Goal: Task Accomplishment & Management: Manage account settings

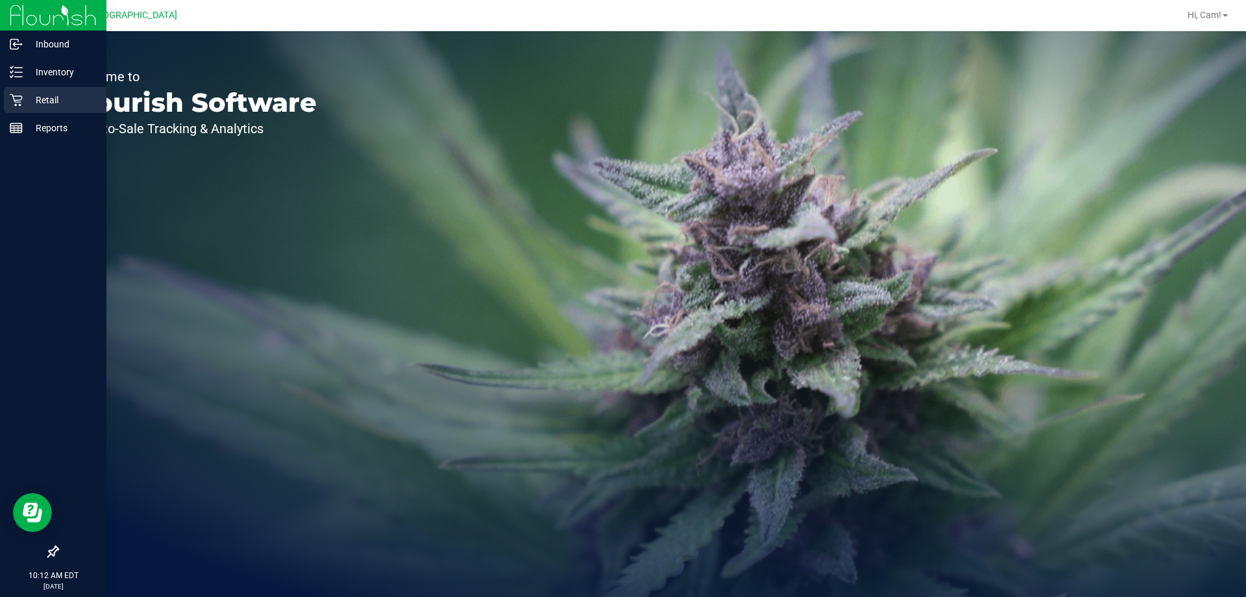
click at [13, 89] on div "Retail" at bounding box center [55, 100] width 103 height 26
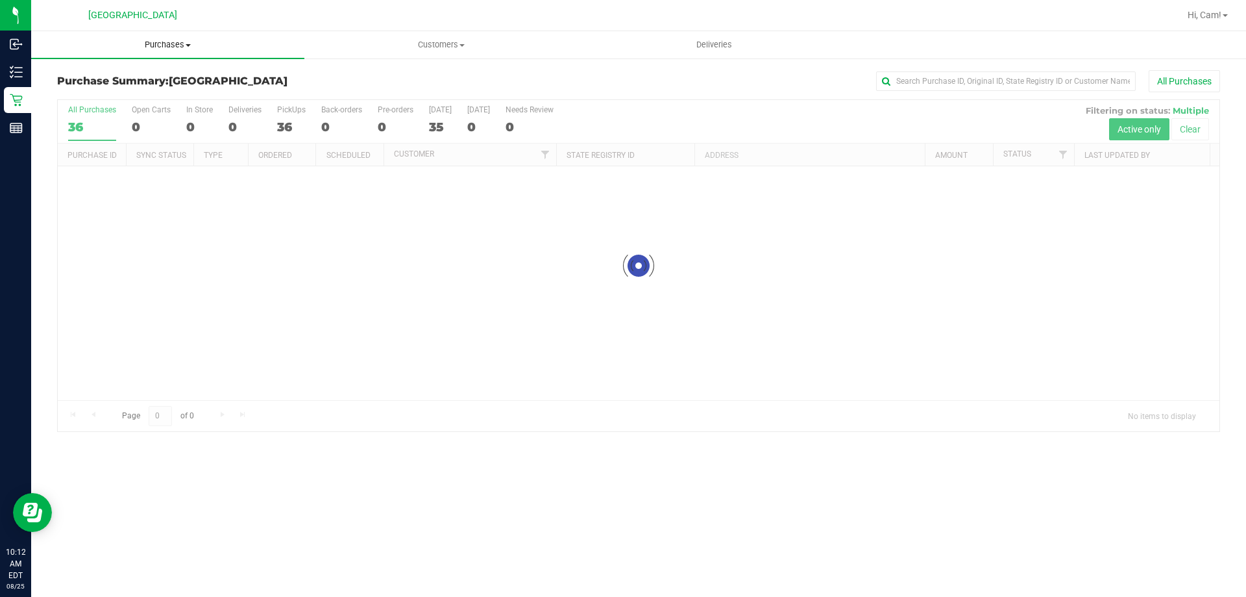
click at [175, 42] on span "Purchases" at bounding box center [167, 45] width 273 height 12
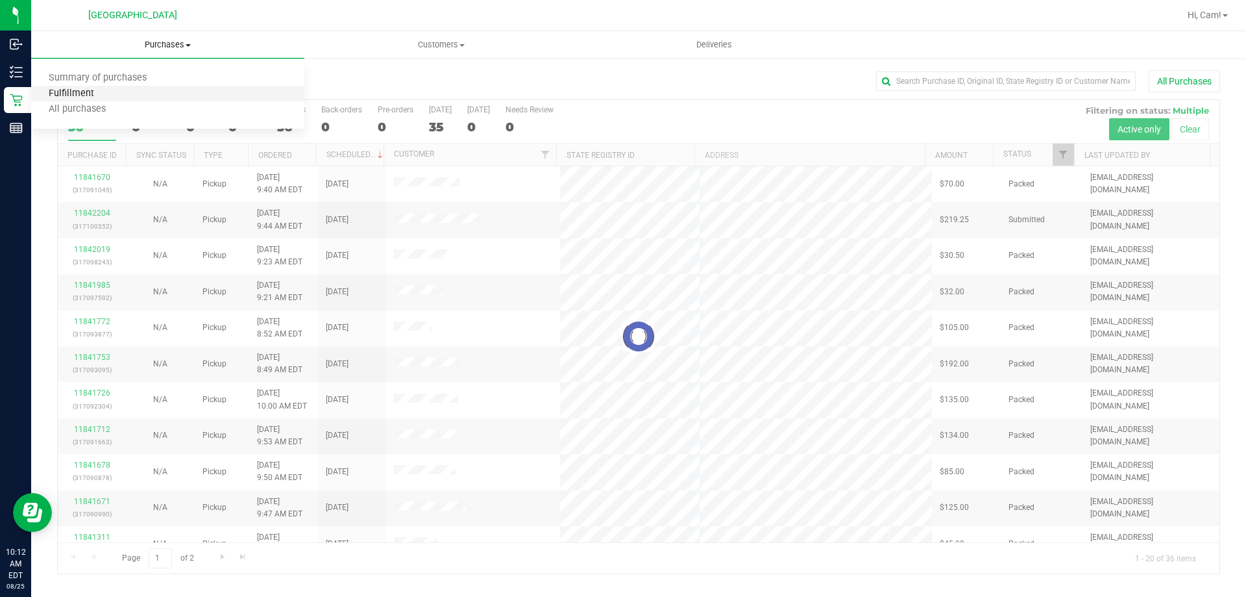
click at [108, 91] on span "Fulfillment" at bounding box center [71, 93] width 80 height 11
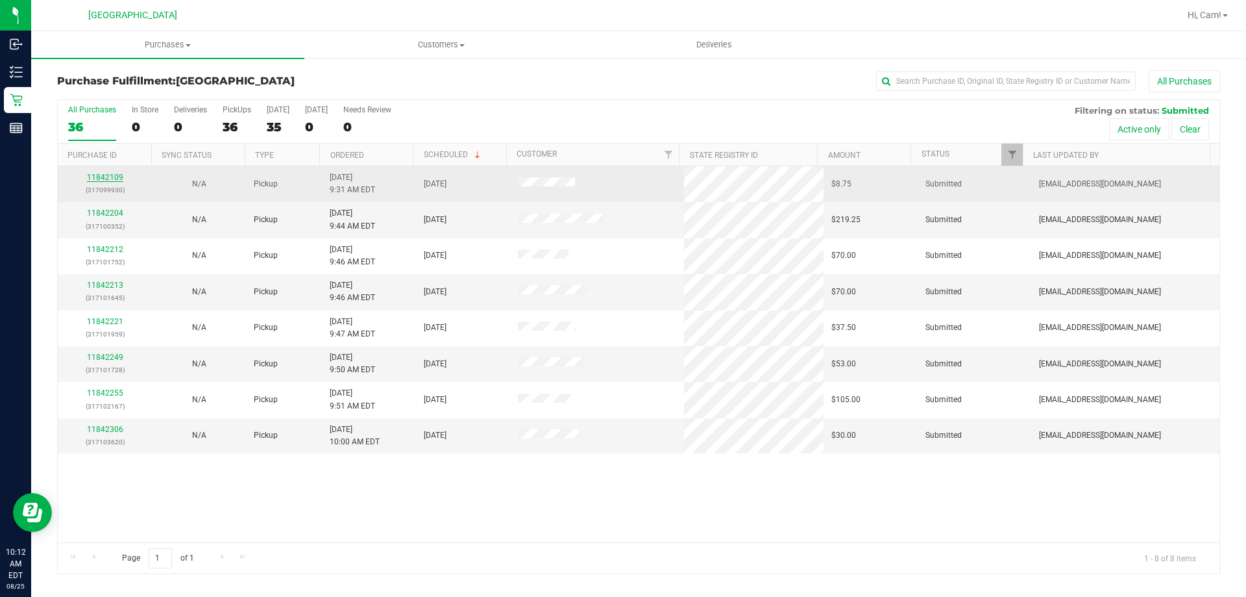
click at [108, 177] on link "11842109" at bounding box center [105, 177] width 36 height 9
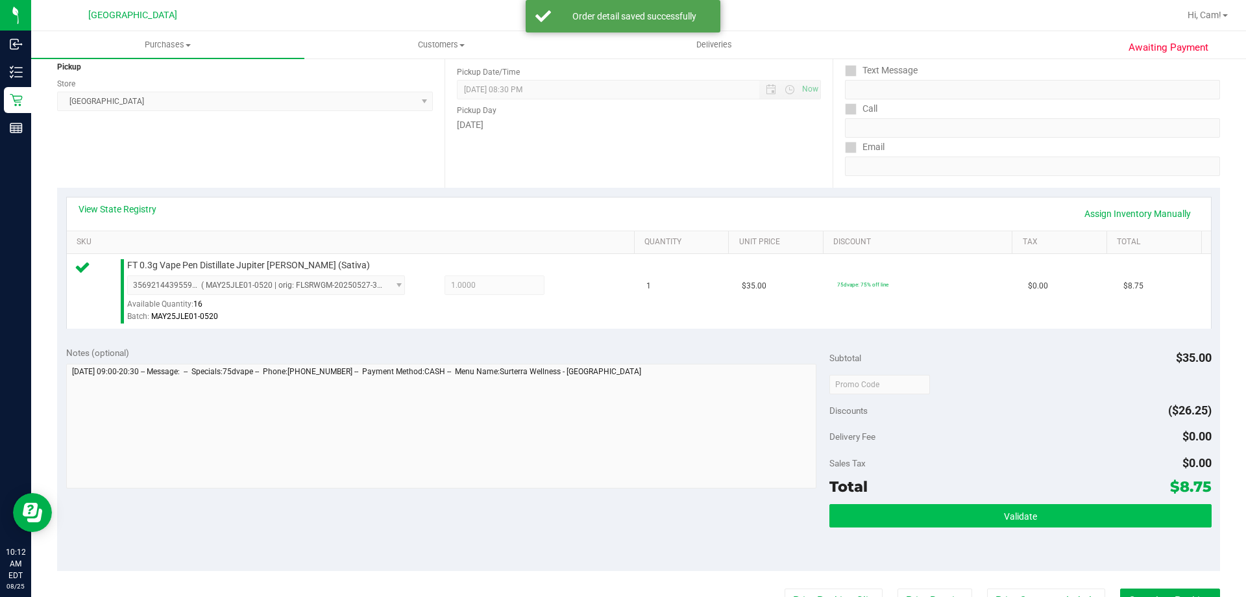
scroll to position [260, 0]
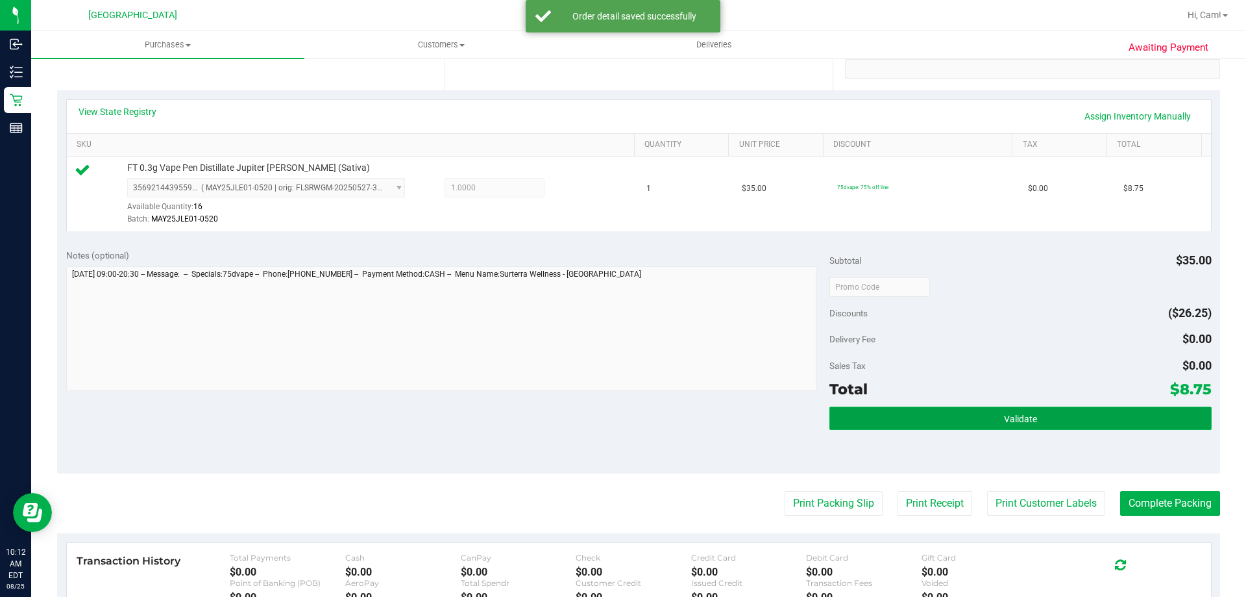
click at [1042, 415] on button "Validate" at bounding box center [1021, 417] width 382 height 23
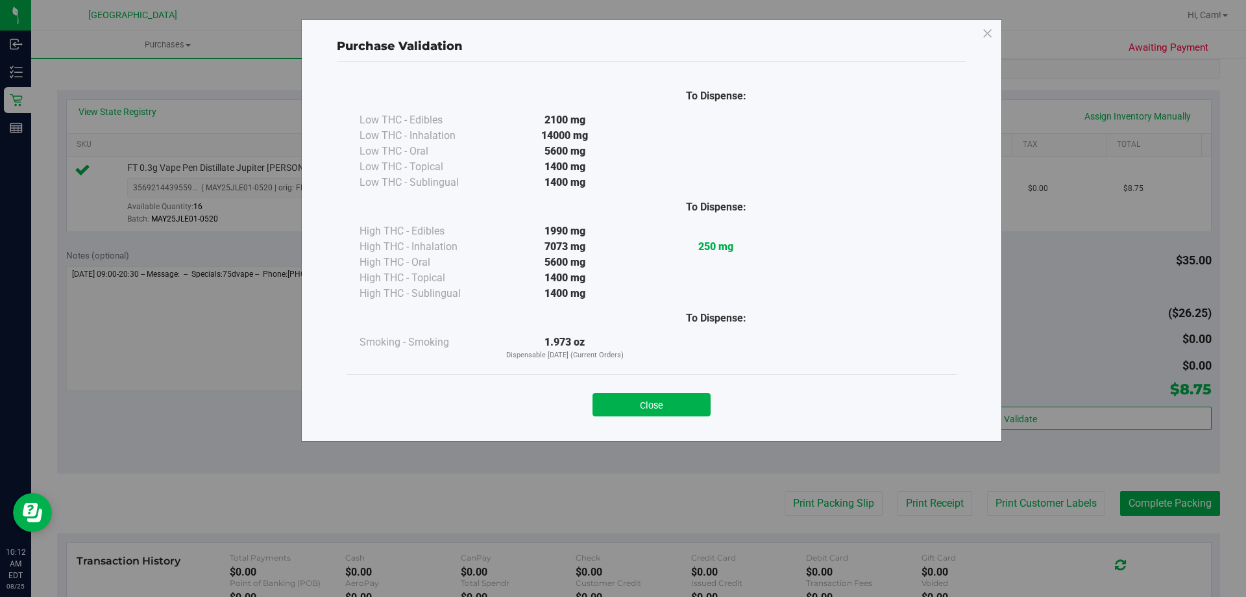
click at [650, 384] on div "Close" at bounding box center [651, 400] width 591 height 32
click at [657, 394] on button "Close" at bounding box center [652, 404] width 118 height 23
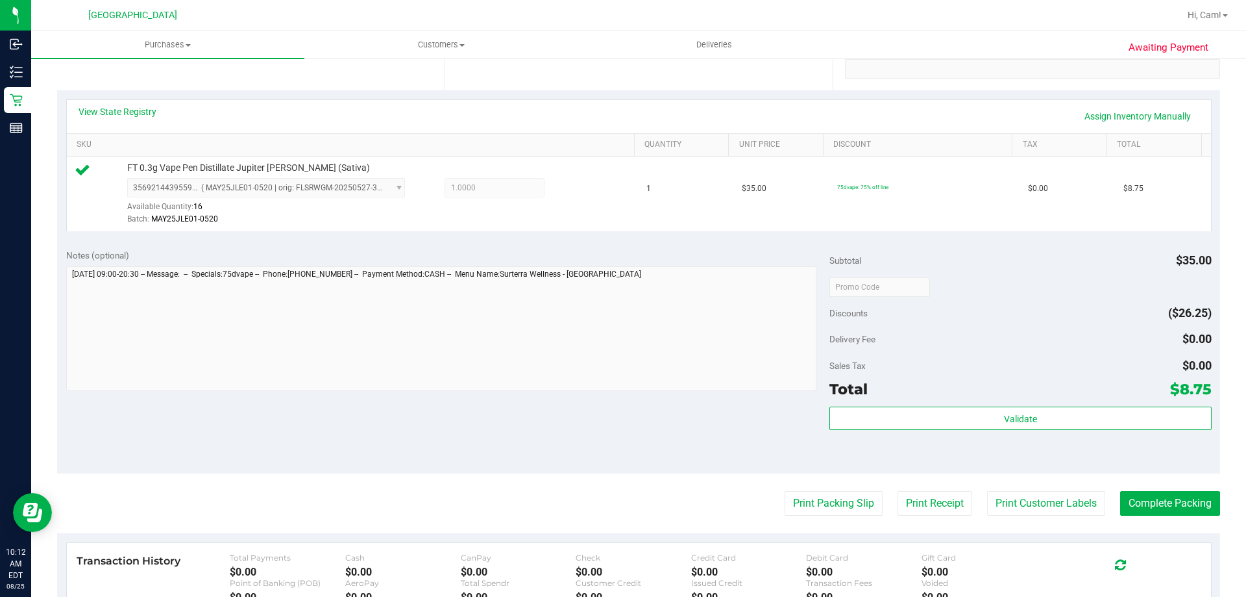
click at [785, 488] on purchase-details "Back Edit Purchase Cancel Purchase View Profile # 11842109 BioTrack ID: - Submi…" at bounding box center [638, 292] width 1163 height 965
click at [805, 499] on button "Print Packing Slip" at bounding box center [834, 503] width 98 height 25
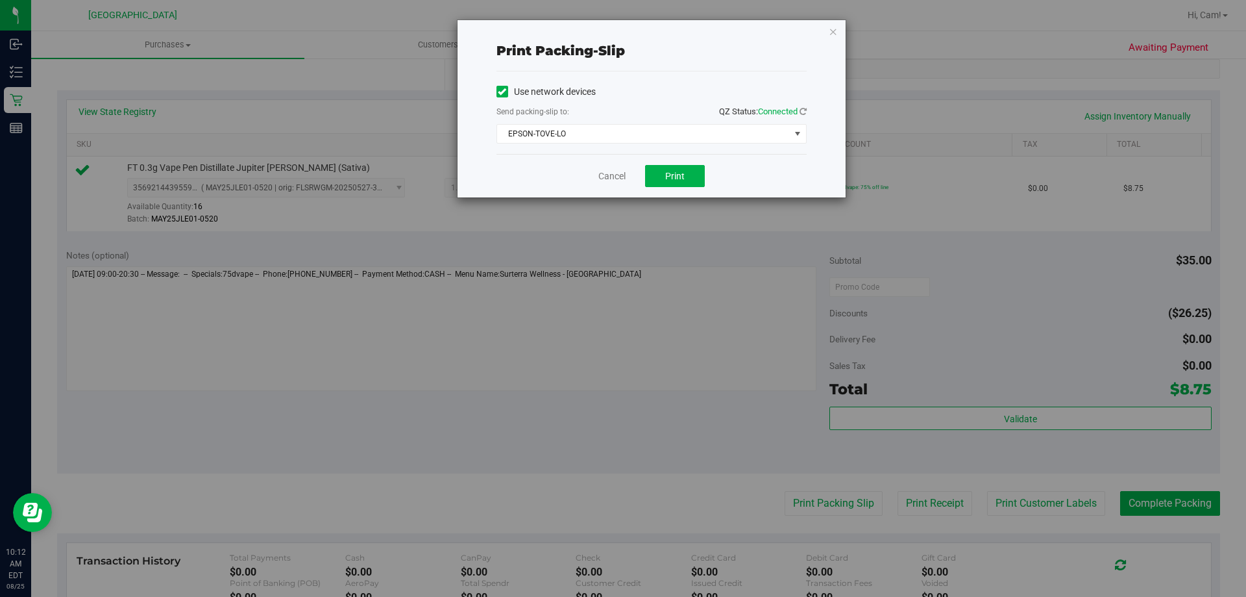
click at [732, 117] on span "QZ Status: Connected" at bounding box center [763, 112] width 88 height 14
click at [732, 123] on div "Use network devices Send packing-slip to: QZ Status: Connected [GEOGRAPHIC_DATA…" at bounding box center [652, 113] width 310 height 62
click at [732, 127] on span "EPSON-TOVE-LO" at bounding box center [643, 134] width 293 height 18
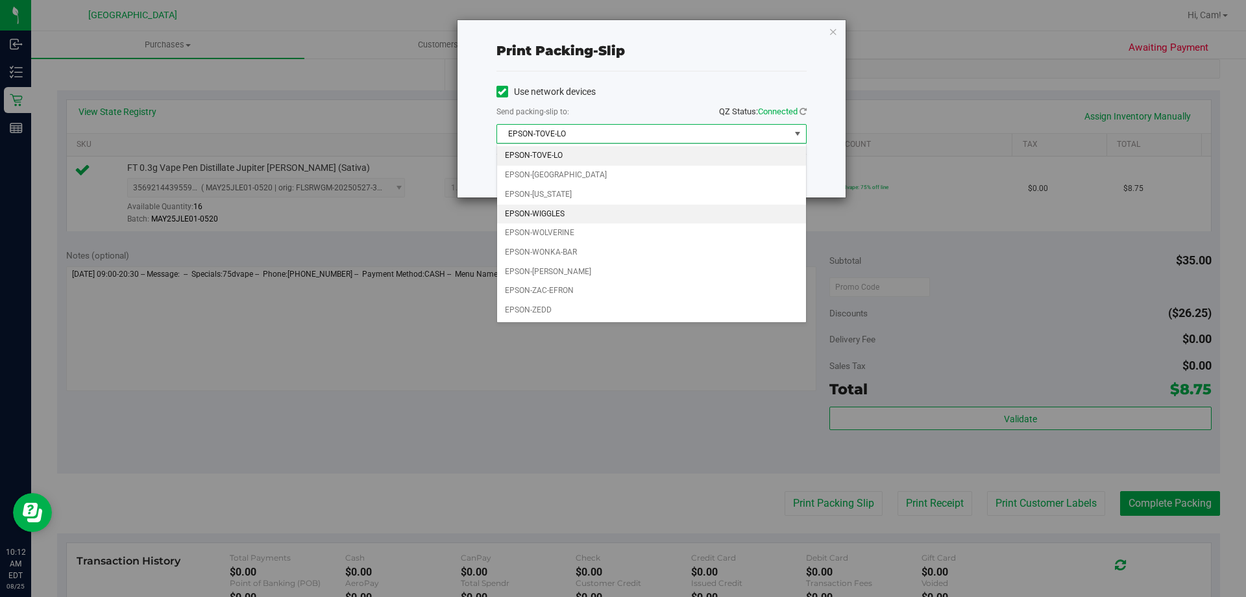
click at [571, 223] on li "EPSON-WIGGLES" at bounding box center [651, 213] width 309 height 19
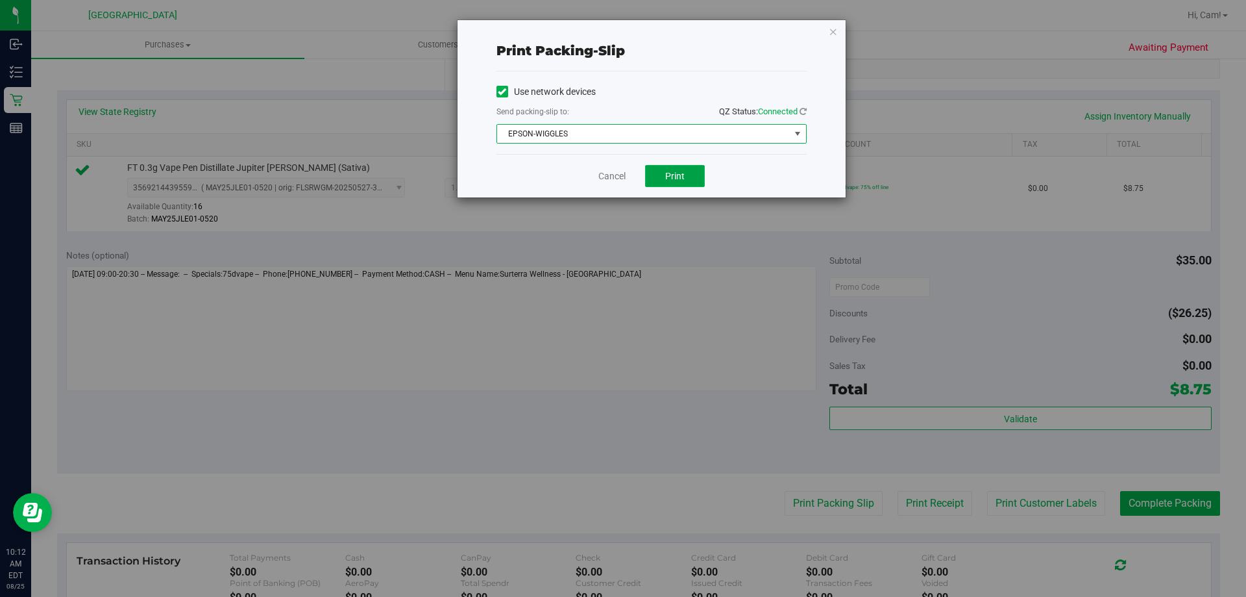
click at [689, 171] on button "Print" at bounding box center [675, 176] width 60 height 22
drag, startPoint x: 671, startPoint y: 171, endPoint x: 681, endPoint y: 169, distance: 10.6
click at [676, 171] on span "Print" at bounding box center [674, 176] width 19 height 10
drag, startPoint x: 686, startPoint y: 167, endPoint x: 698, endPoint y: 177, distance: 15.6
click at [696, 171] on button "Print" at bounding box center [675, 176] width 60 height 22
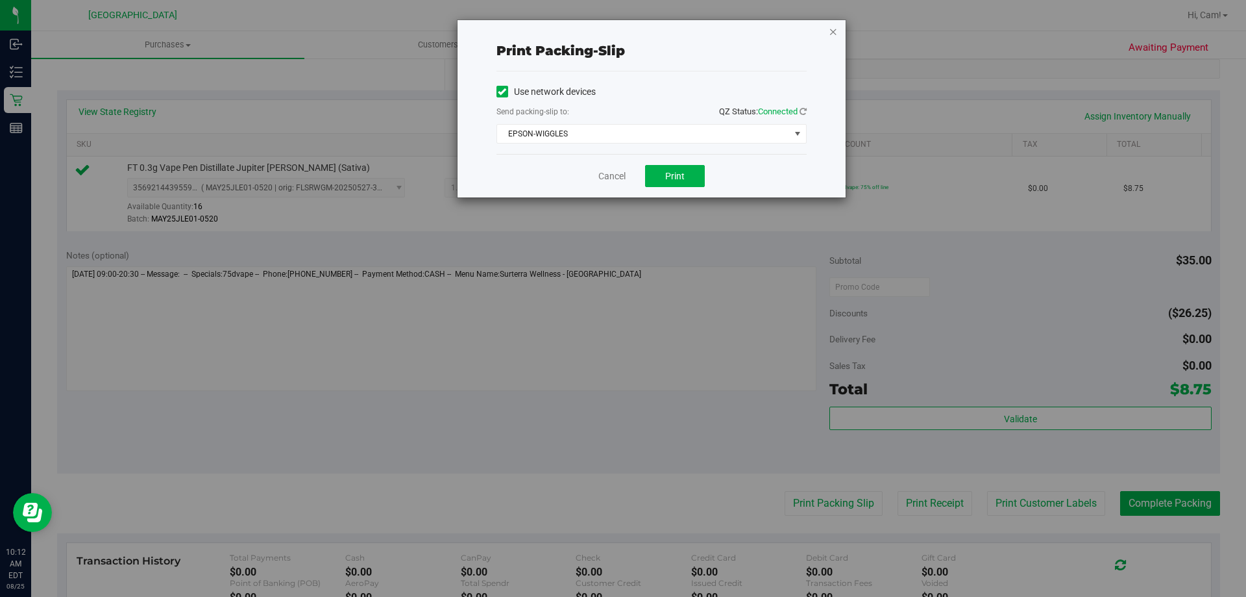
click at [832, 26] on icon "button" at bounding box center [833, 31] width 9 height 16
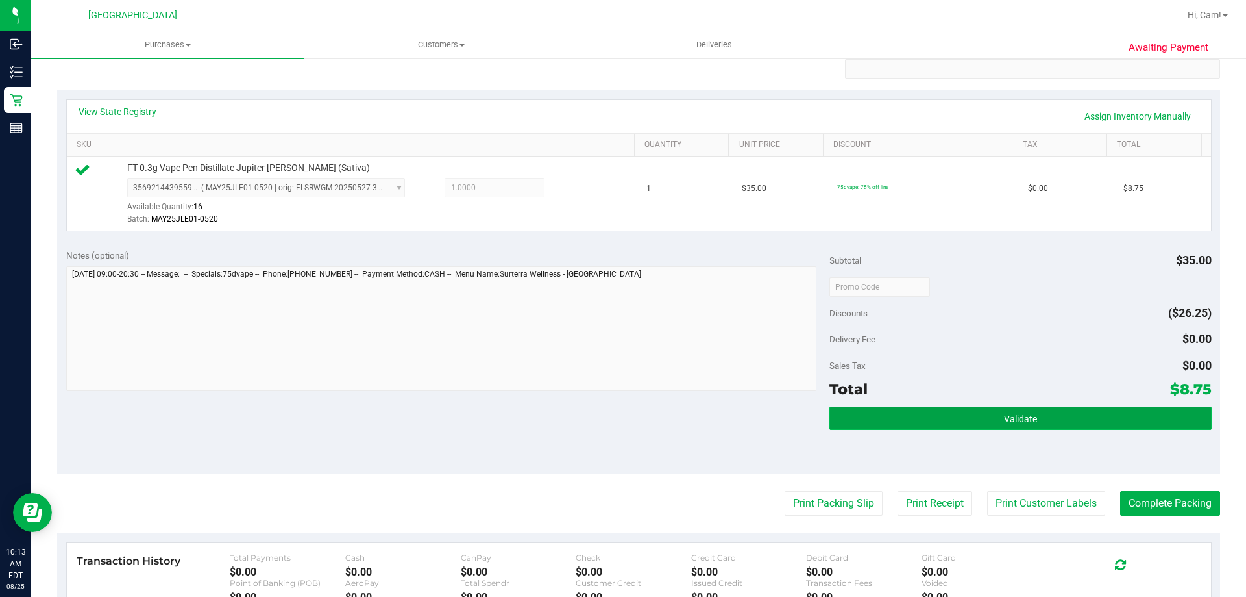
click at [980, 417] on button "Validate" at bounding box center [1021, 417] width 382 height 23
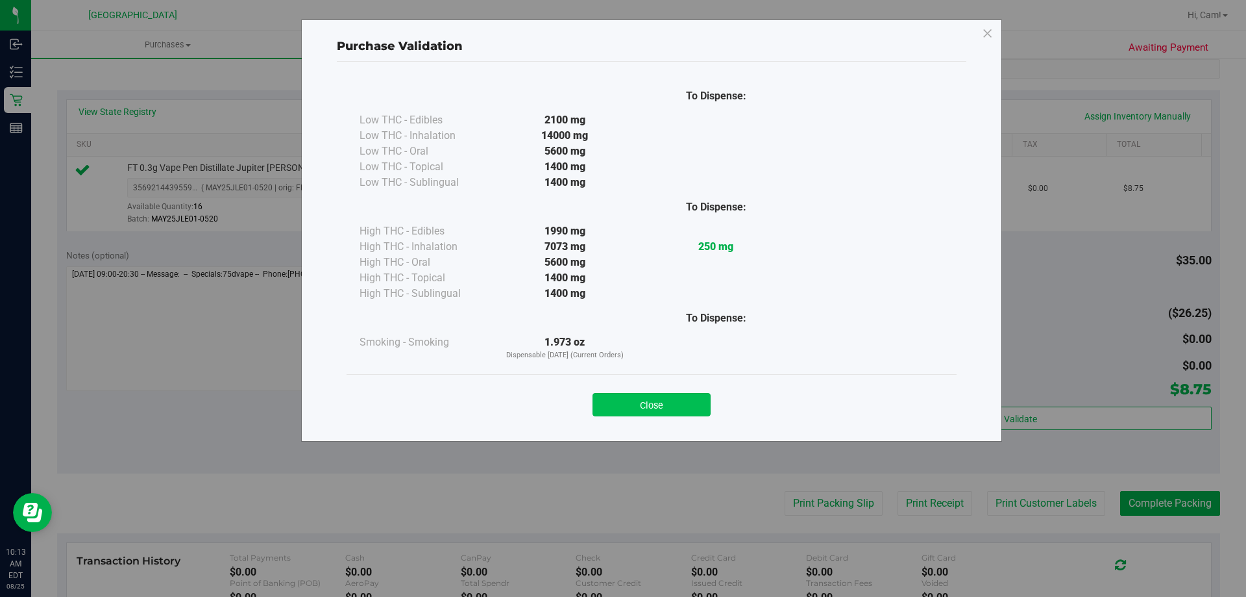
click at [673, 412] on button "Close" at bounding box center [652, 404] width 118 height 23
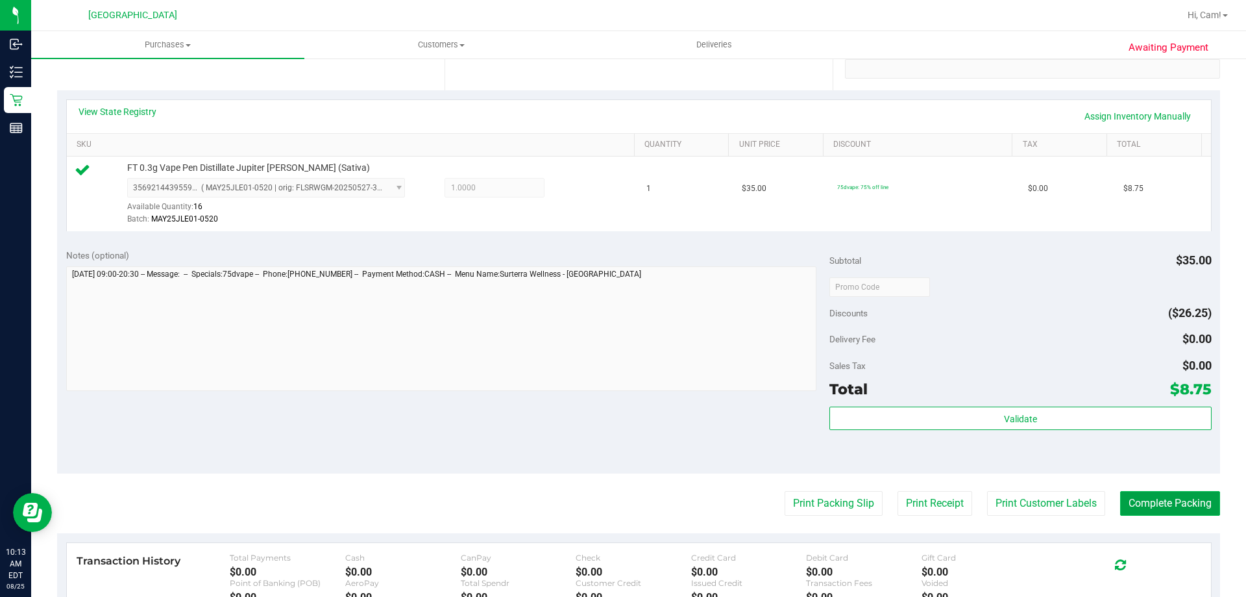
click at [1157, 498] on button "Complete Packing" at bounding box center [1170, 503] width 100 height 25
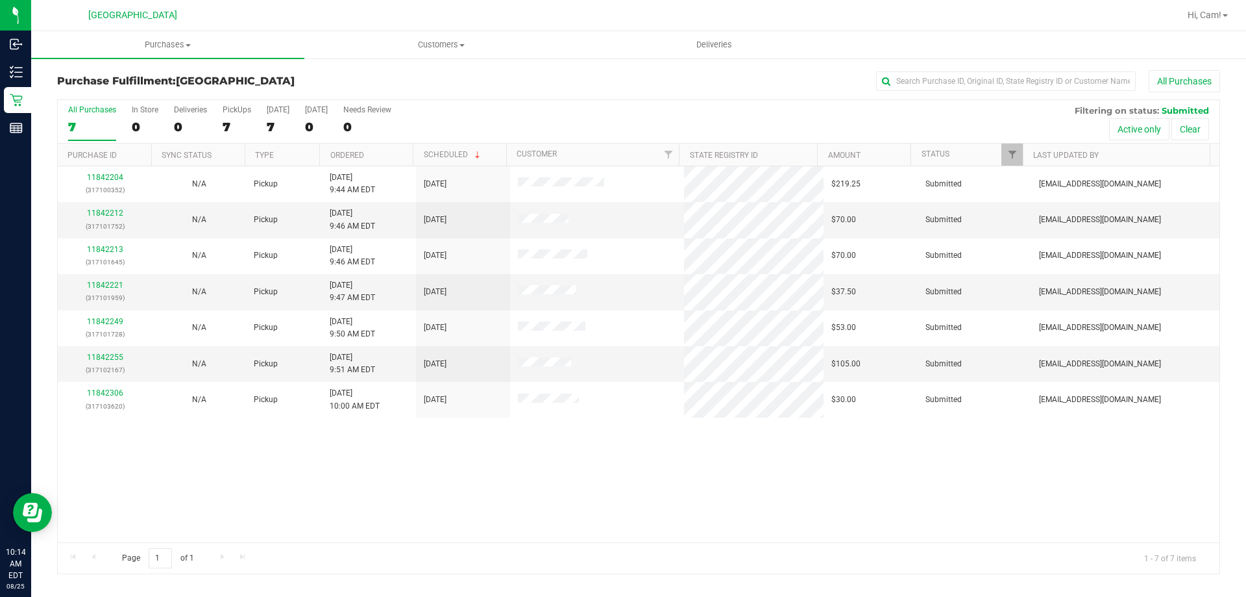
click at [329, 150] on th "Ordered" at bounding box center [365, 154] width 93 height 23
click at [831, 154] on link "Amount" at bounding box center [844, 155] width 32 height 9
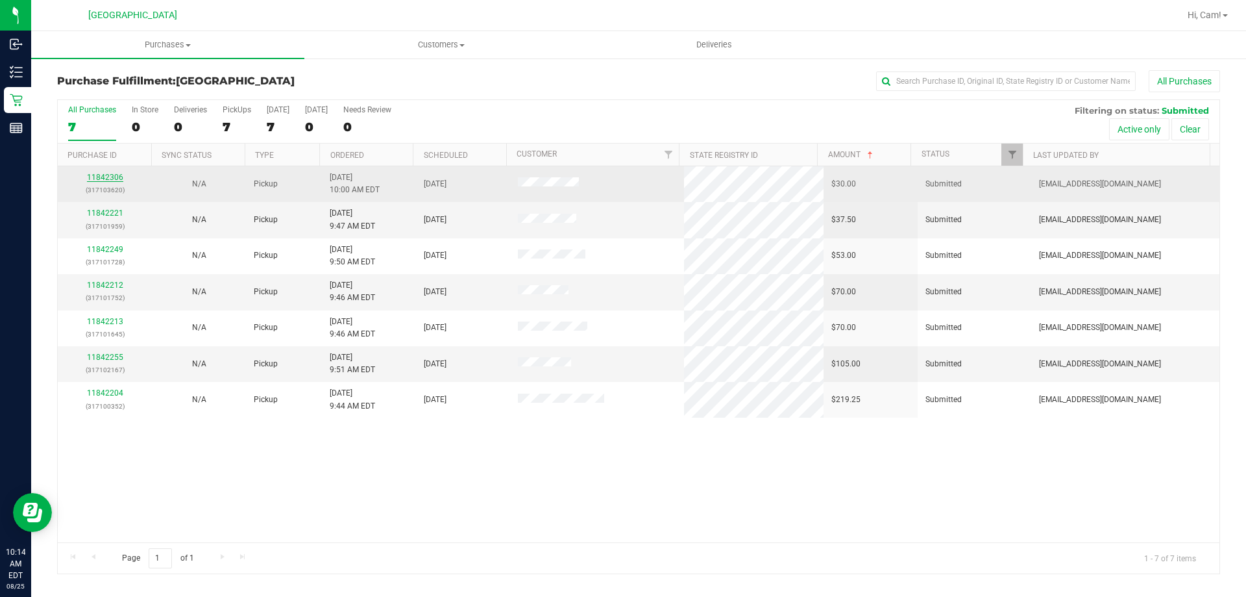
click at [106, 180] on link "11842306" at bounding box center [105, 177] width 36 height 9
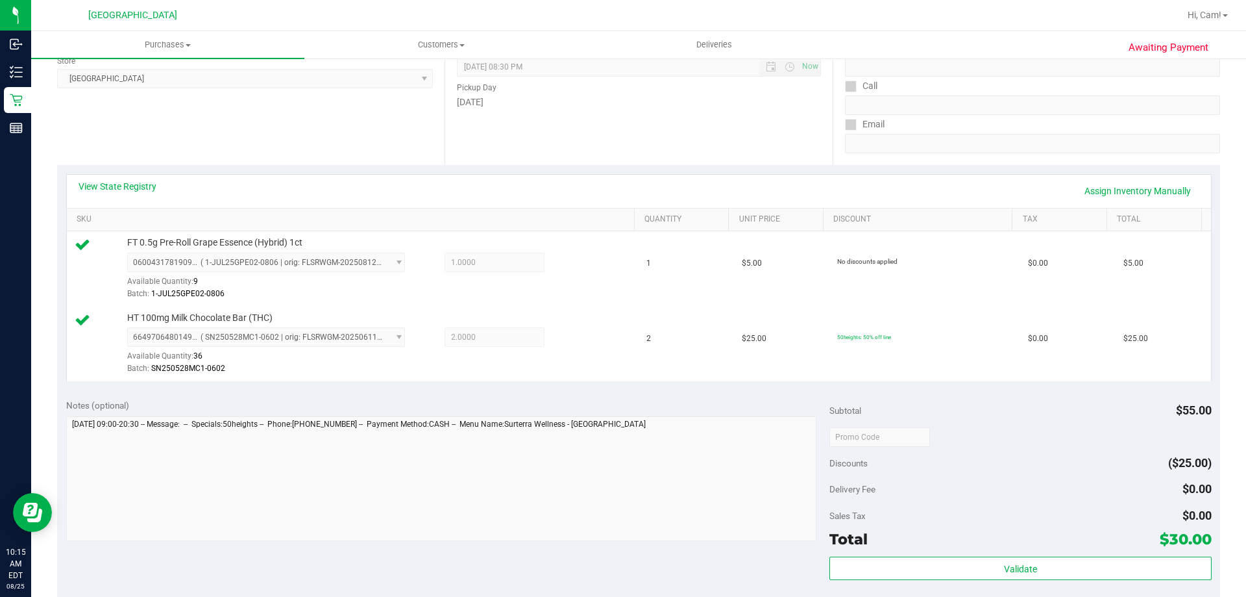
scroll to position [389, 0]
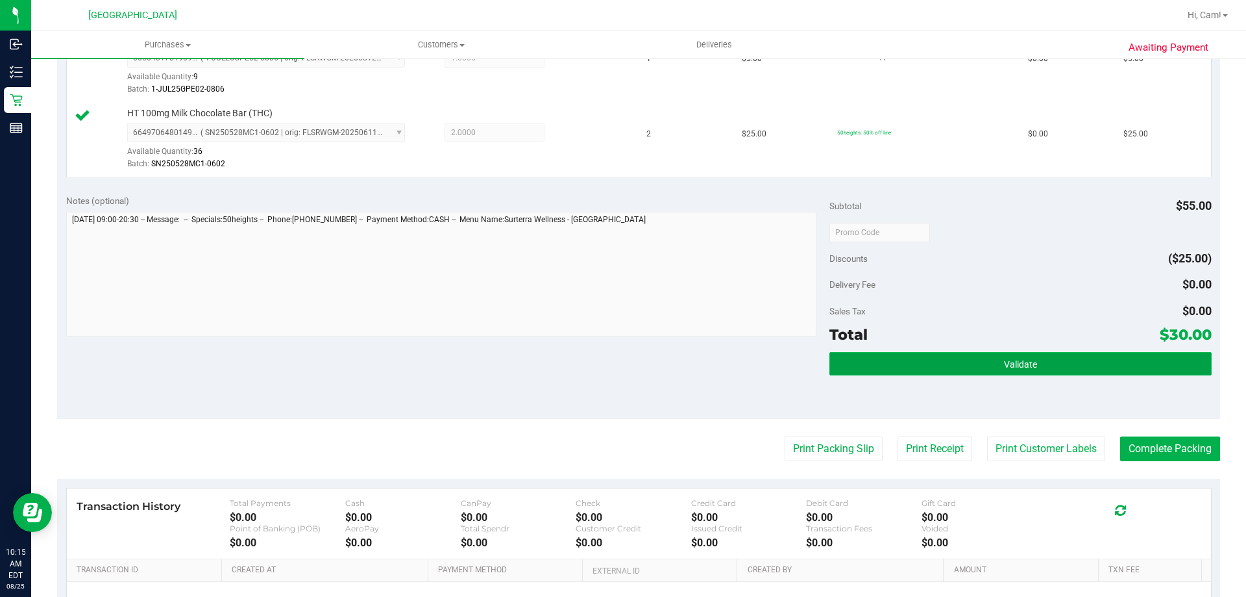
click at [970, 370] on button "Validate" at bounding box center [1021, 363] width 382 height 23
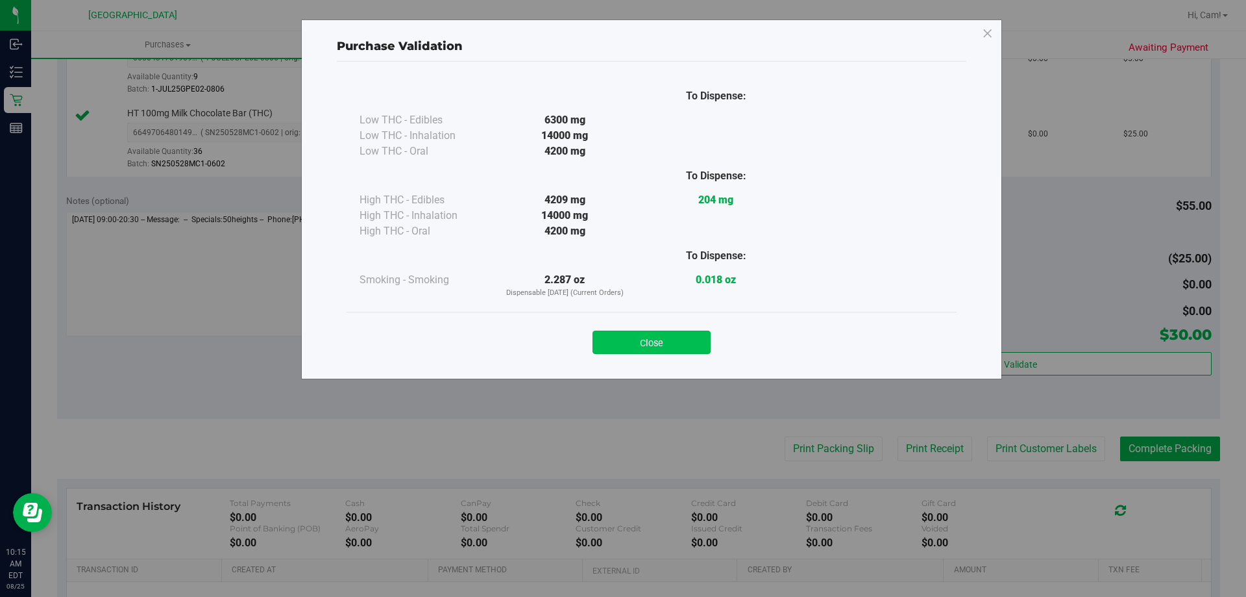
click at [649, 343] on button "Close" at bounding box center [652, 341] width 118 height 23
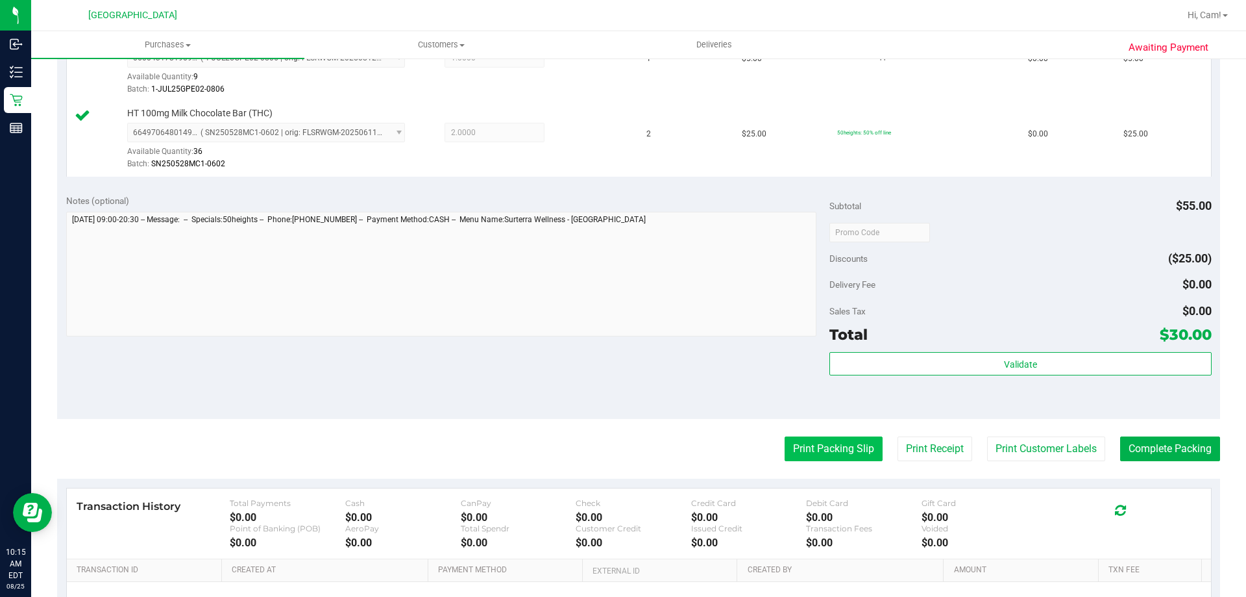
drag, startPoint x: 809, startPoint y: 430, endPoint x: 811, endPoint y: 444, distance: 14.4
click at [810, 440] on purchase-details "Back Edit Purchase Cancel Purchase View Profile # 11842306 BioTrack ID: - Submi…" at bounding box center [638, 201] width 1163 height 1041
click at [813, 447] on button "Print Packing Slip" at bounding box center [834, 448] width 98 height 25
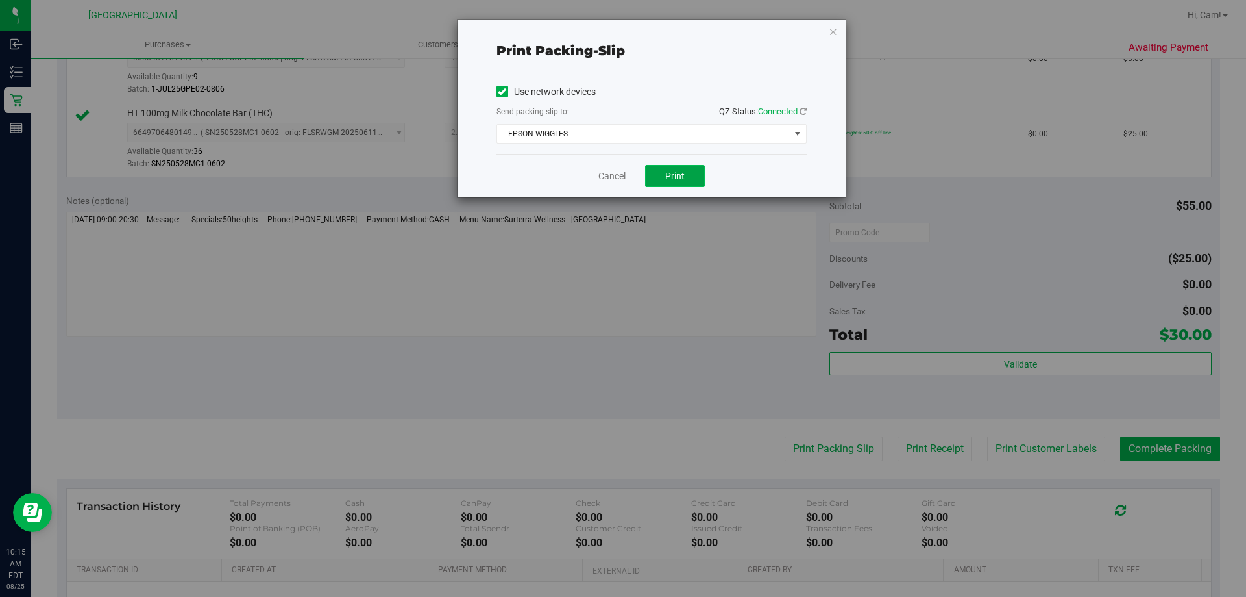
click at [674, 183] on button "Print" at bounding box center [675, 176] width 60 height 22
click at [837, 38] on icon "button" at bounding box center [833, 31] width 9 height 16
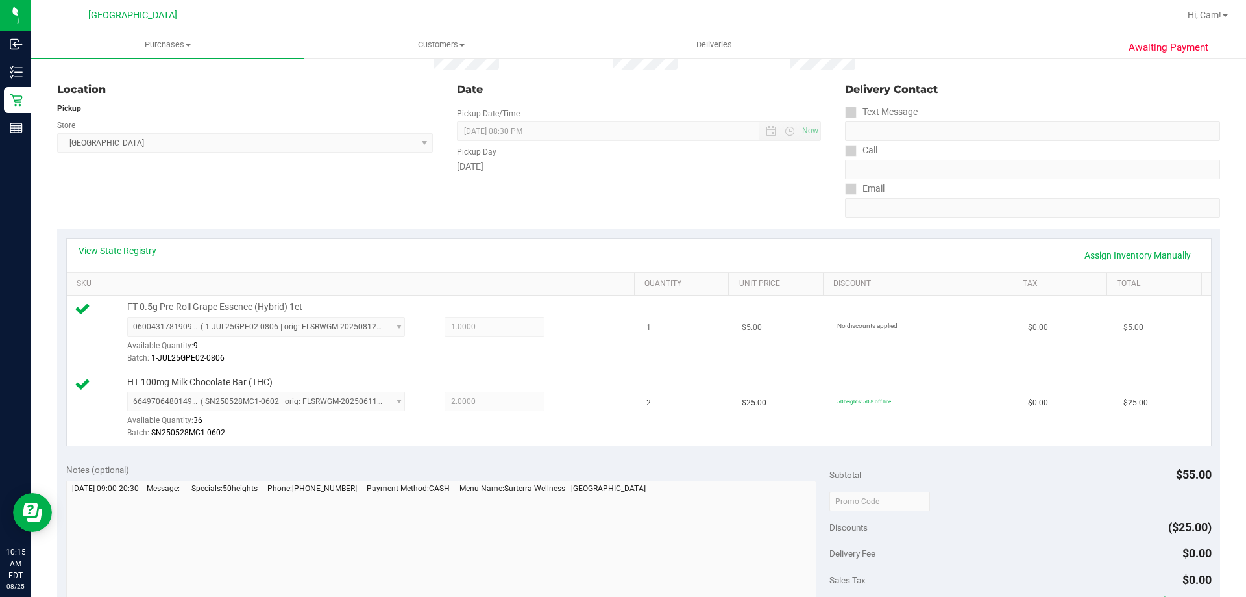
scroll to position [0, 0]
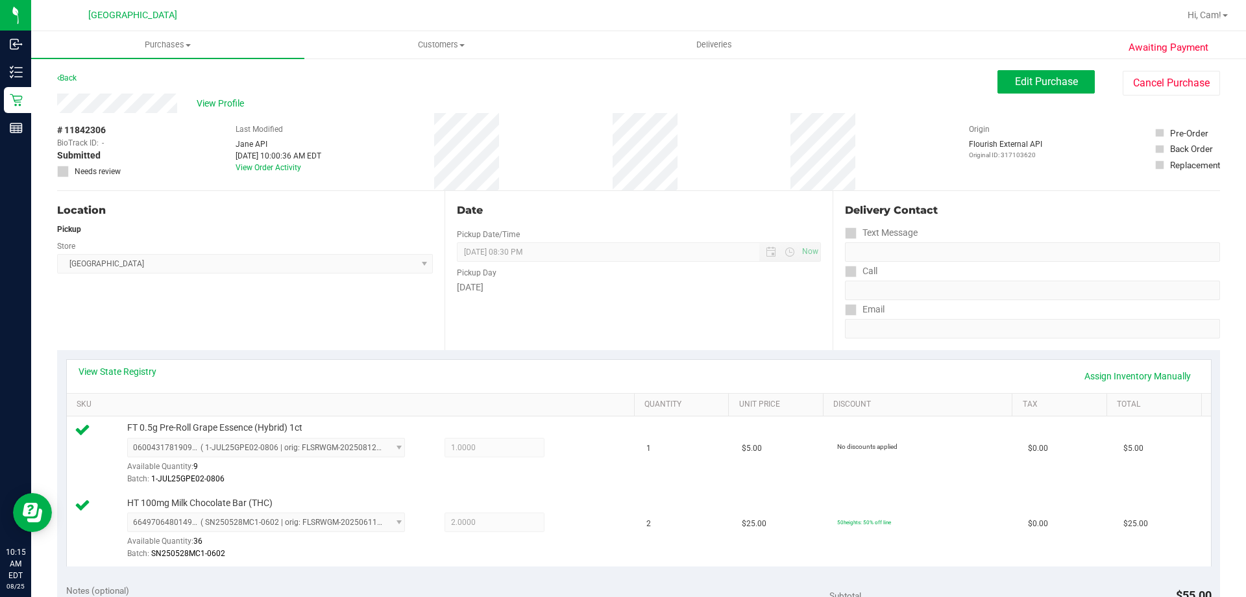
click at [684, 293] on div "[DATE]" at bounding box center [639, 287] width 364 height 14
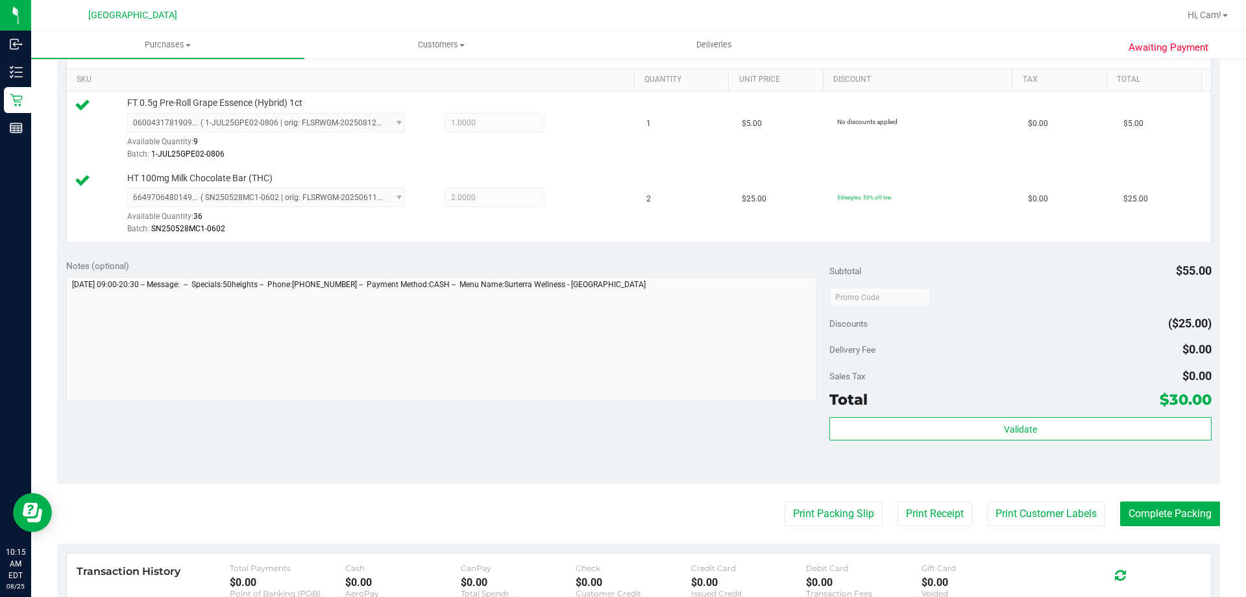
scroll to position [540, 0]
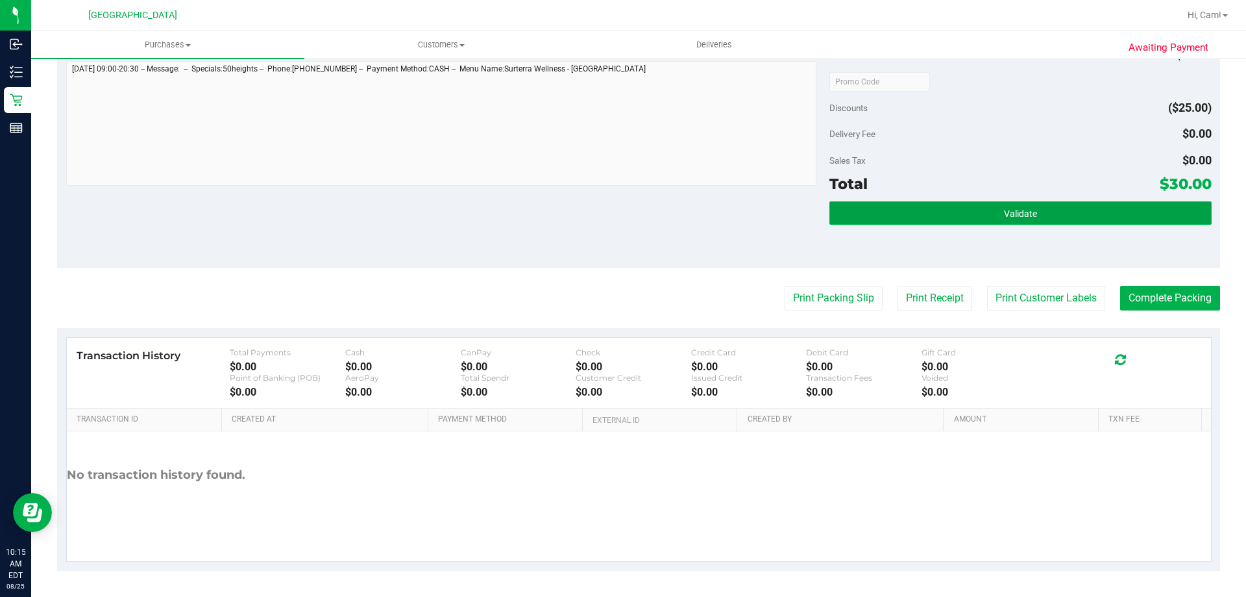
click at [1056, 219] on button "Validate" at bounding box center [1021, 212] width 382 height 23
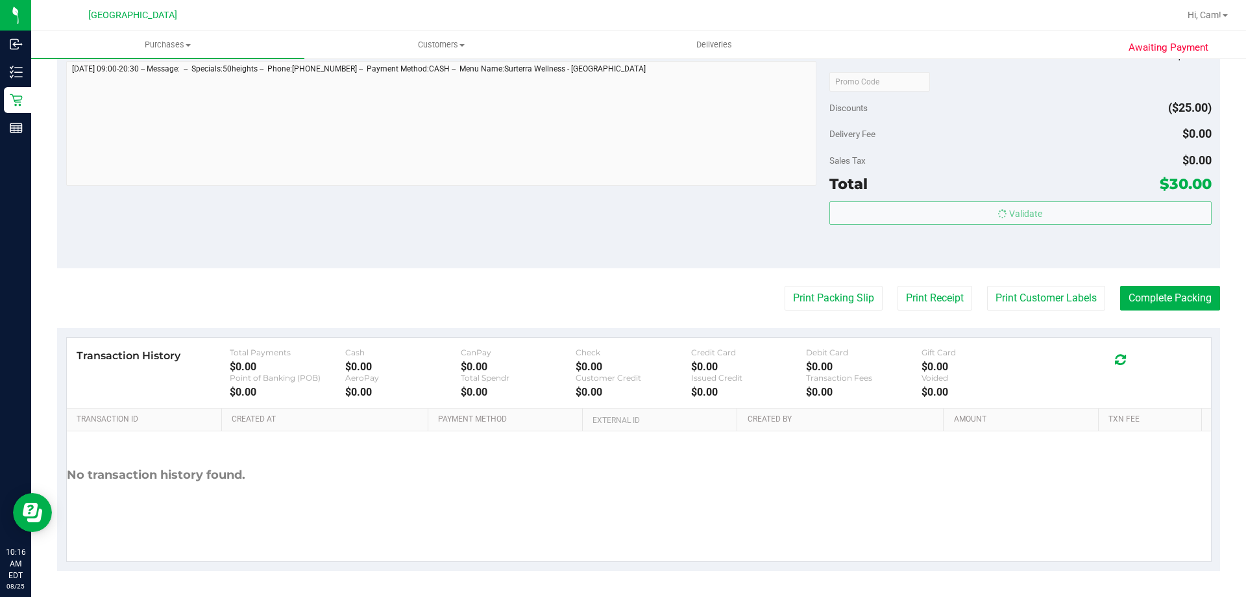
click at [712, 220] on div "Notes (optional) Subtotal $55.00 Discounts ($25.00) Delivery Fee $0.00 Sales Ta…" at bounding box center [638, 151] width 1163 height 234
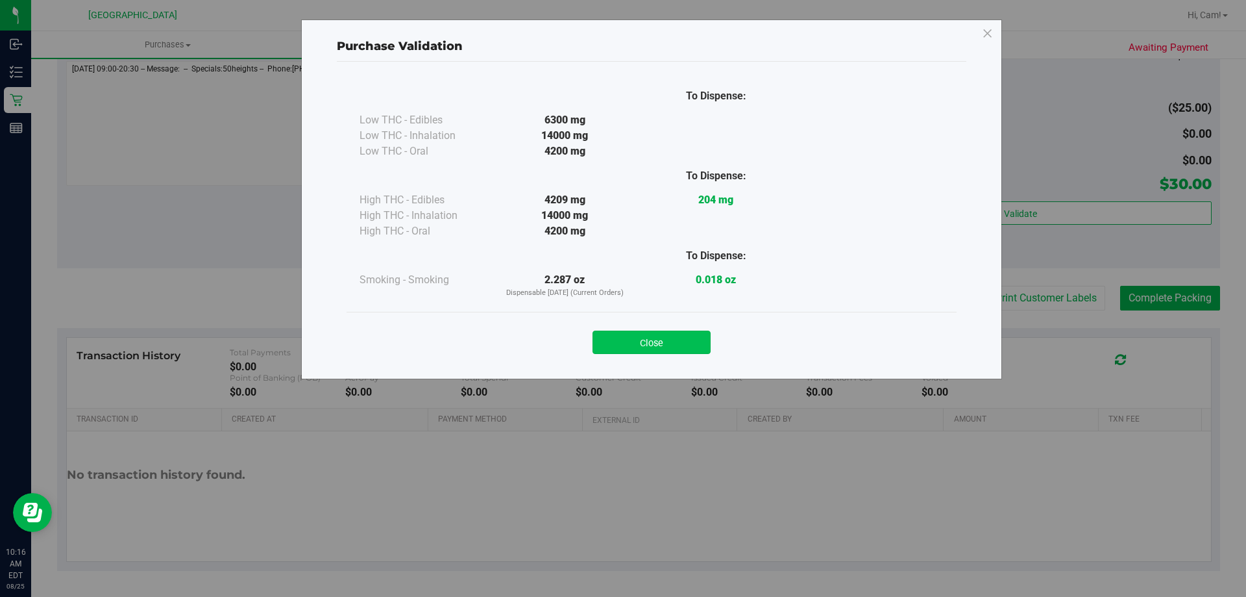
click at [663, 347] on button "Close" at bounding box center [652, 341] width 118 height 23
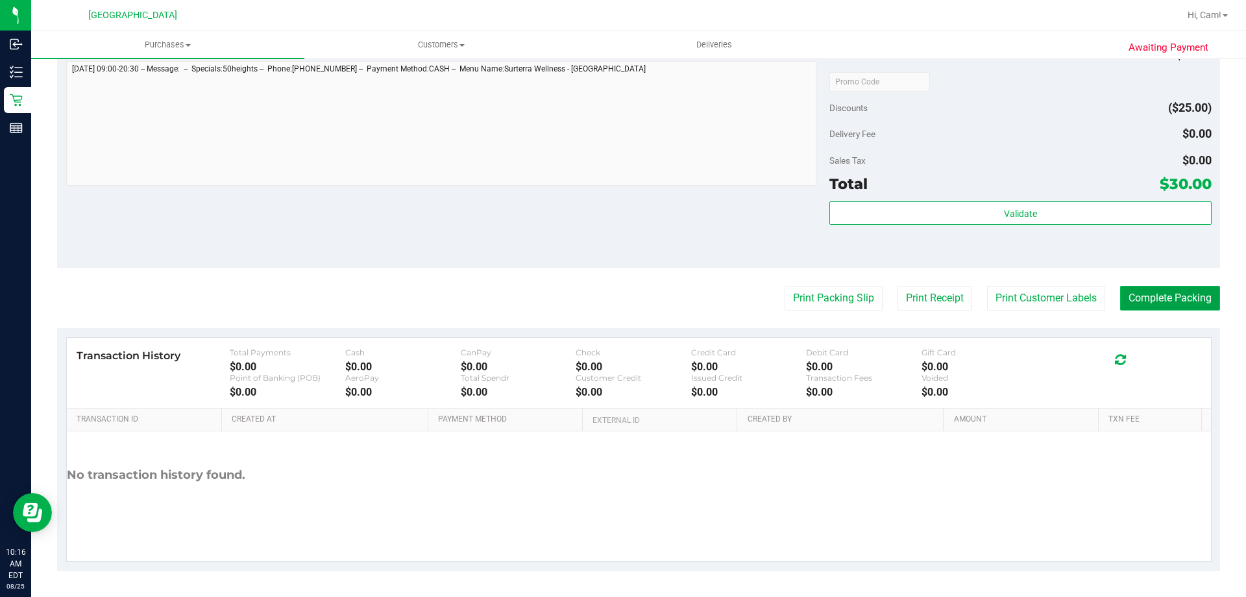
click at [1174, 298] on button "Complete Packing" at bounding box center [1170, 298] width 100 height 25
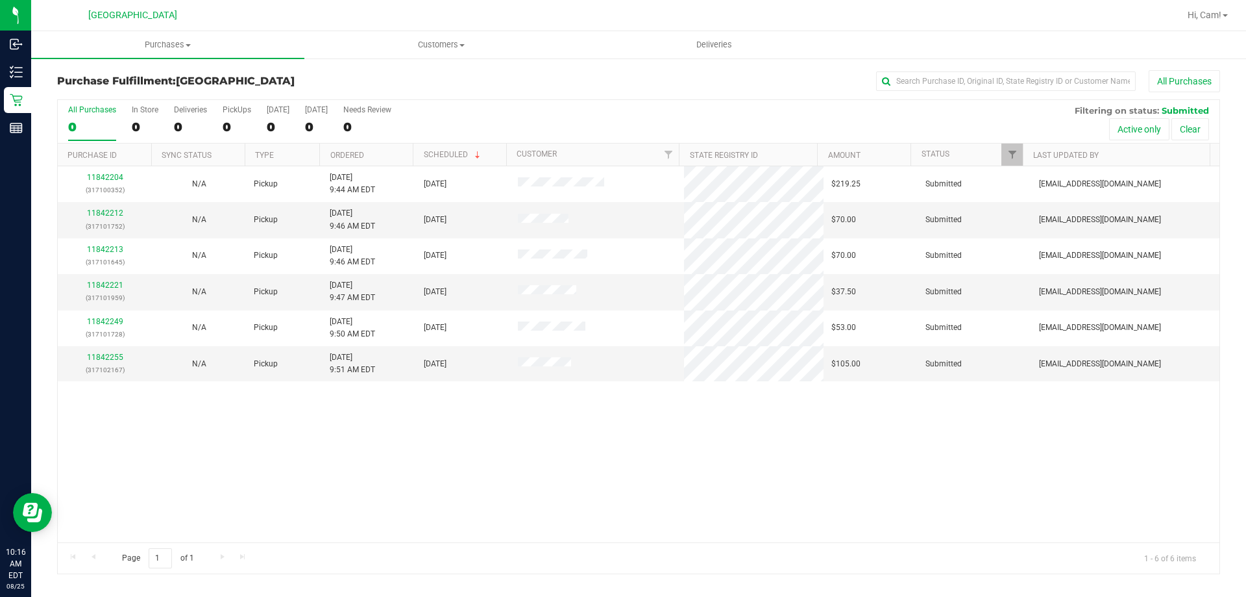
click at [828, 149] on th "Amount" at bounding box center [863, 154] width 93 height 23
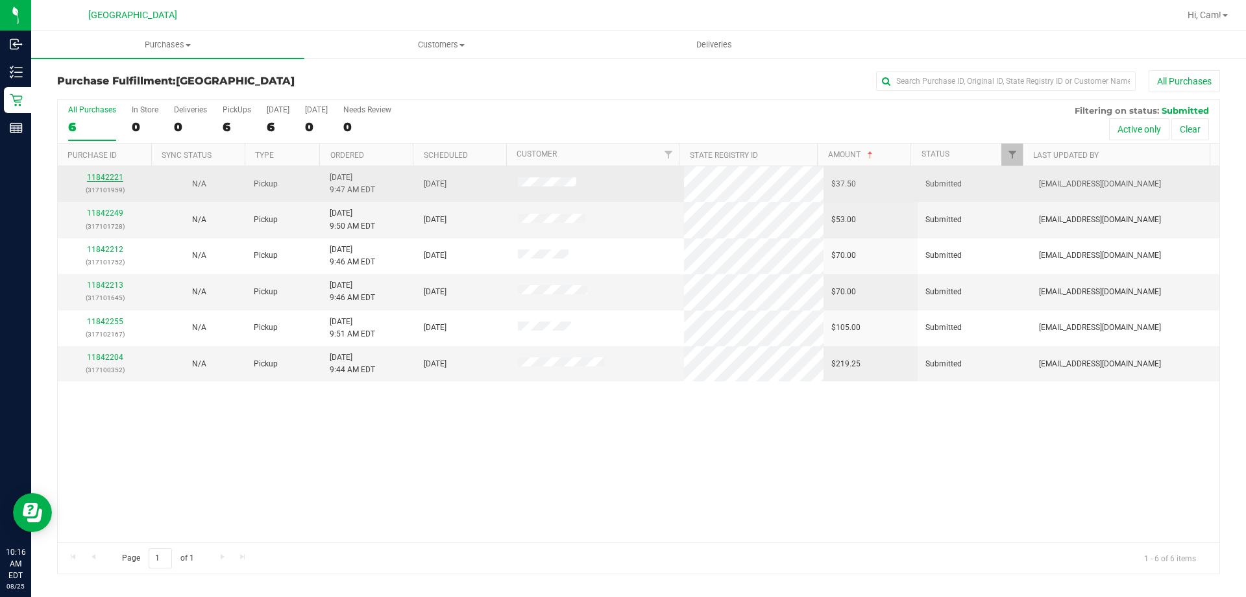
click at [109, 173] on link "11842221" at bounding box center [105, 177] width 36 height 9
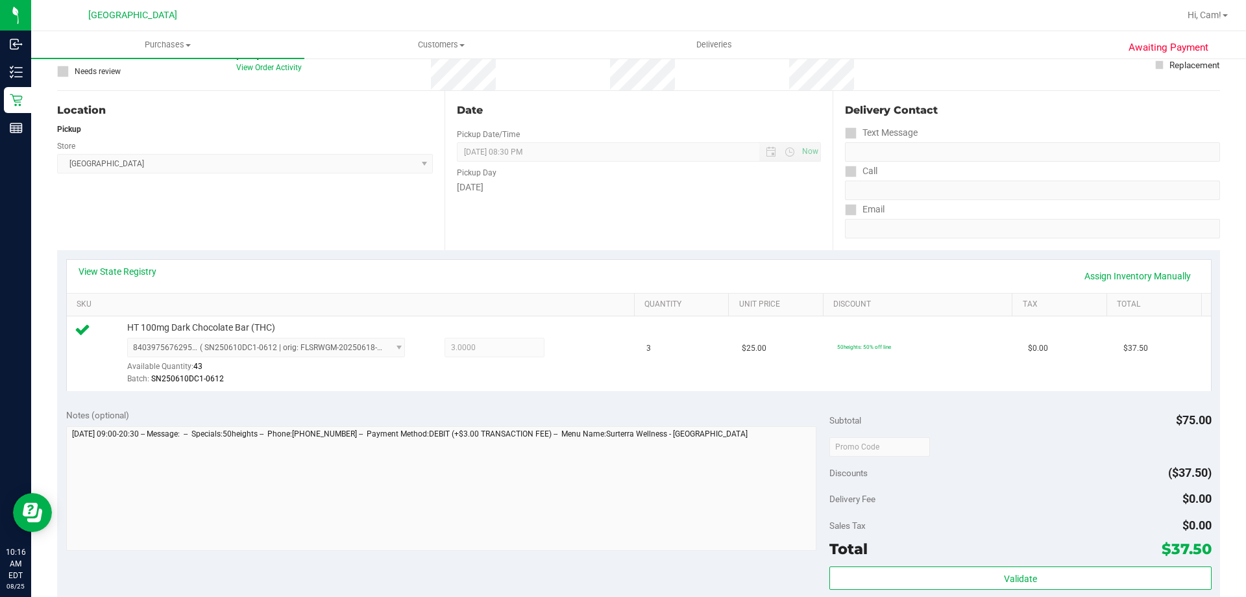
scroll to position [195, 0]
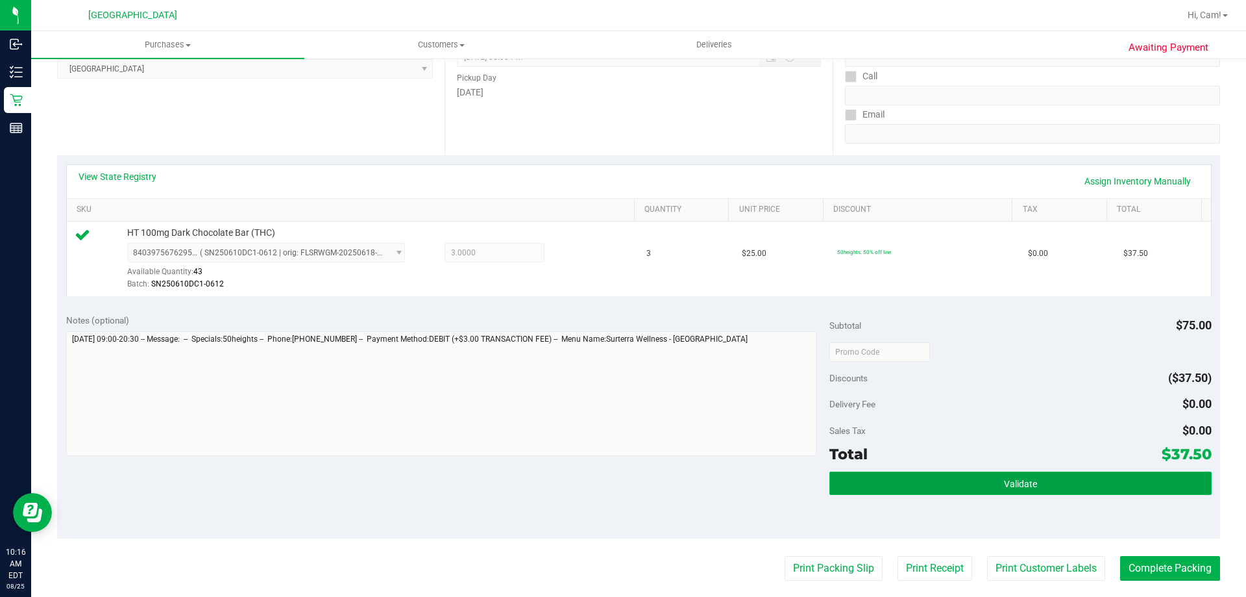
click at [941, 471] on button "Validate" at bounding box center [1021, 482] width 382 height 23
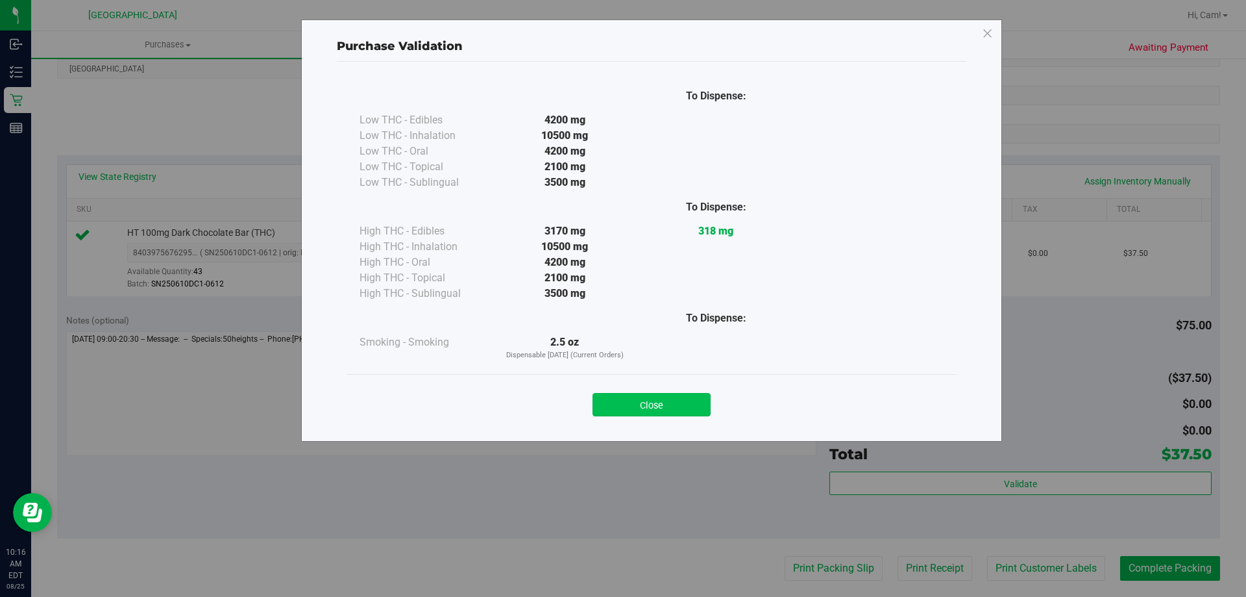
click at [632, 399] on button "Close" at bounding box center [652, 404] width 118 height 23
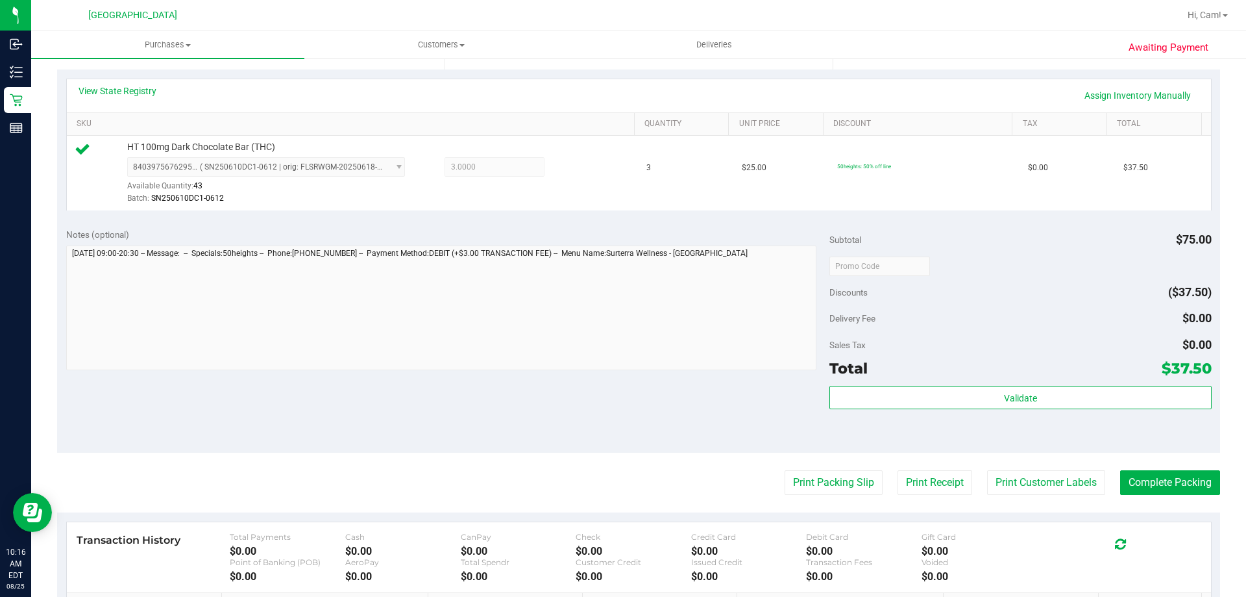
scroll to position [389, 0]
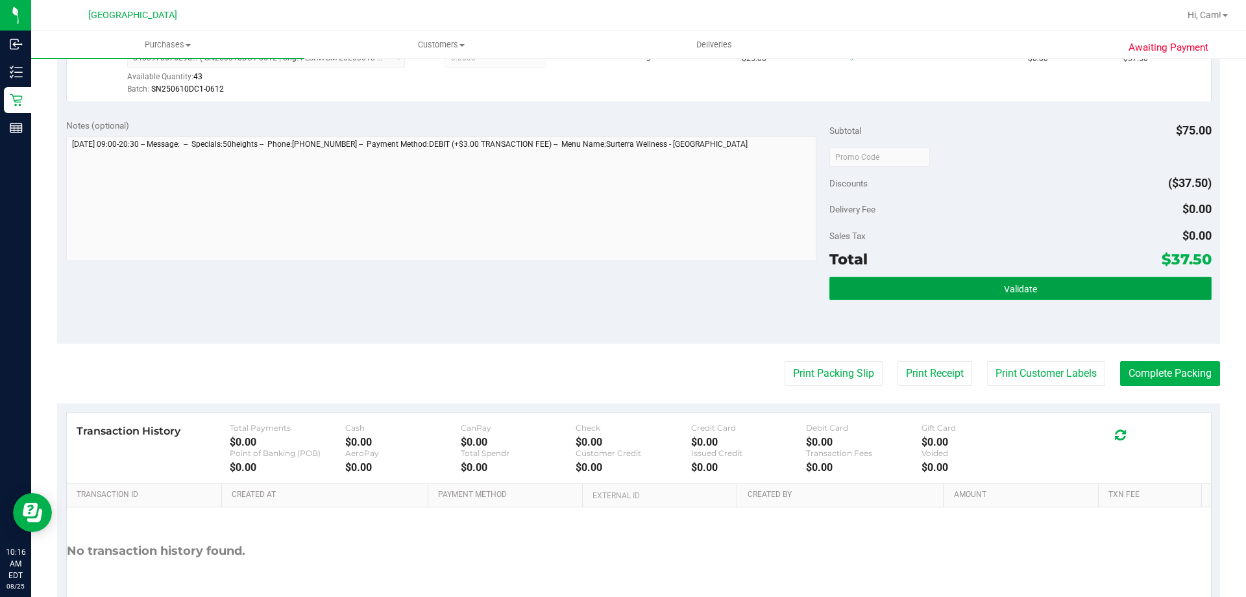
click at [1030, 280] on button "Validate" at bounding box center [1021, 288] width 382 height 23
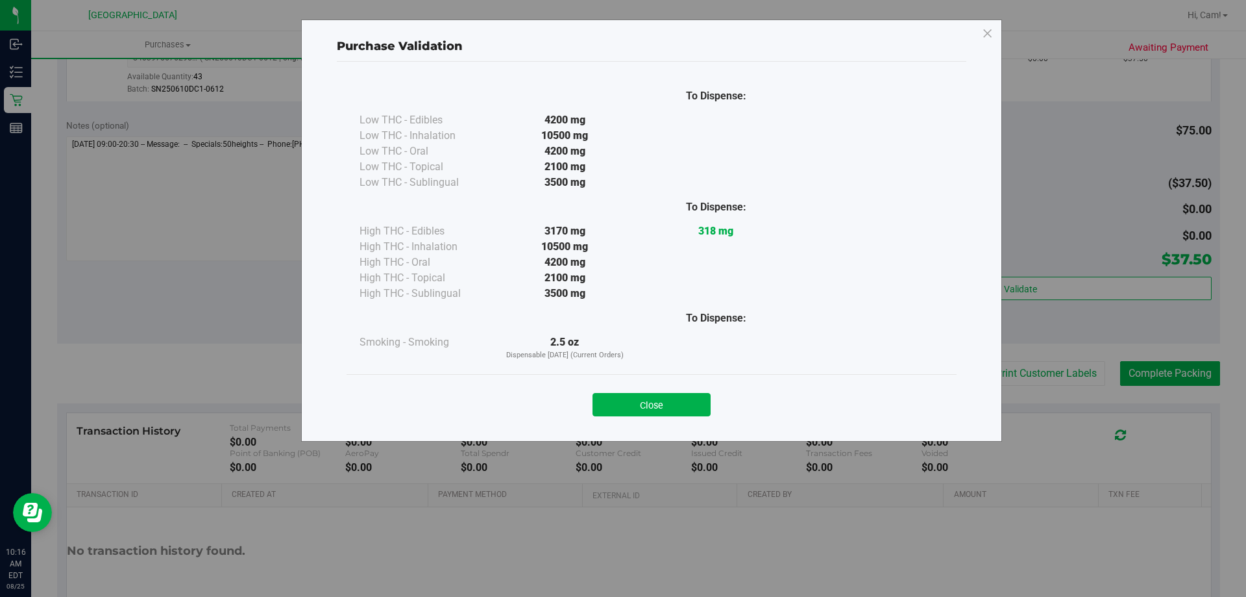
click at [658, 414] on button "Close" at bounding box center [652, 404] width 118 height 23
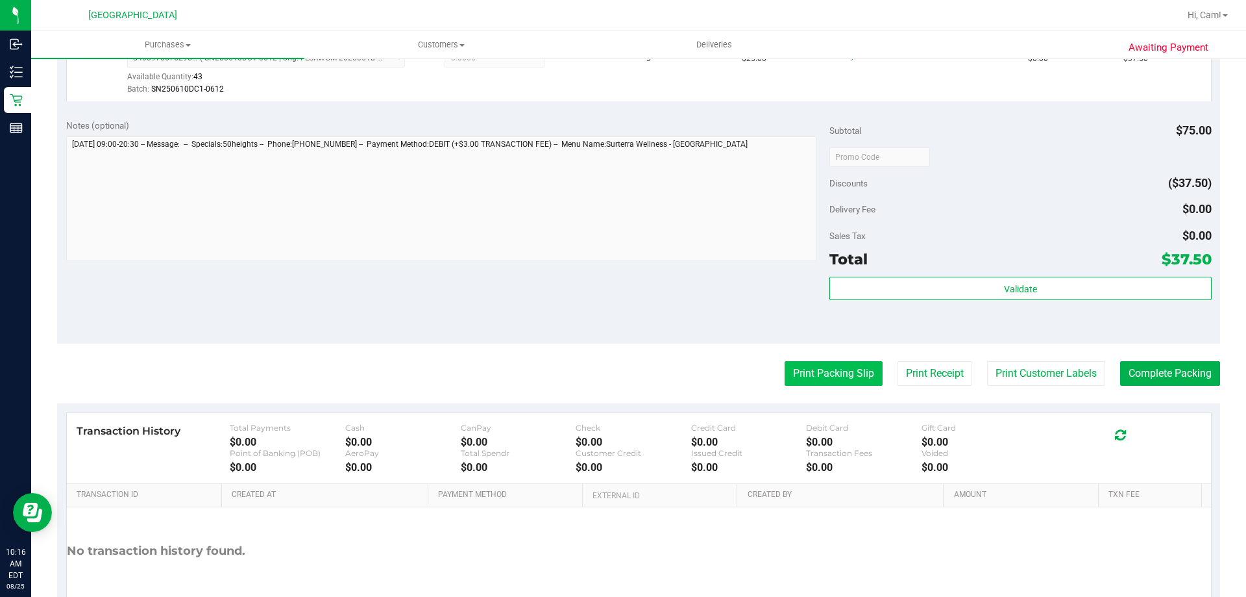
click at [793, 364] on button "Print Packing Slip" at bounding box center [834, 373] width 98 height 25
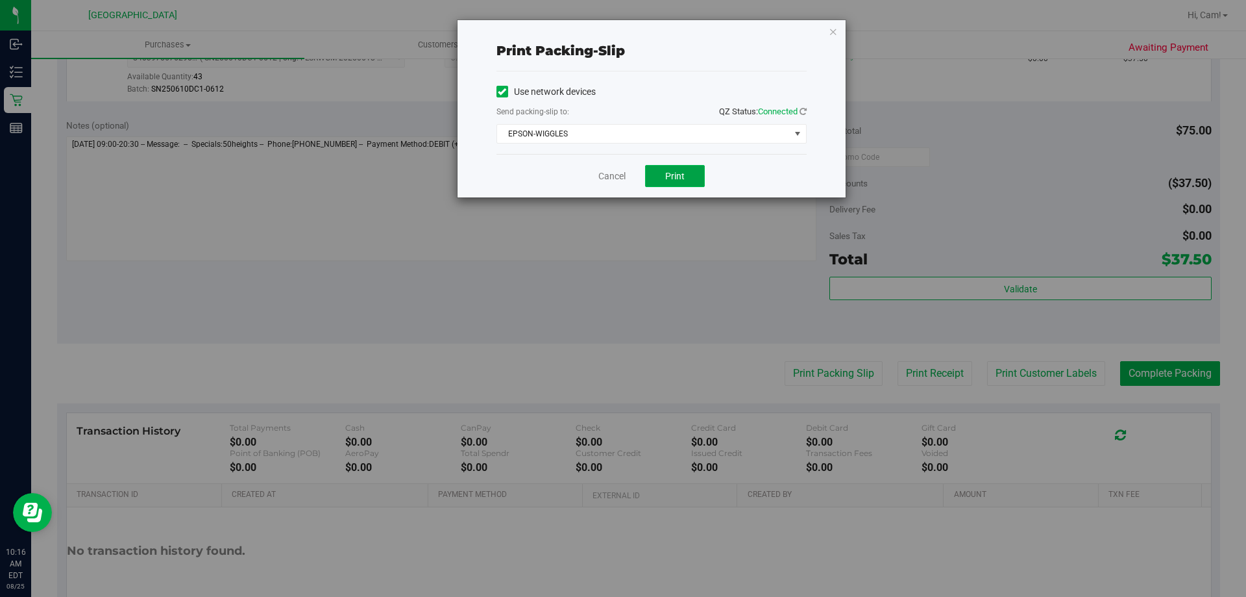
click at [666, 173] on span "Print" at bounding box center [674, 176] width 19 height 10
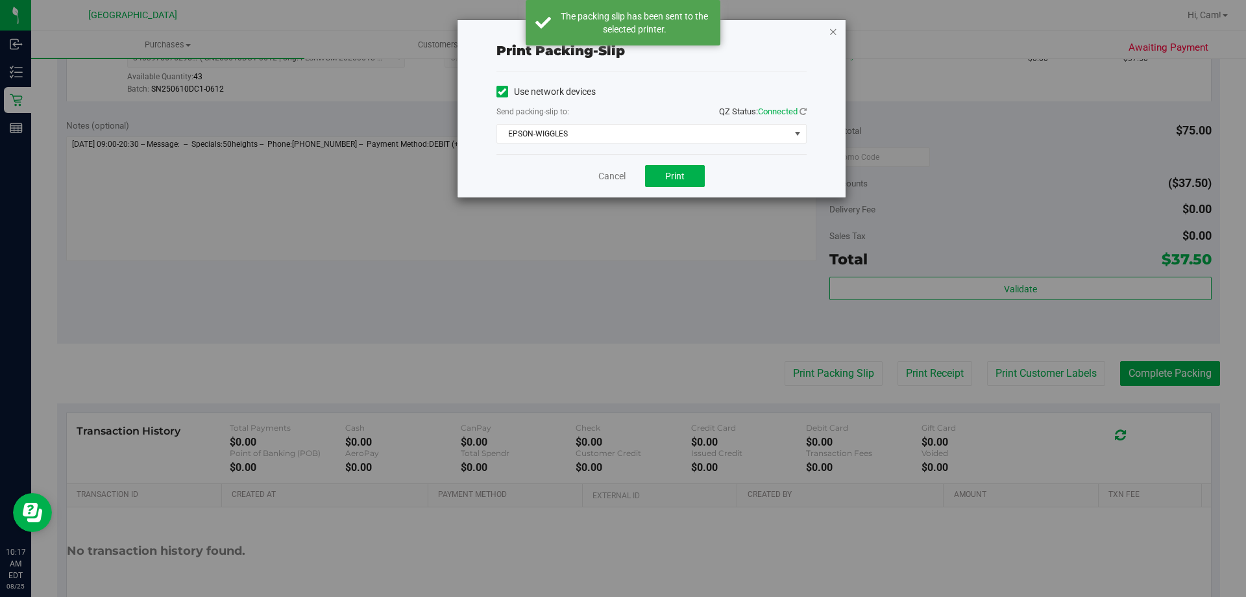
click at [832, 31] on icon "button" at bounding box center [833, 31] width 9 height 16
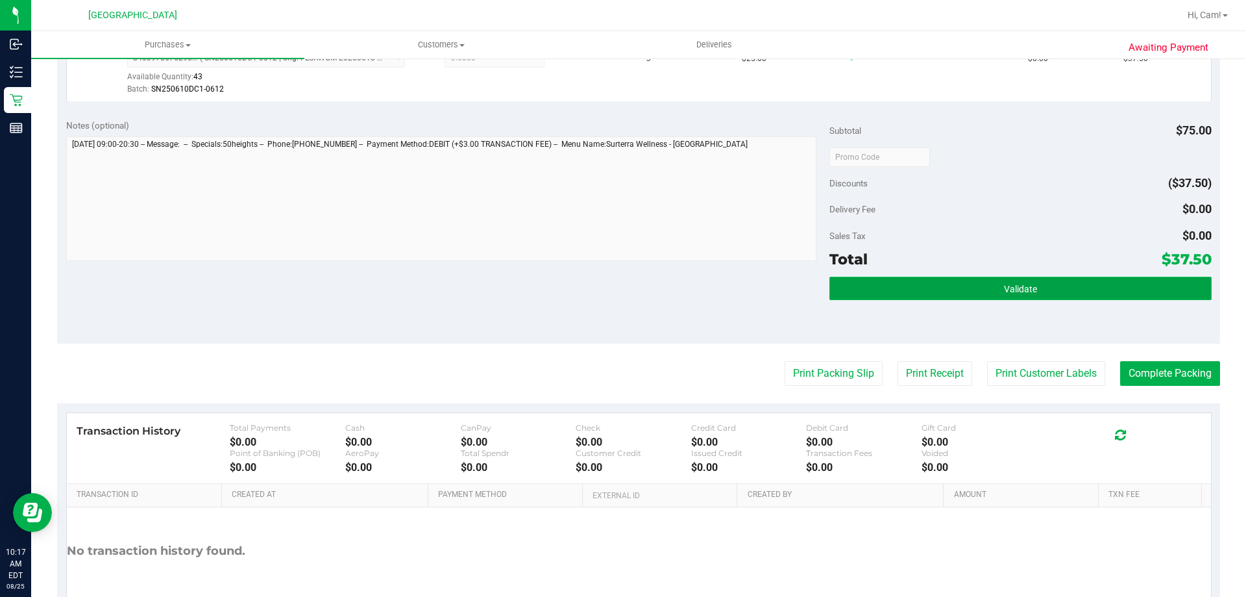
click at [966, 290] on button "Validate" at bounding box center [1021, 288] width 382 height 23
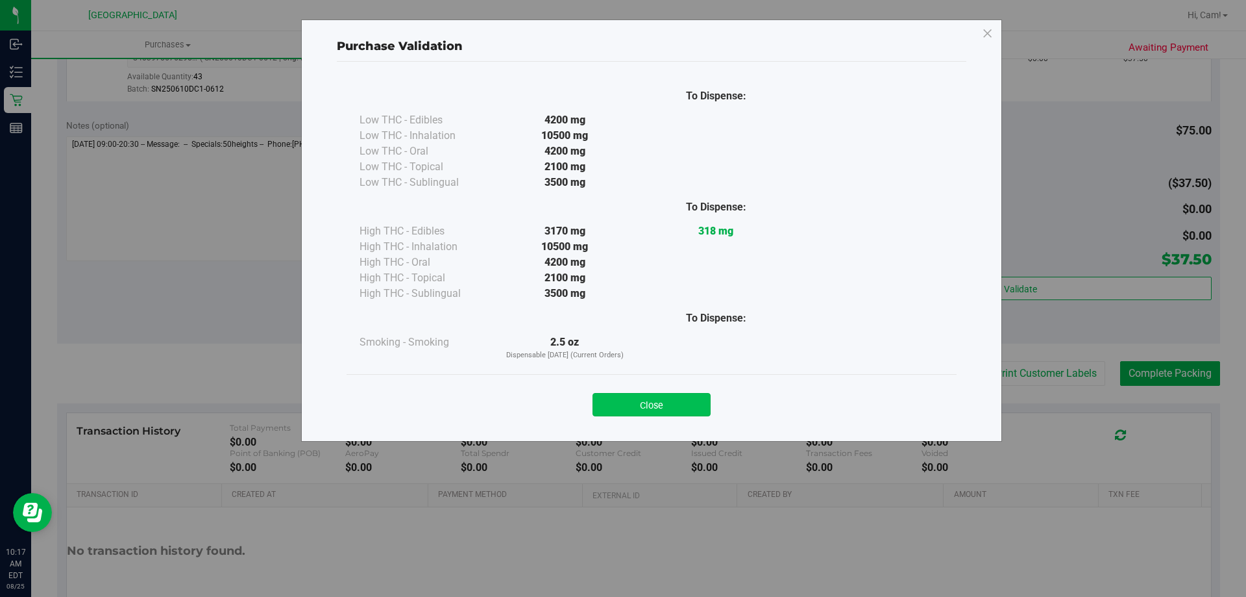
click at [667, 410] on button "Close" at bounding box center [652, 404] width 118 height 23
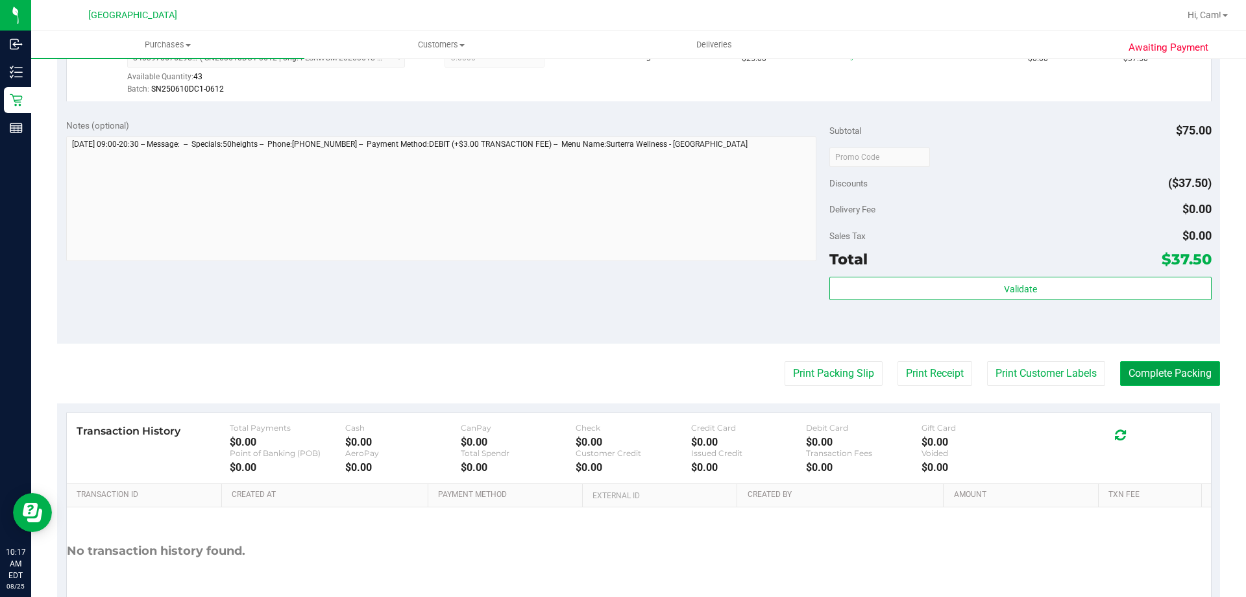
click at [1186, 377] on button "Complete Packing" at bounding box center [1170, 373] width 100 height 25
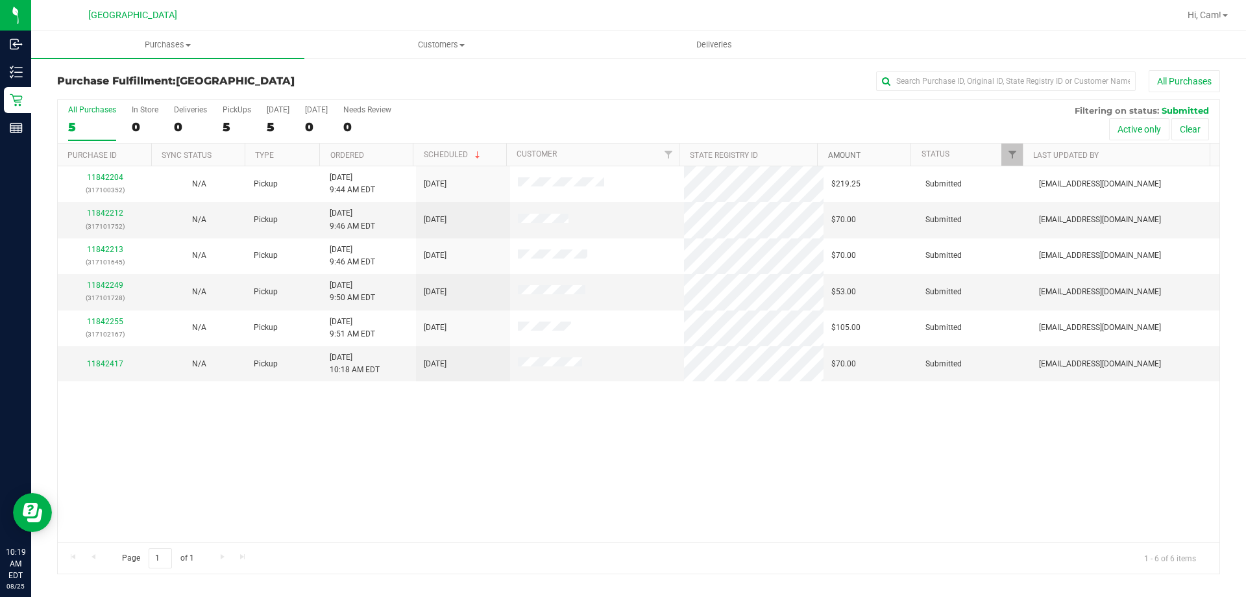
click at [858, 151] on link "Amount" at bounding box center [844, 155] width 32 height 9
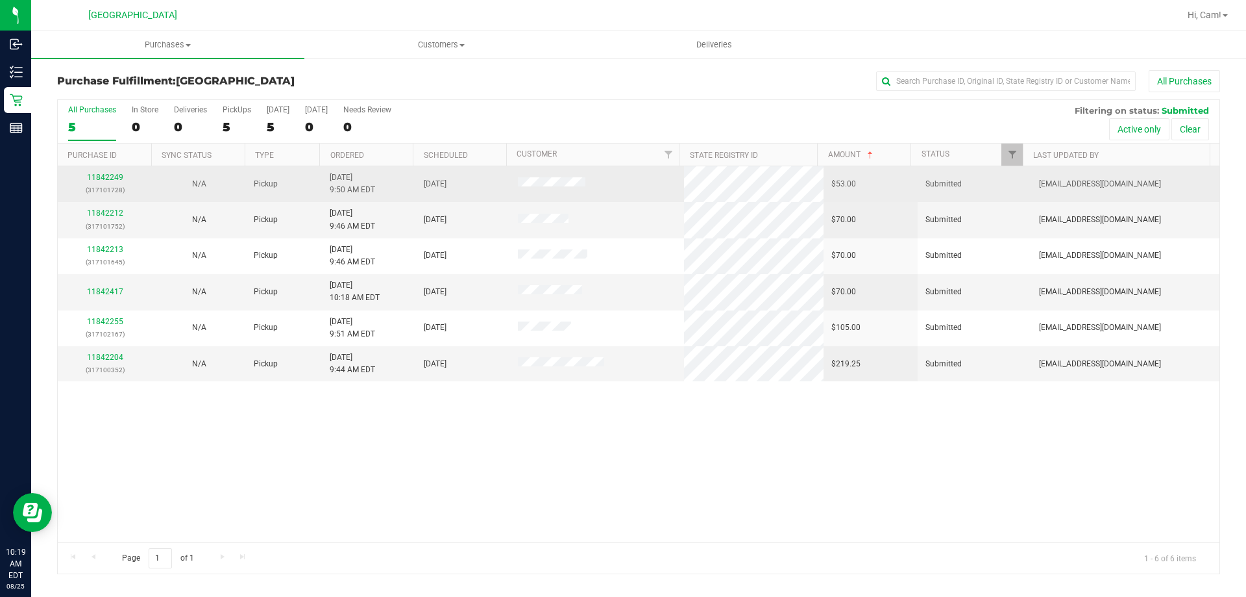
click at [110, 183] on div "11842249 (317101728)" at bounding box center [105, 183] width 79 height 25
click at [108, 175] on link "11842249" at bounding box center [105, 177] width 36 height 9
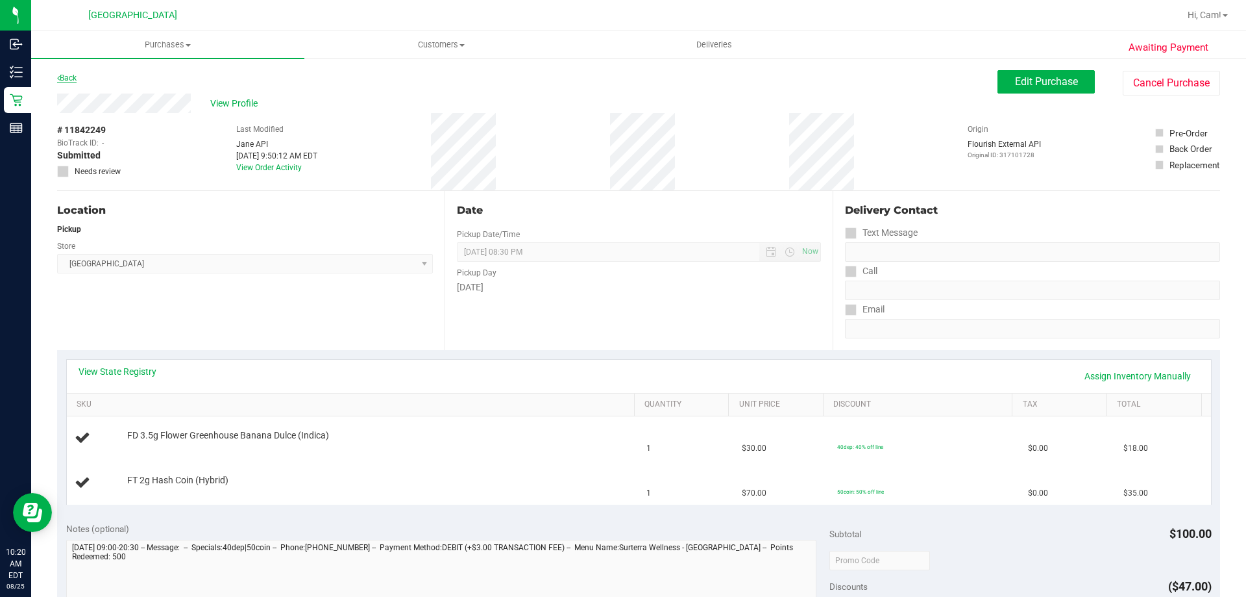
click at [70, 76] on link "Back" at bounding box center [66, 77] width 19 height 9
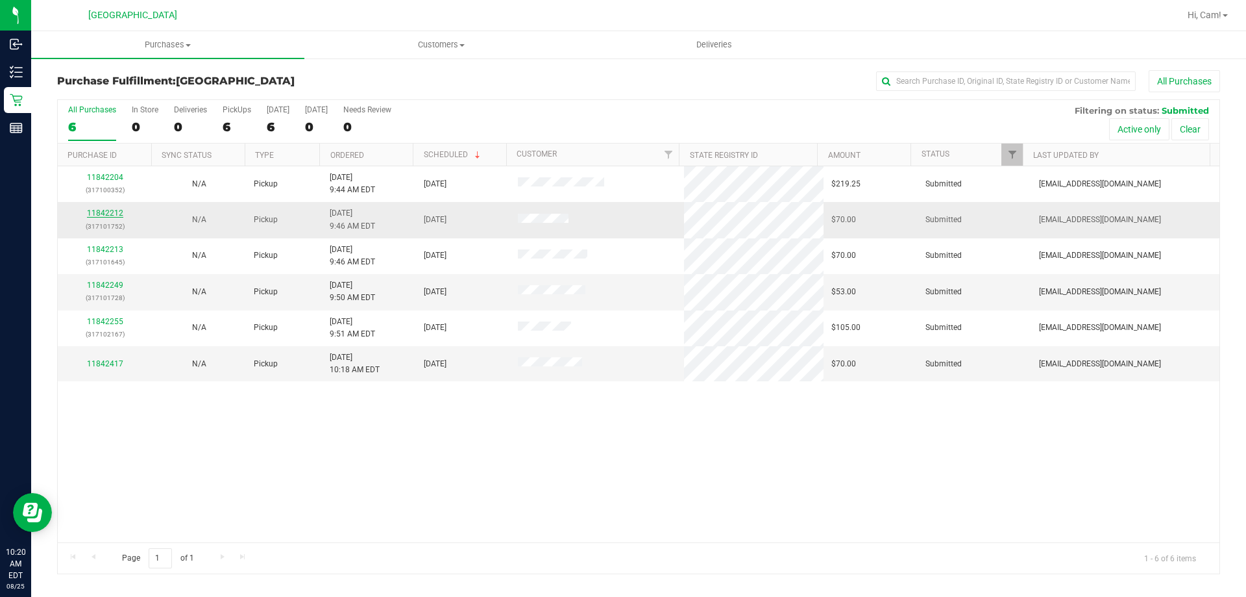
click at [119, 210] on link "11842212" at bounding box center [105, 212] width 36 height 9
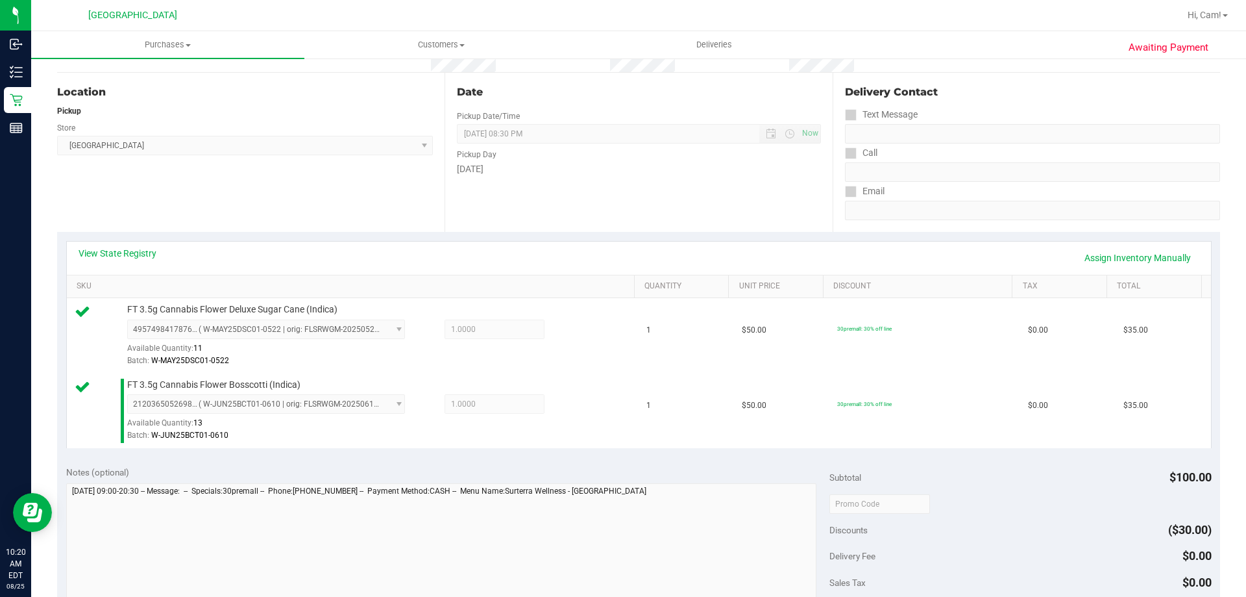
scroll to position [454, 0]
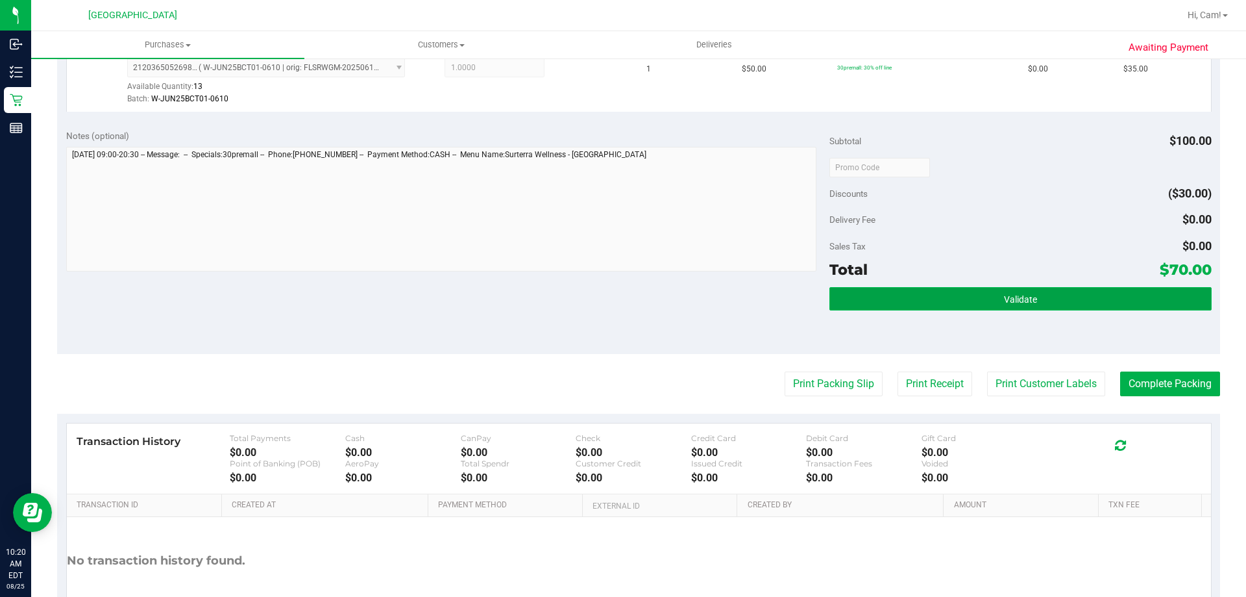
click at [1044, 302] on button "Validate" at bounding box center [1021, 298] width 382 height 23
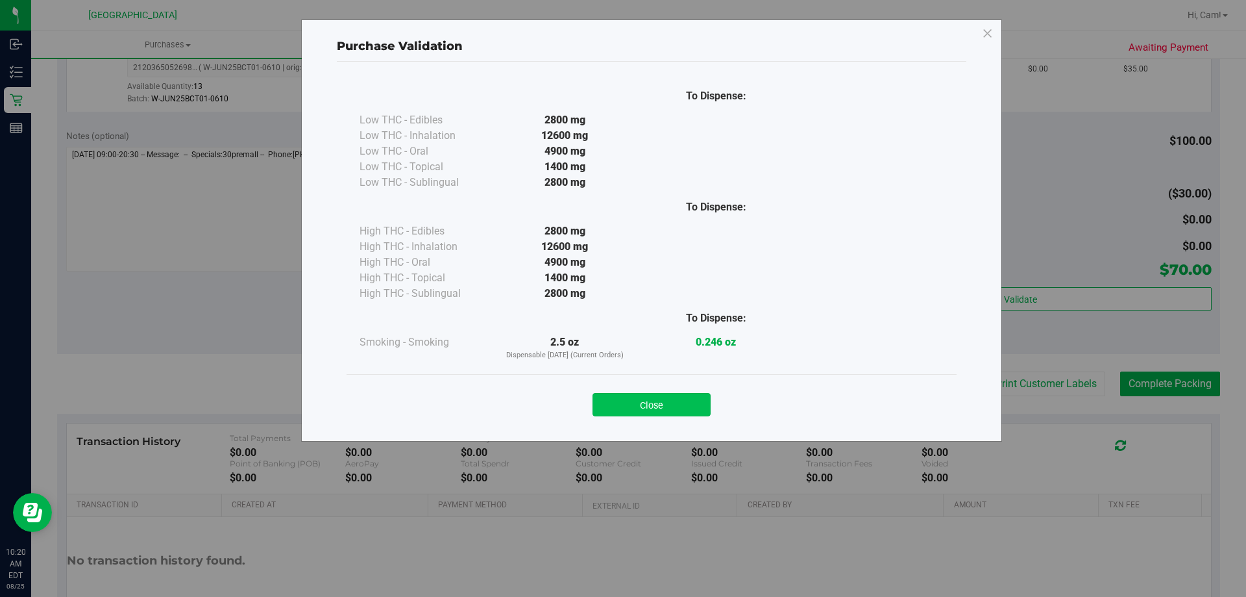
click at [682, 390] on div "Close" at bounding box center [651, 400] width 591 height 32
click at [687, 402] on button "Close" at bounding box center [652, 404] width 118 height 23
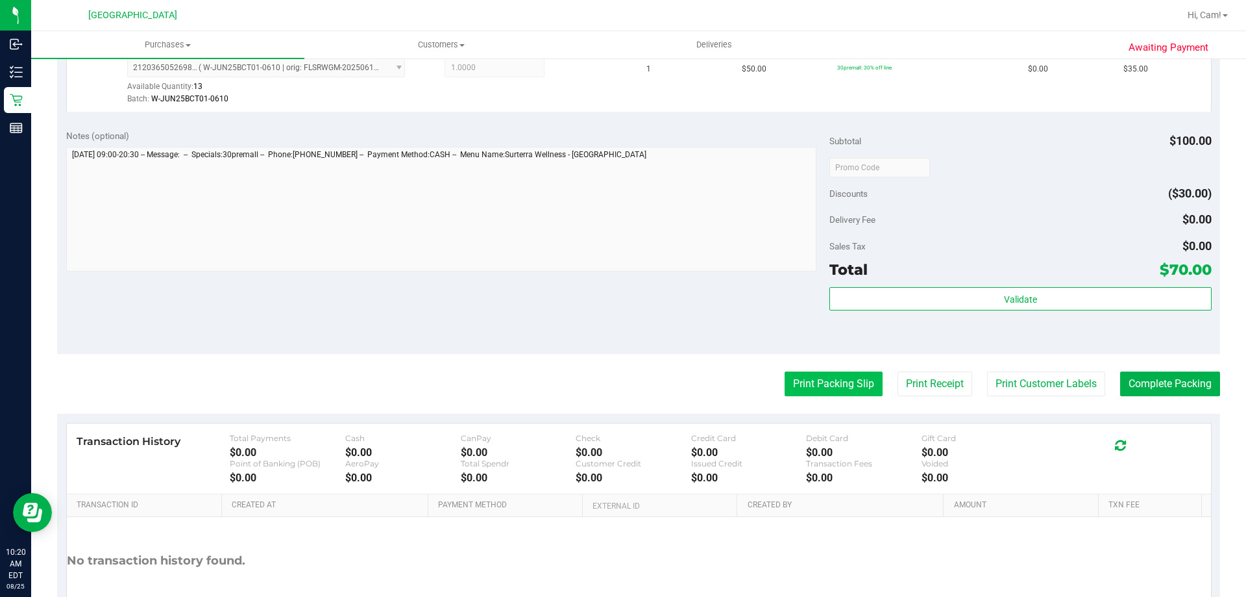
click at [848, 375] on button "Print Packing Slip" at bounding box center [834, 383] width 98 height 25
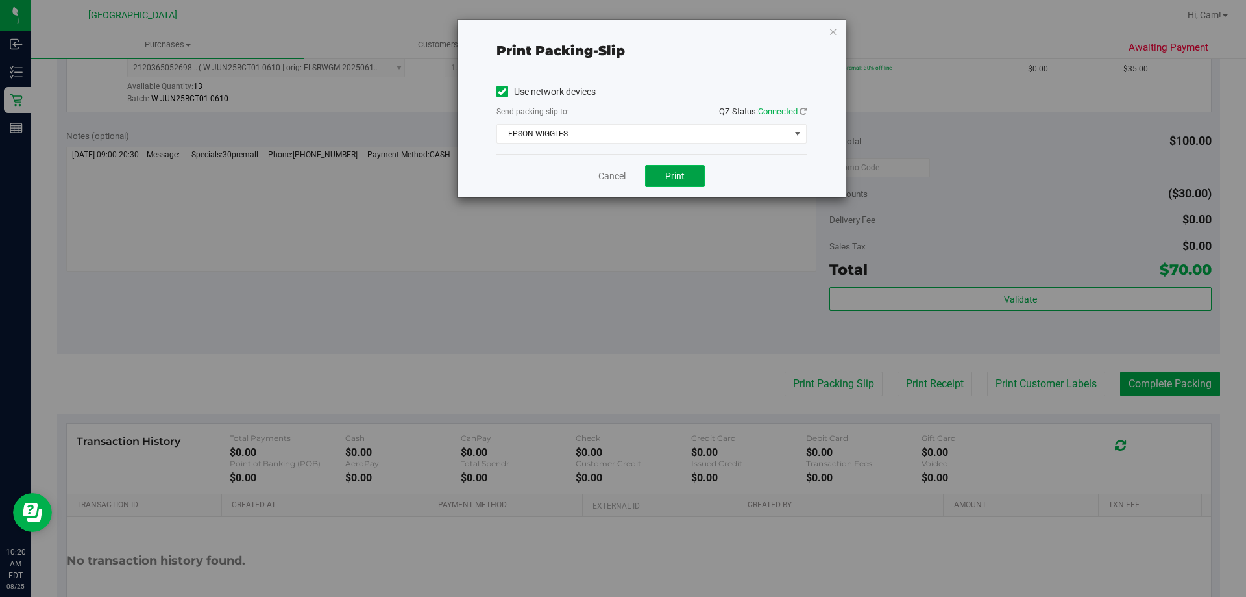
click at [678, 177] on span "Print" at bounding box center [674, 176] width 19 height 10
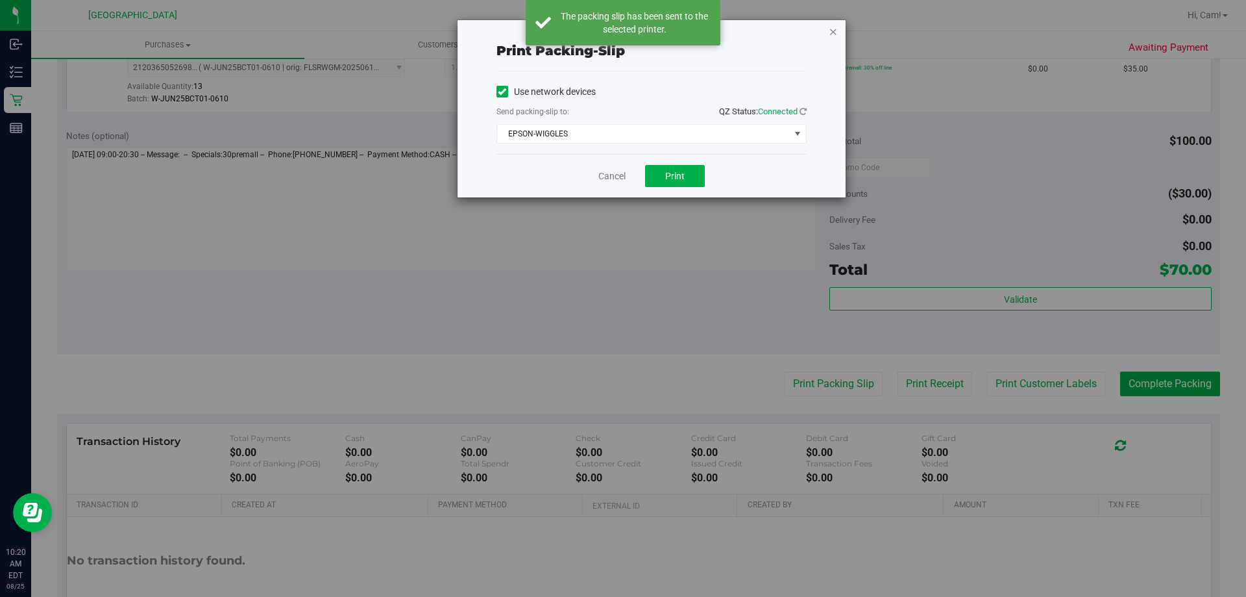
click at [833, 29] on icon "button" at bounding box center [833, 31] width 9 height 16
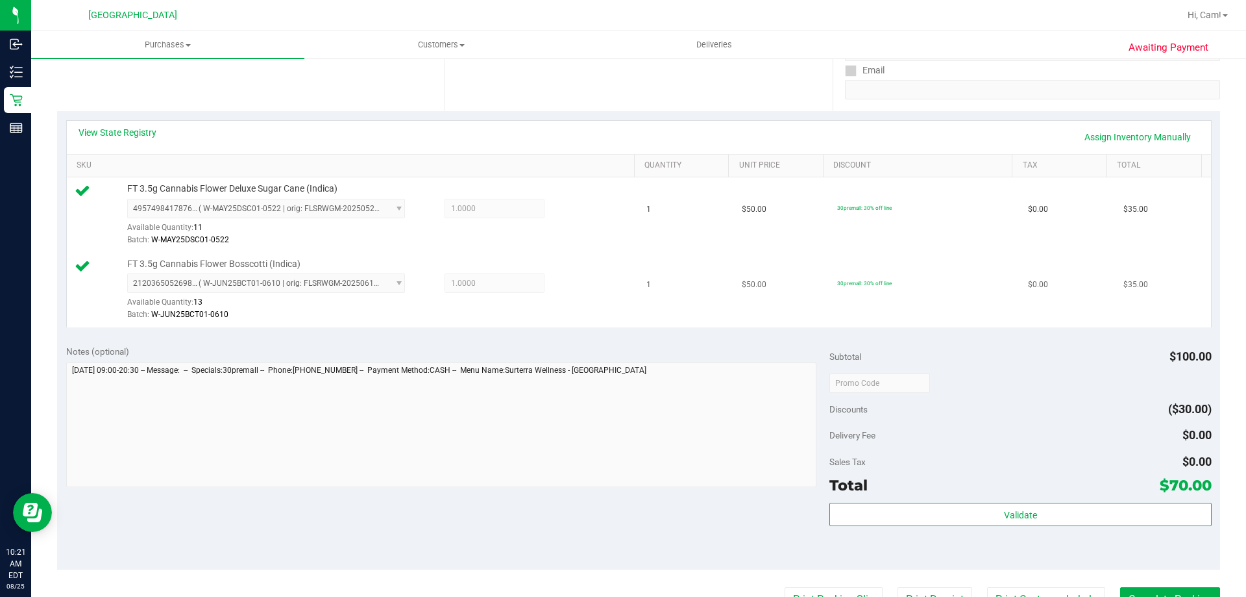
scroll to position [519, 0]
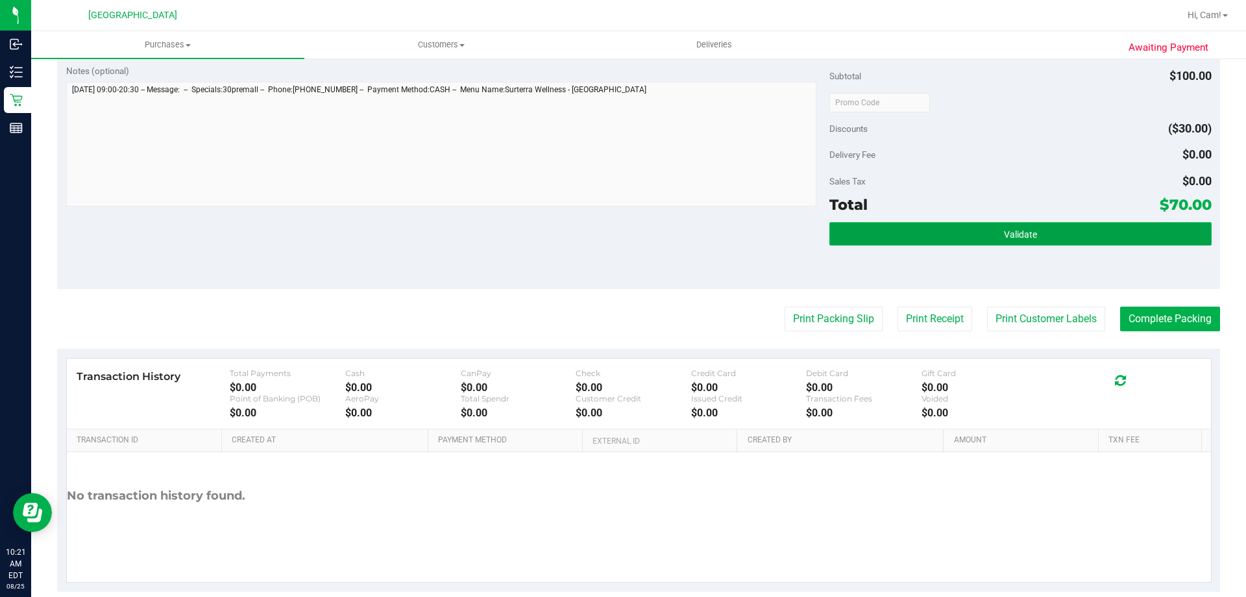
click at [916, 229] on button "Validate" at bounding box center [1021, 233] width 382 height 23
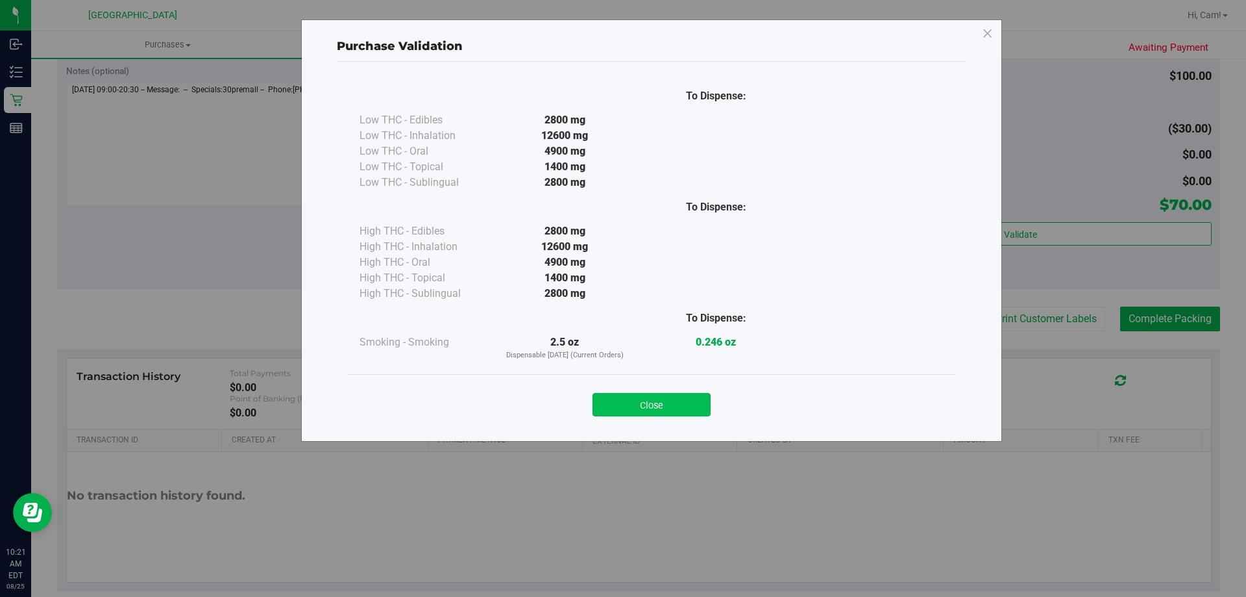
click at [666, 410] on button "Close" at bounding box center [652, 404] width 118 height 23
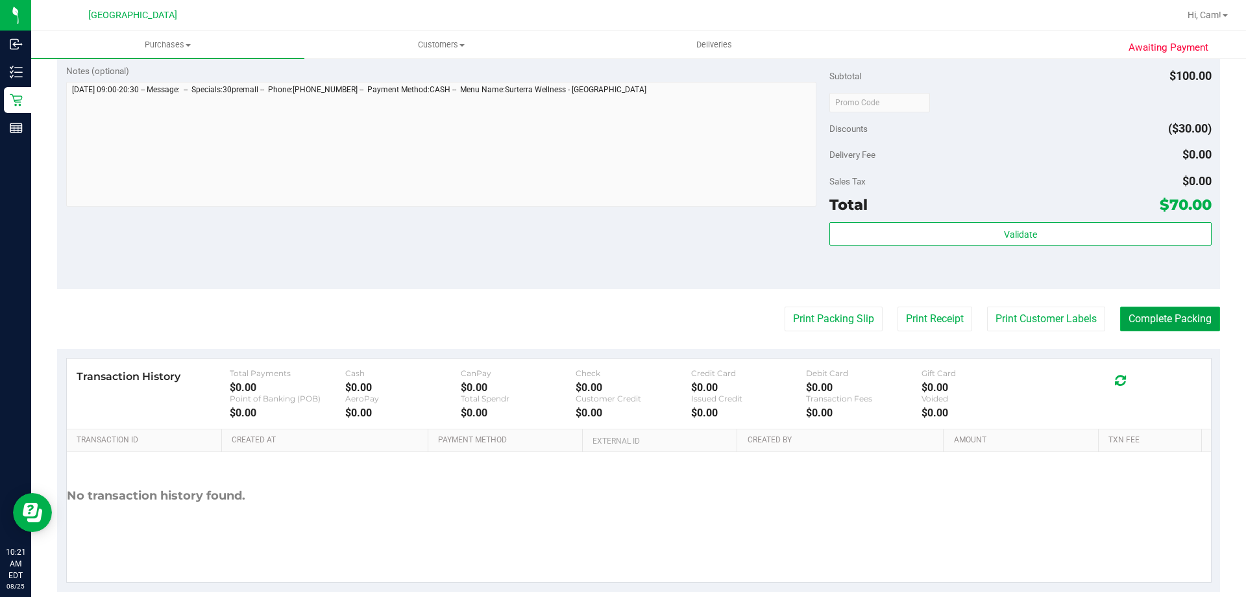
click at [1147, 323] on button "Complete Packing" at bounding box center [1170, 318] width 100 height 25
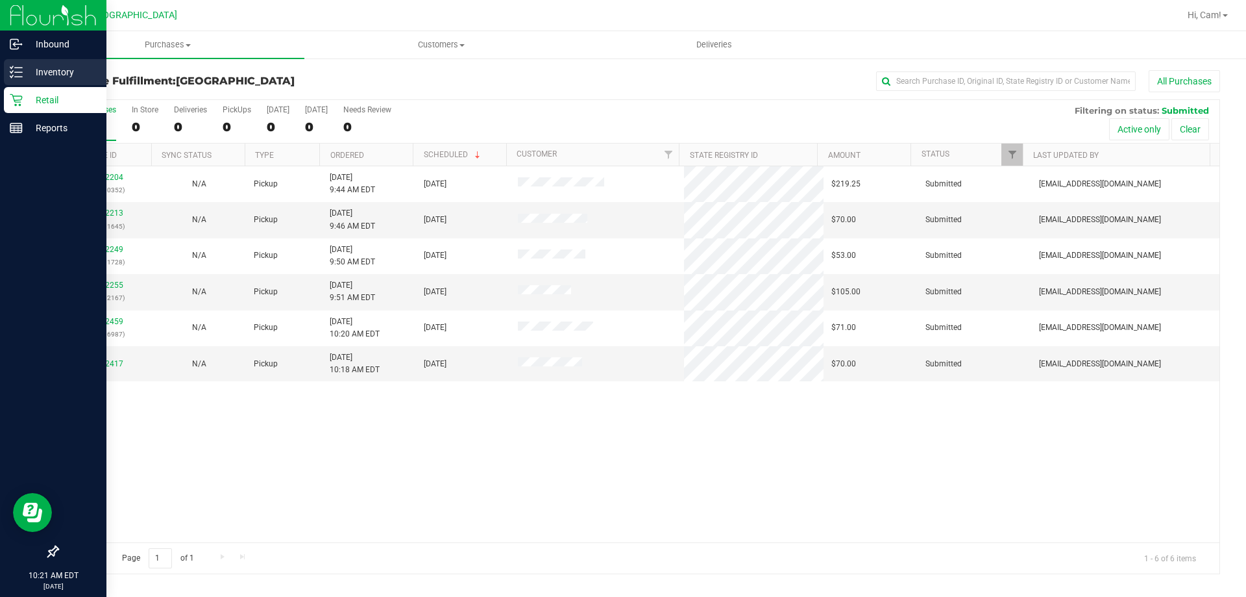
click at [26, 73] on p "Inventory" at bounding box center [62, 72] width 78 height 16
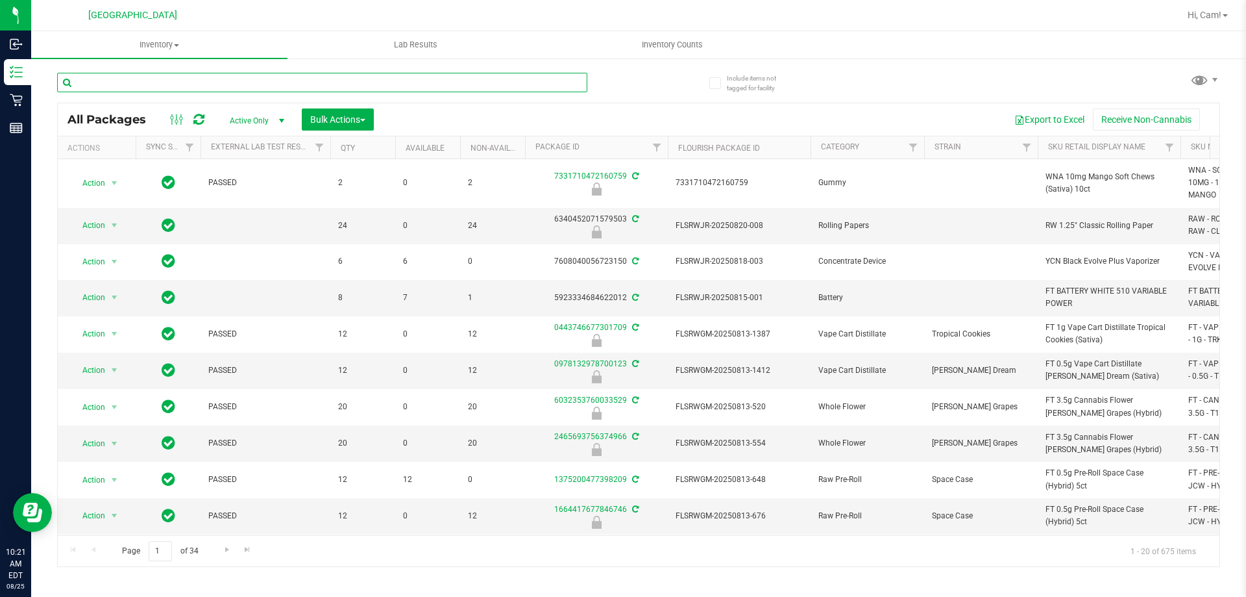
click at [199, 82] on input "text" at bounding box center [322, 82] width 530 height 19
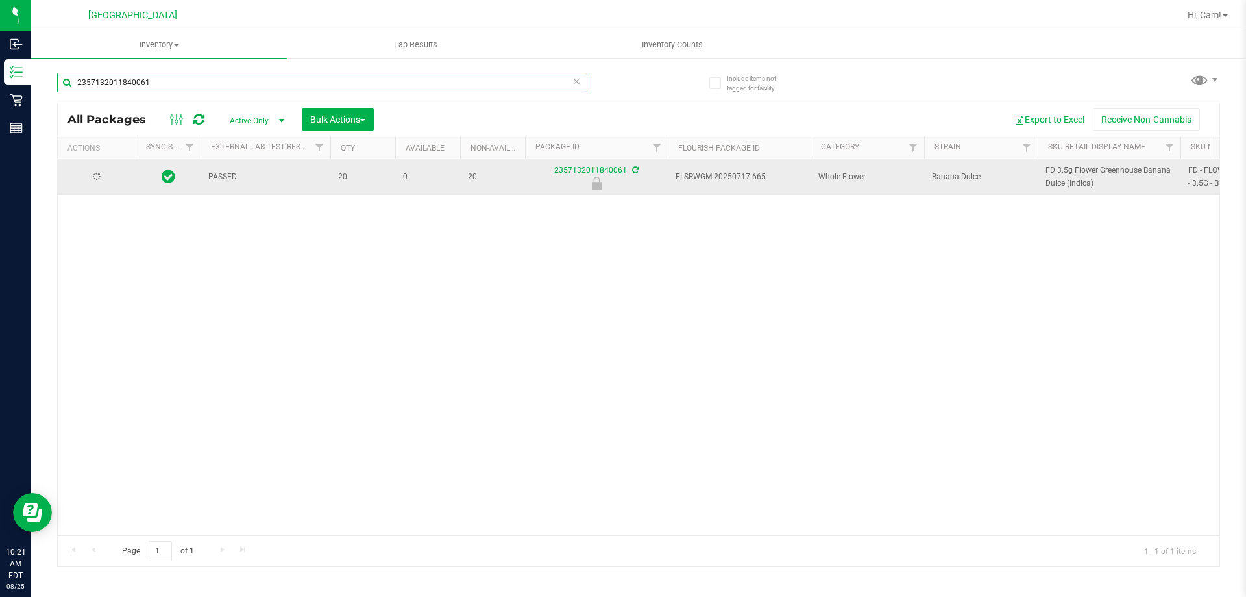
type input "2357132011840061"
click at [93, 177] on span "Action" at bounding box center [88, 177] width 35 height 18
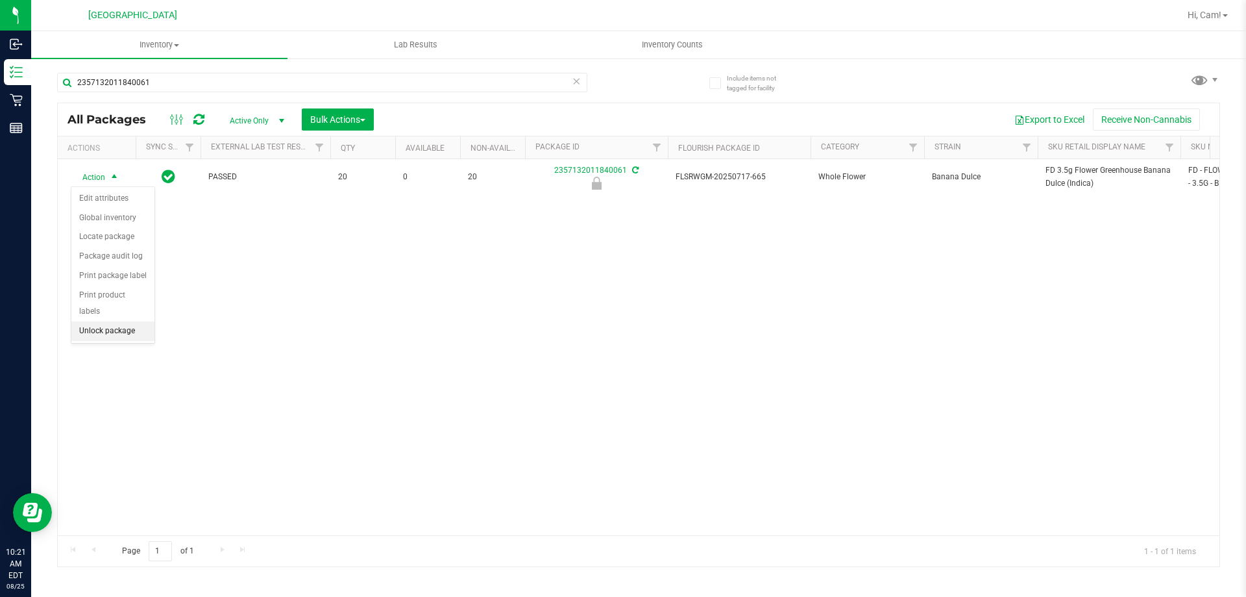
click at [136, 321] on li "Unlock package" at bounding box center [112, 330] width 83 height 19
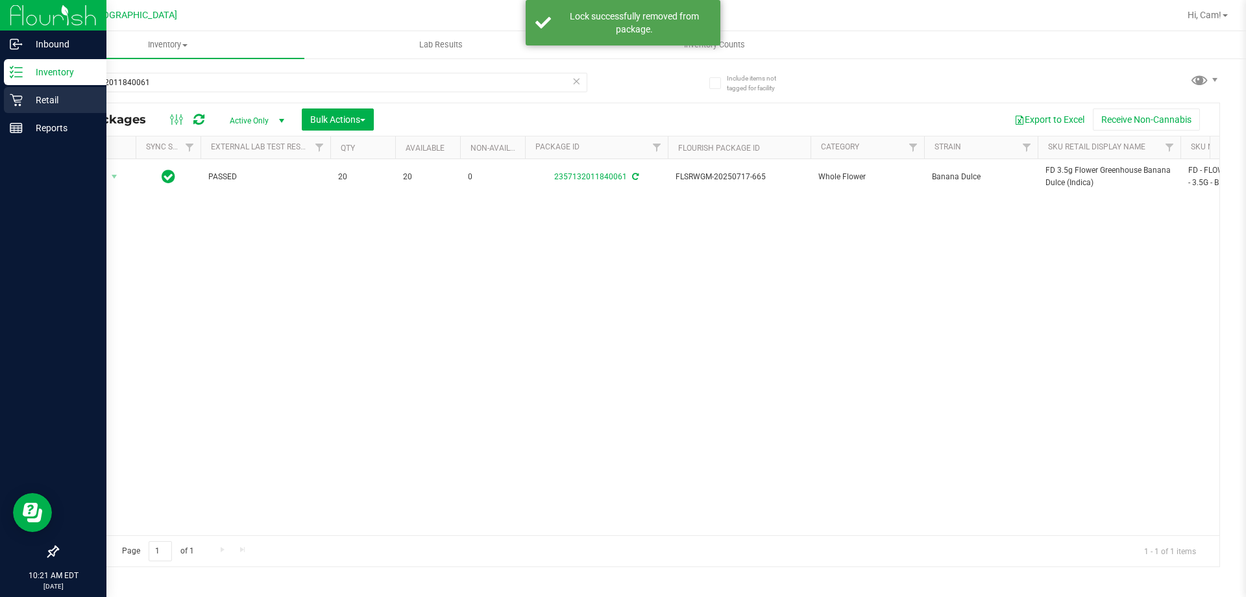
click at [14, 99] on icon at bounding box center [16, 100] width 12 height 12
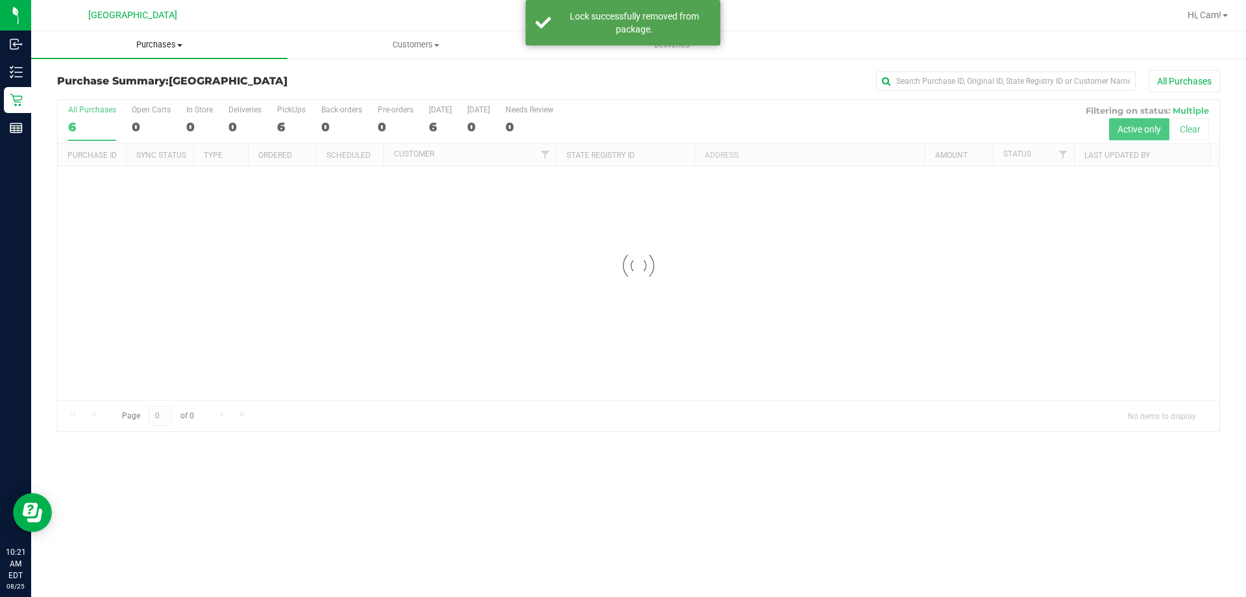
click at [166, 49] on span "Purchases" at bounding box center [159, 45] width 256 height 12
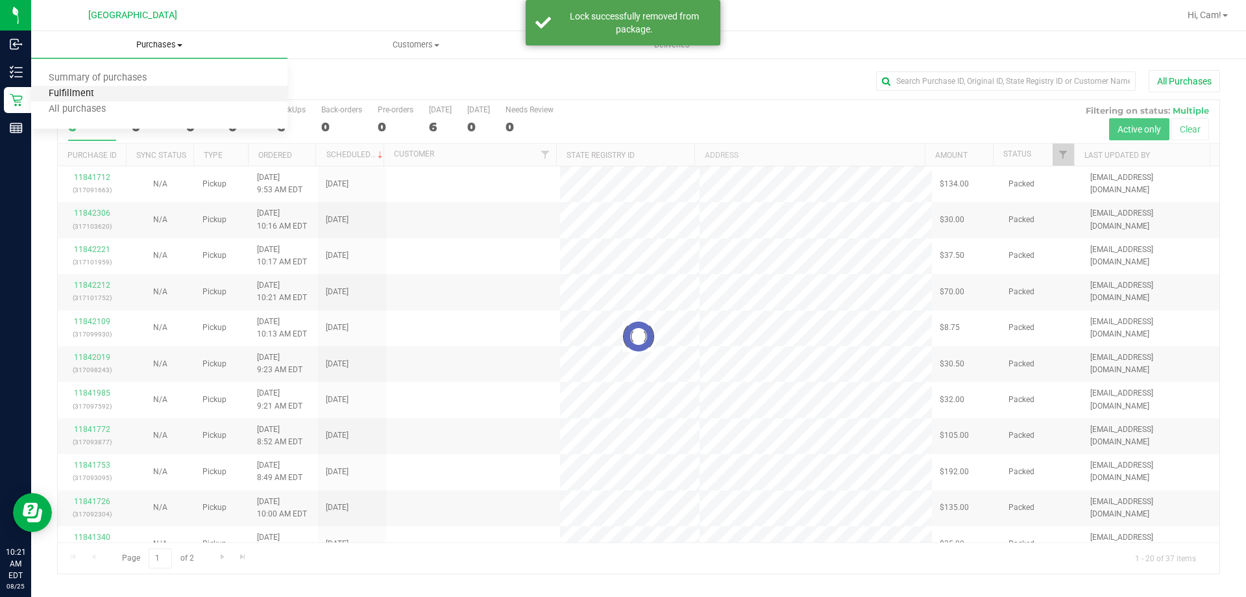
click at [101, 89] on span "Fulfillment" at bounding box center [71, 93] width 80 height 11
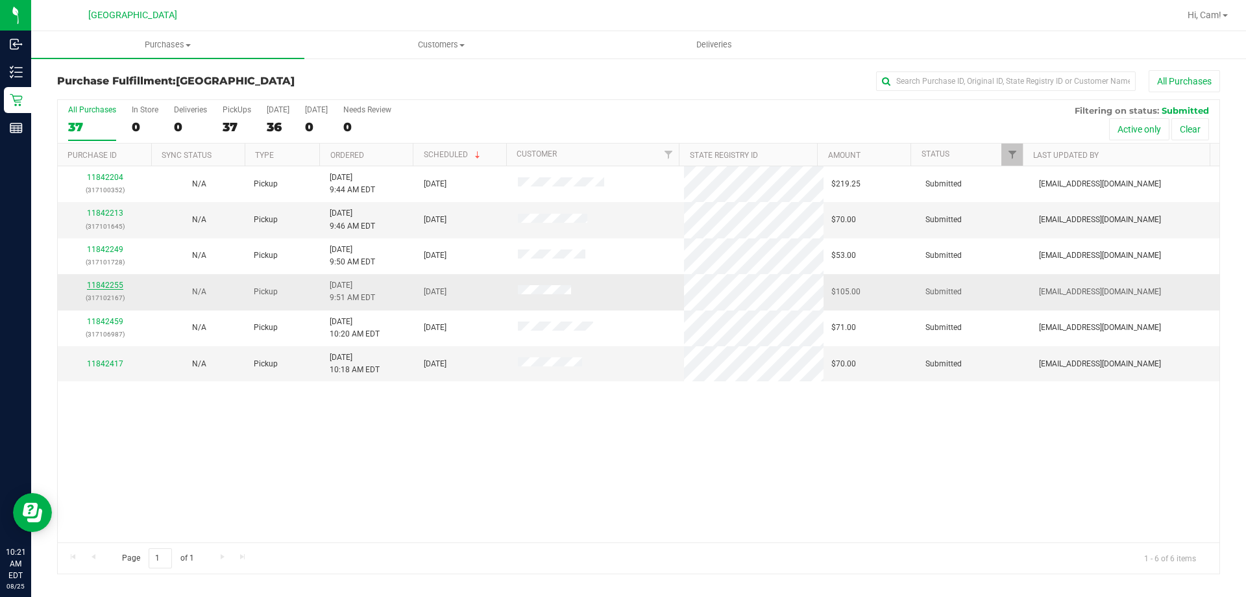
click at [117, 284] on link "11842255" at bounding box center [105, 284] width 36 height 9
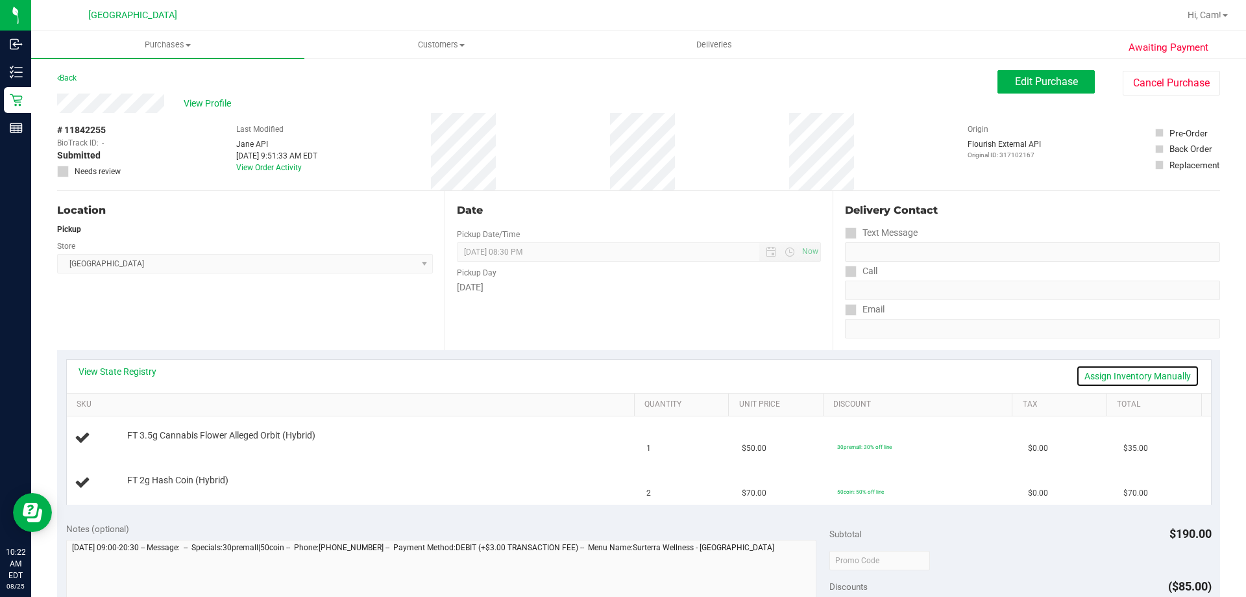
click at [1178, 370] on link "Assign Inventory Manually" at bounding box center [1137, 376] width 123 height 22
click at [154, 449] on div "Add Package" at bounding box center [377, 444] width 501 height 12
click at [165, 445] on link "Add Package" at bounding box center [150, 443] width 47 height 9
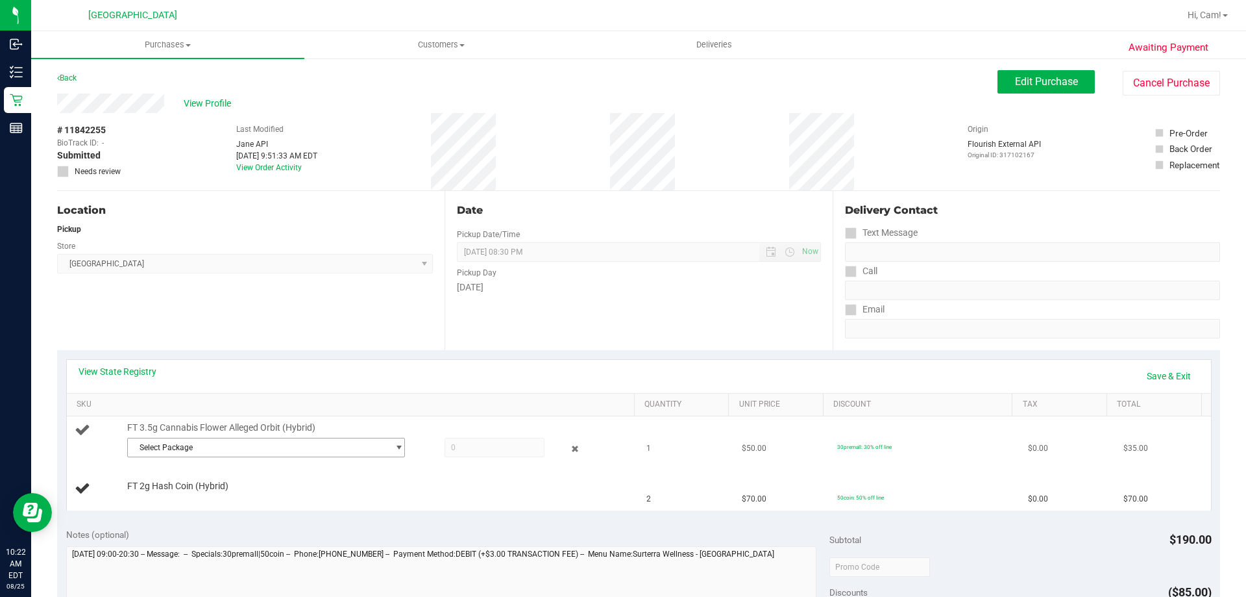
click at [236, 445] on span "Select Package" at bounding box center [258, 447] width 260 height 18
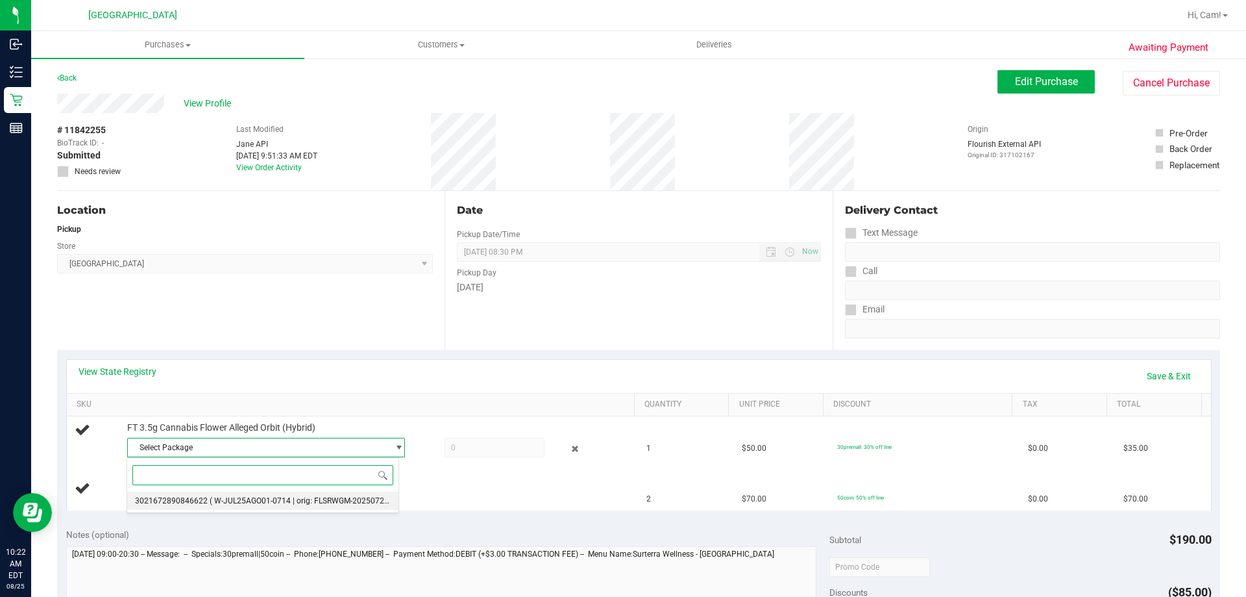
click at [226, 494] on li "3021672890846622 ( W-JUL25AGO01-0714 | orig: FLSRWGM-20250721-3636 )" at bounding box center [262, 500] width 271 height 18
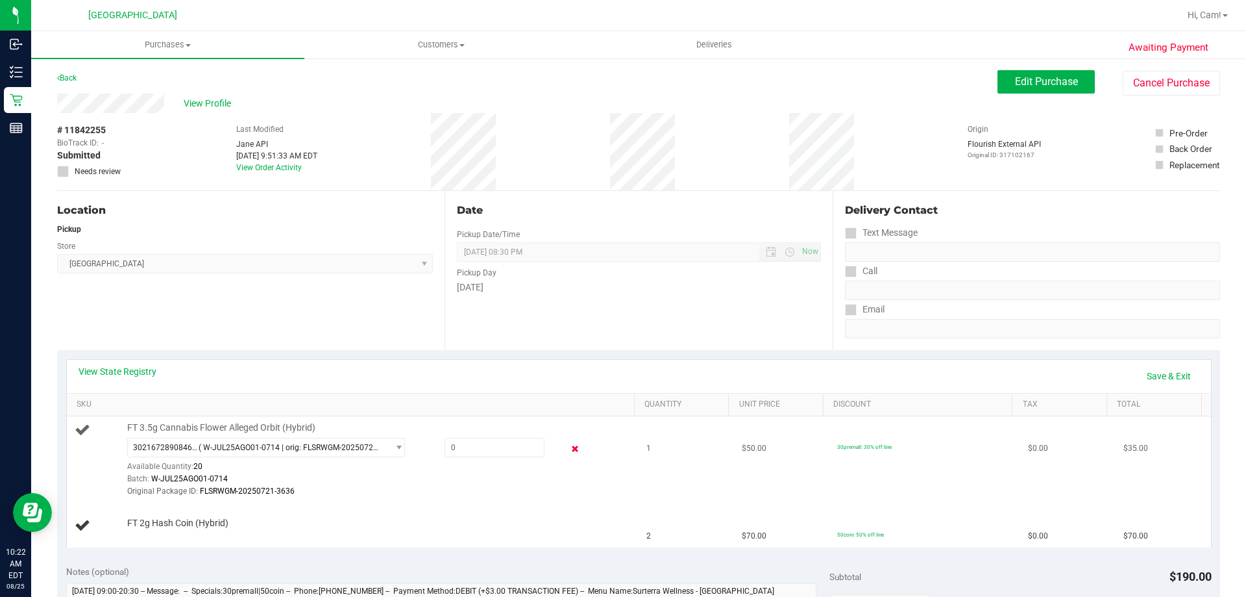
click at [572, 451] on icon at bounding box center [576, 448] width 14 height 15
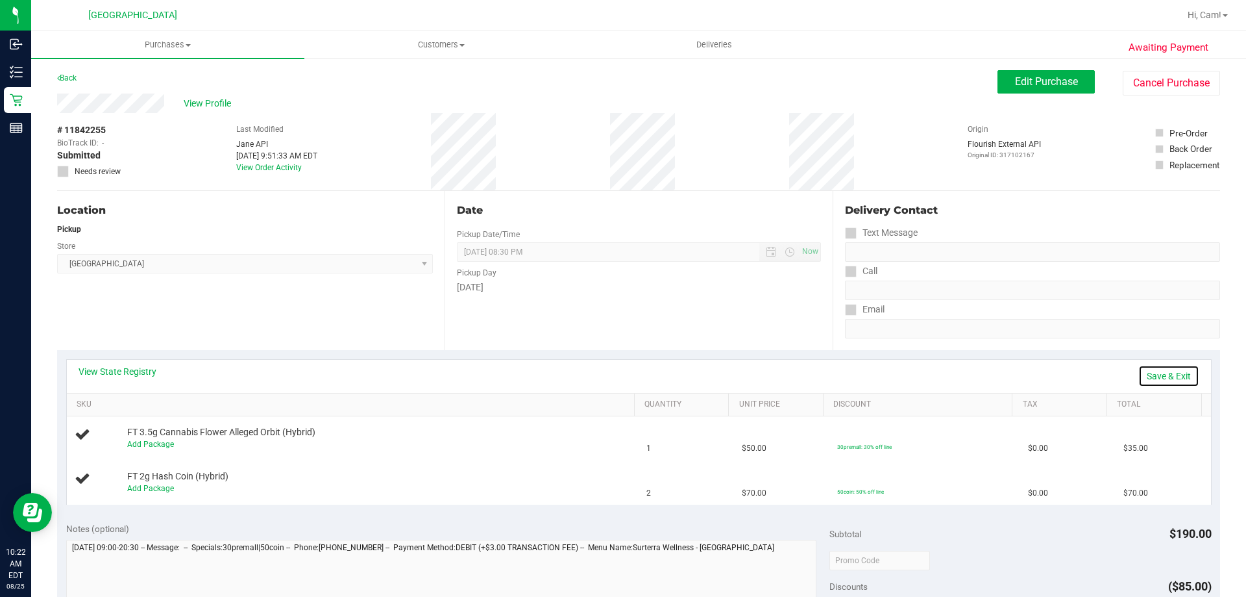
click at [1143, 366] on link "Save & Exit" at bounding box center [1169, 376] width 61 height 22
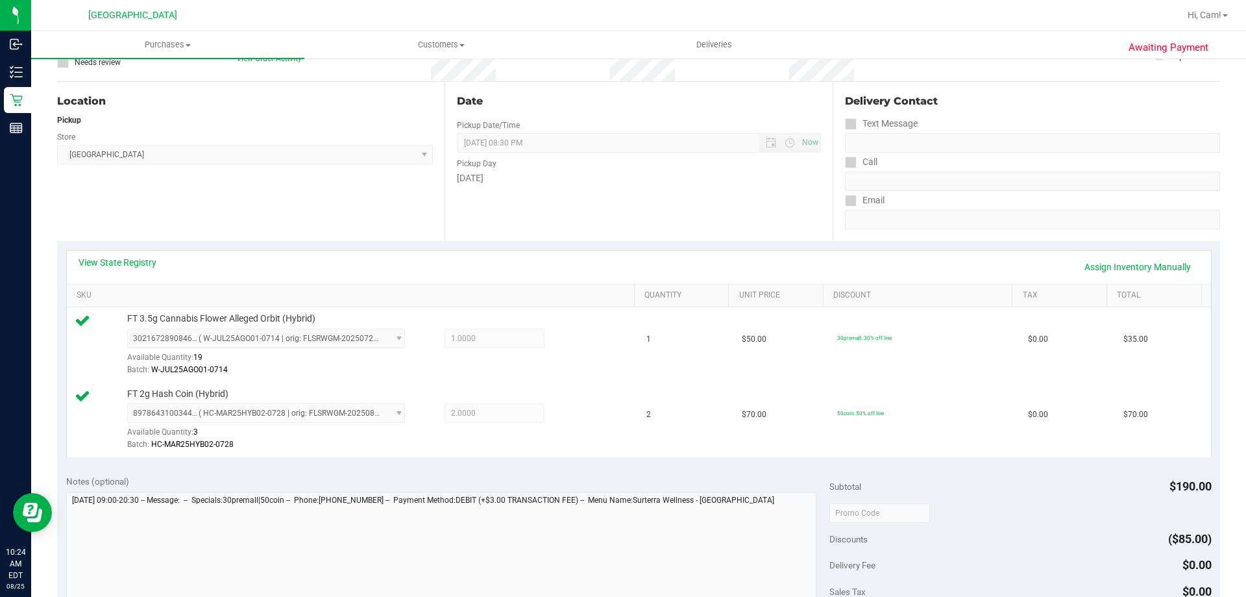
scroll to position [454, 0]
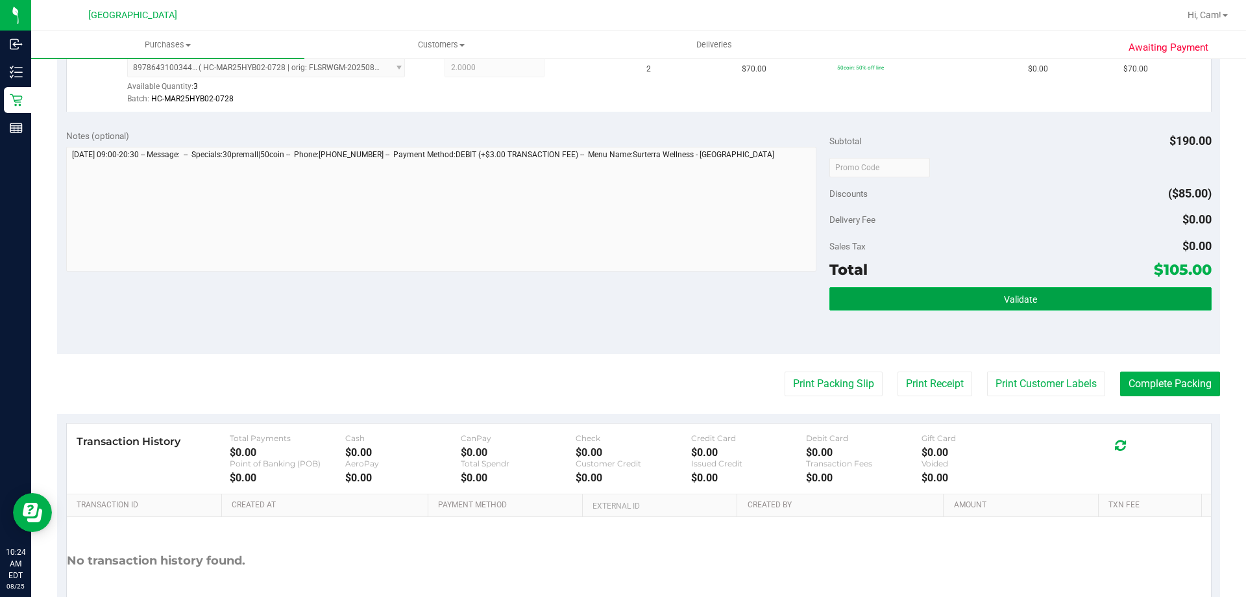
click at [978, 306] on button "Validate" at bounding box center [1021, 298] width 382 height 23
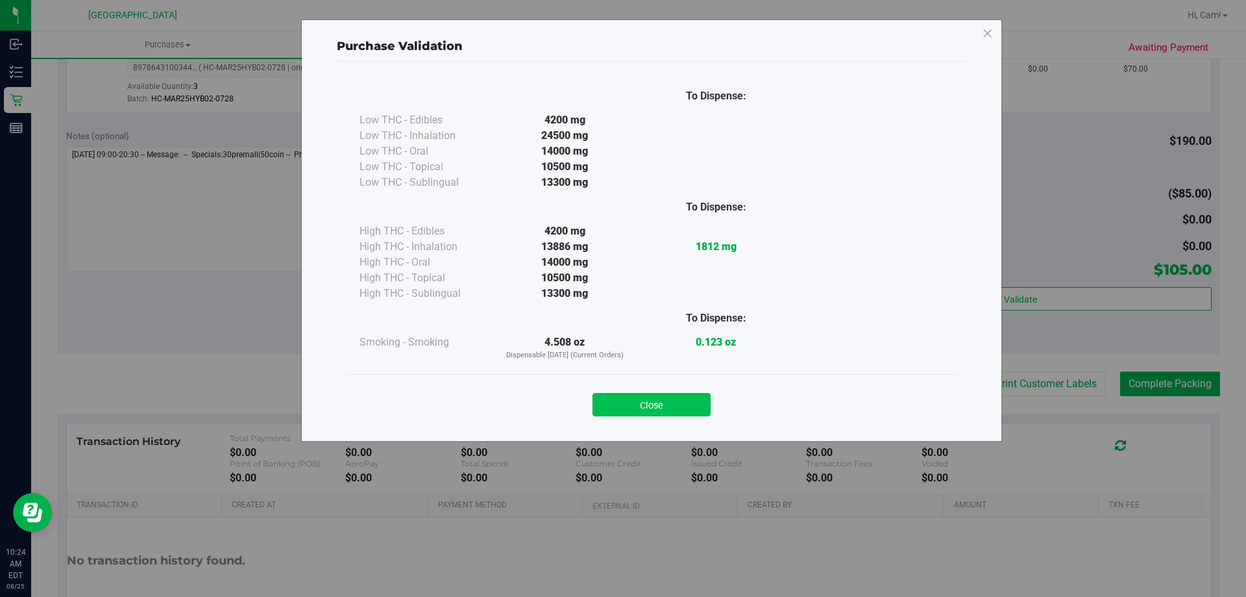
click at [681, 404] on button "Close" at bounding box center [652, 404] width 118 height 23
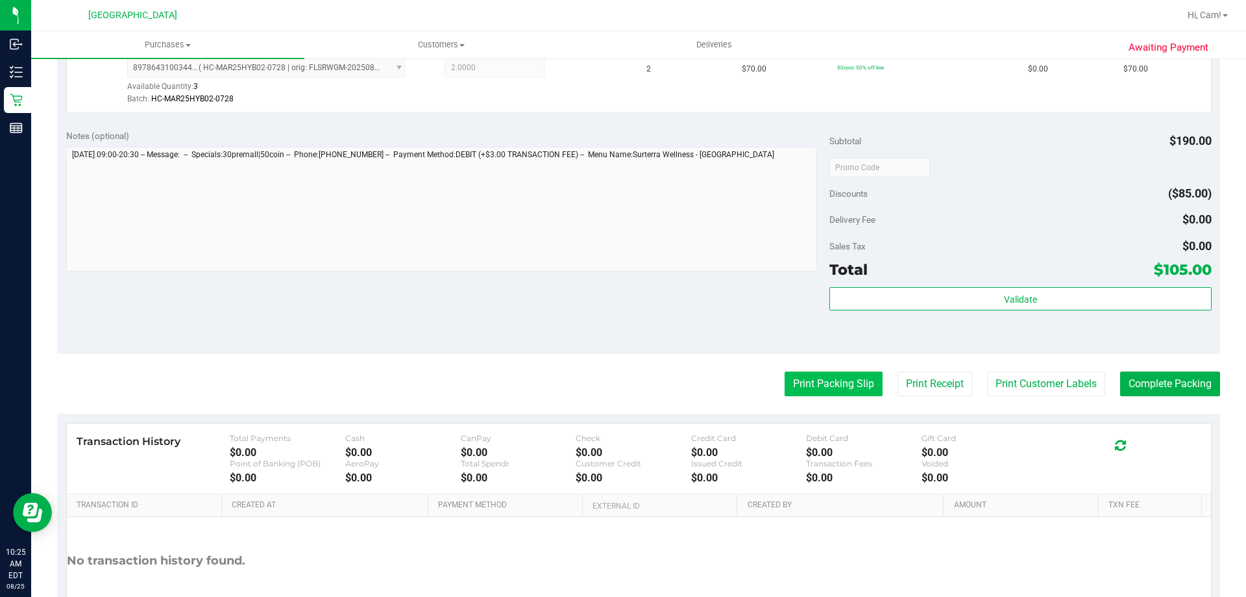
click at [855, 373] on button "Print Packing Slip" at bounding box center [834, 383] width 98 height 25
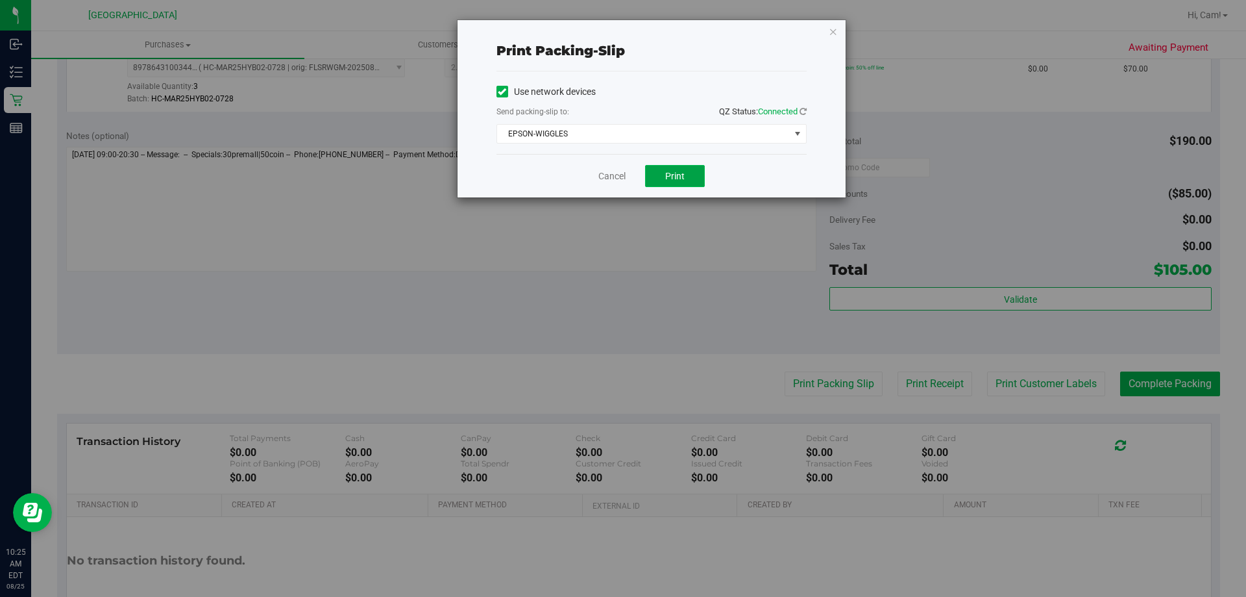
click at [677, 173] on span "Print" at bounding box center [674, 176] width 19 height 10
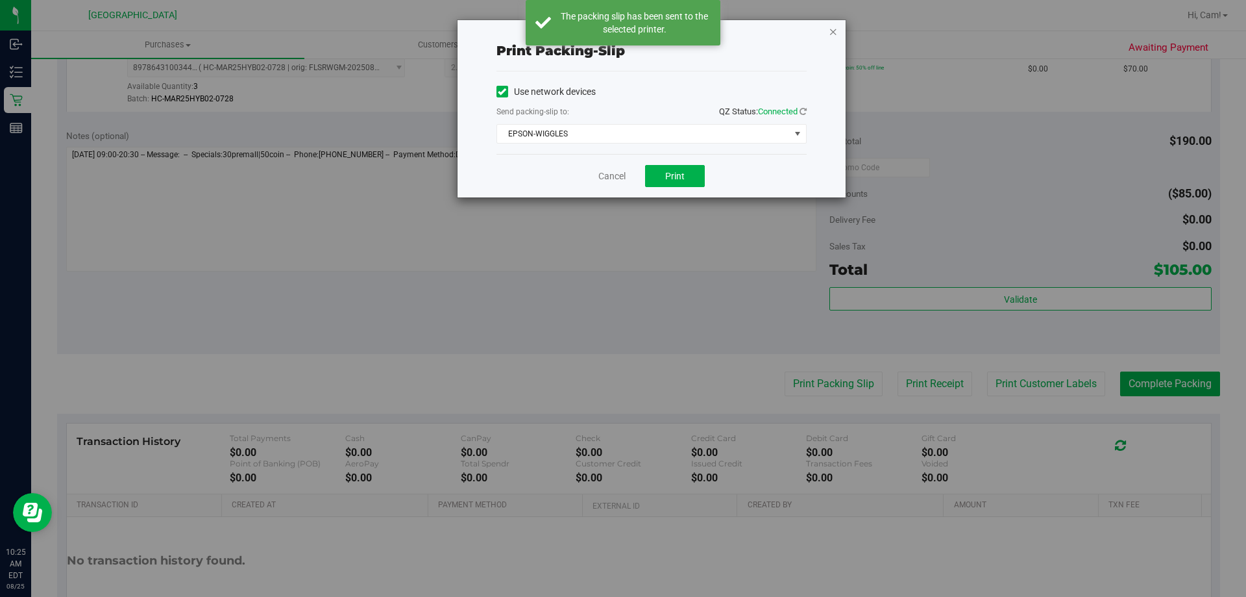
click at [832, 26] on icon "button" at bounding box center [833, 31] width 9 height 16
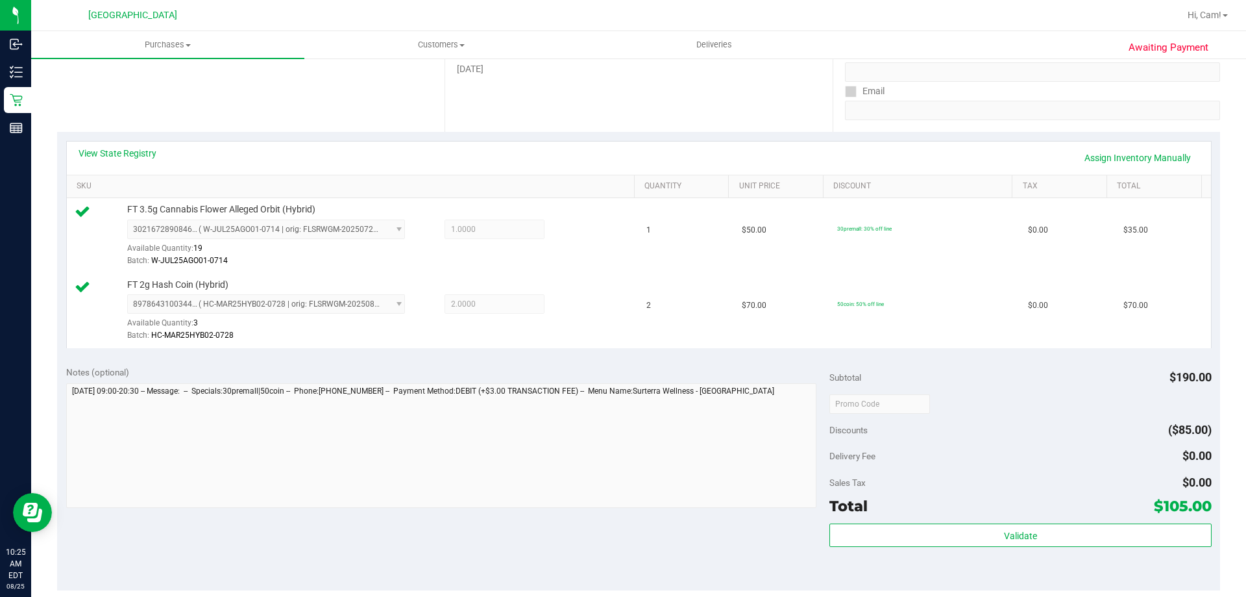
scroll to position [519, 0]
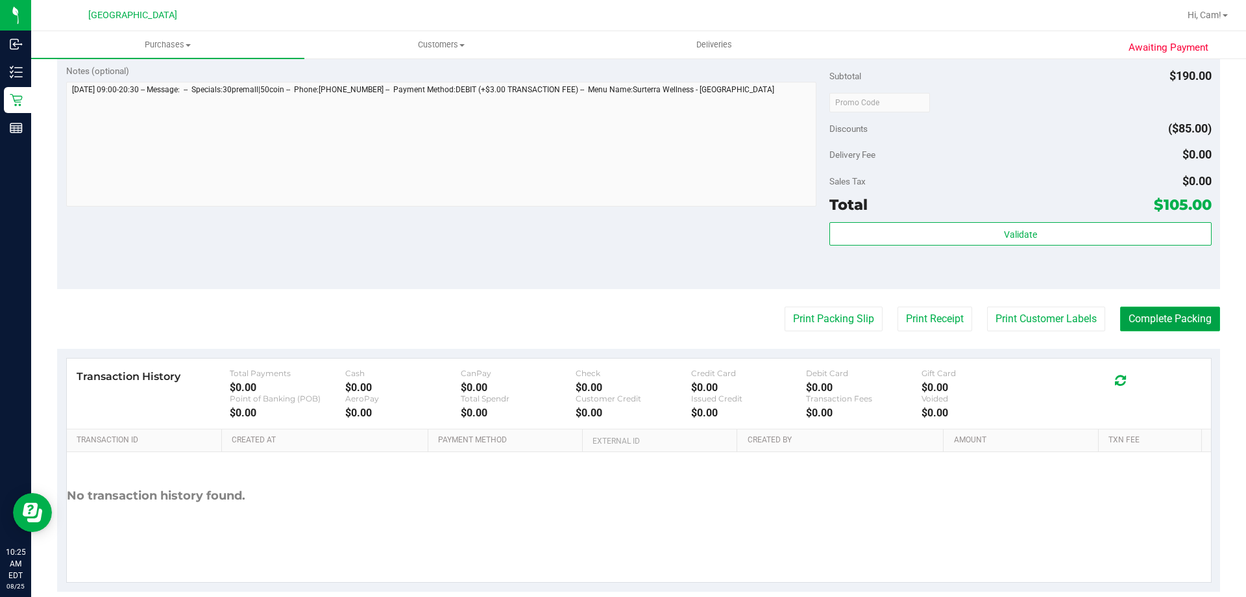
drag, startPoint x: 1125, startPoint y: 327, endPoint x: 1113, endPoint y: 327, distance: 12.3
click at [1120, 327] on button "Complete Packing" at bounding box center [1170, 318] width 100 height 25
click at [1056, 319] on button "Print Customer Labels" at bounding box center [1036, 318] width 118 height 25
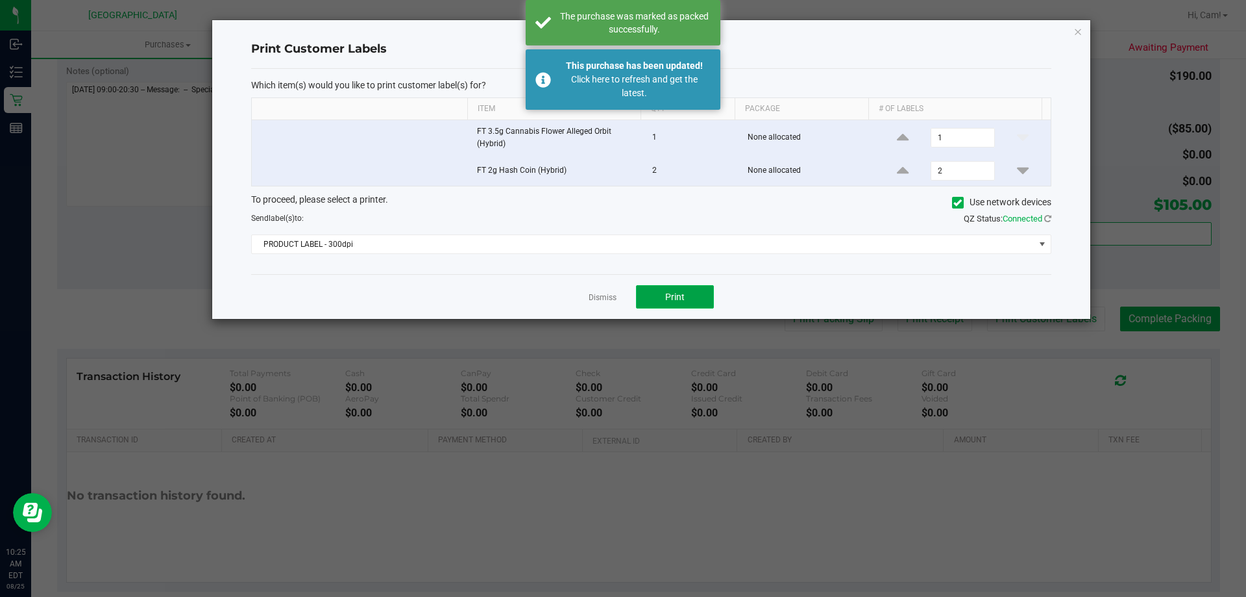
click at [670, 292] on span "Print" at bounding box center [674, 296] width 19 height 10
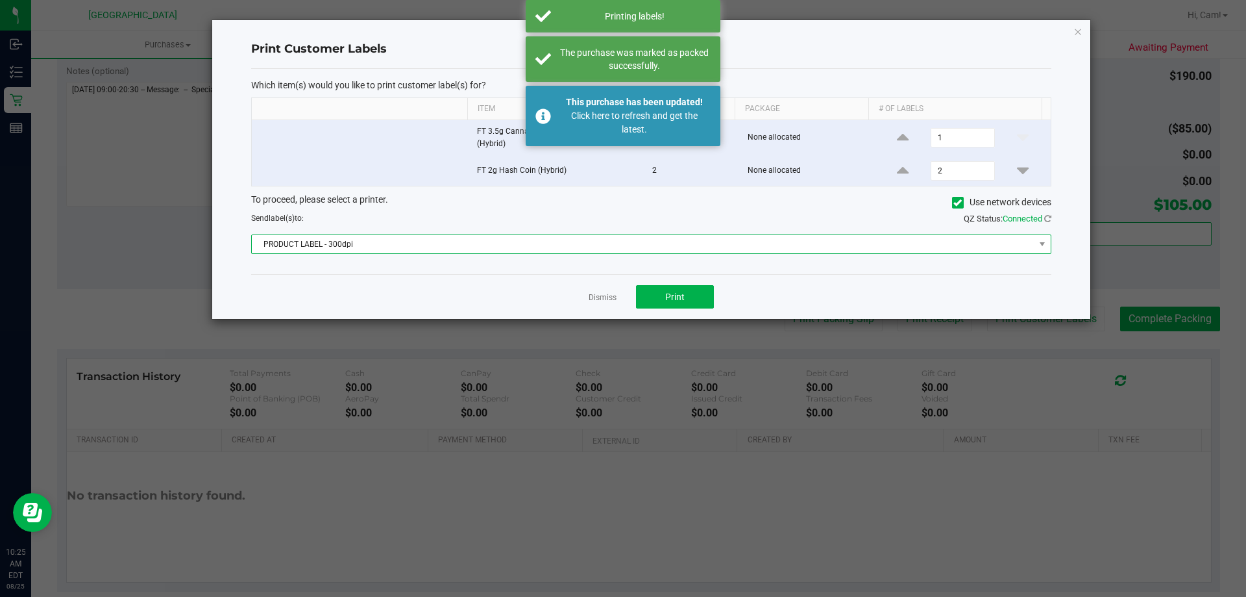
click at [811, 236] on span "PRODUCT LABEL - 300dpi" at bounding box center [643, 244] width 783 height 18
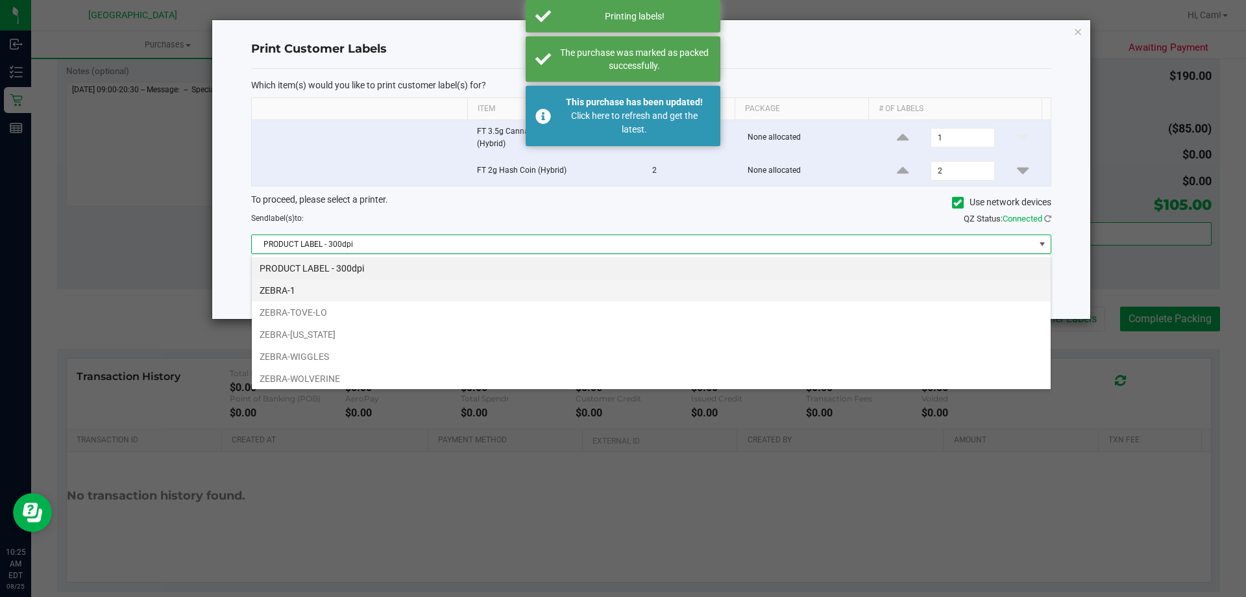
scroll to position [19, 800]
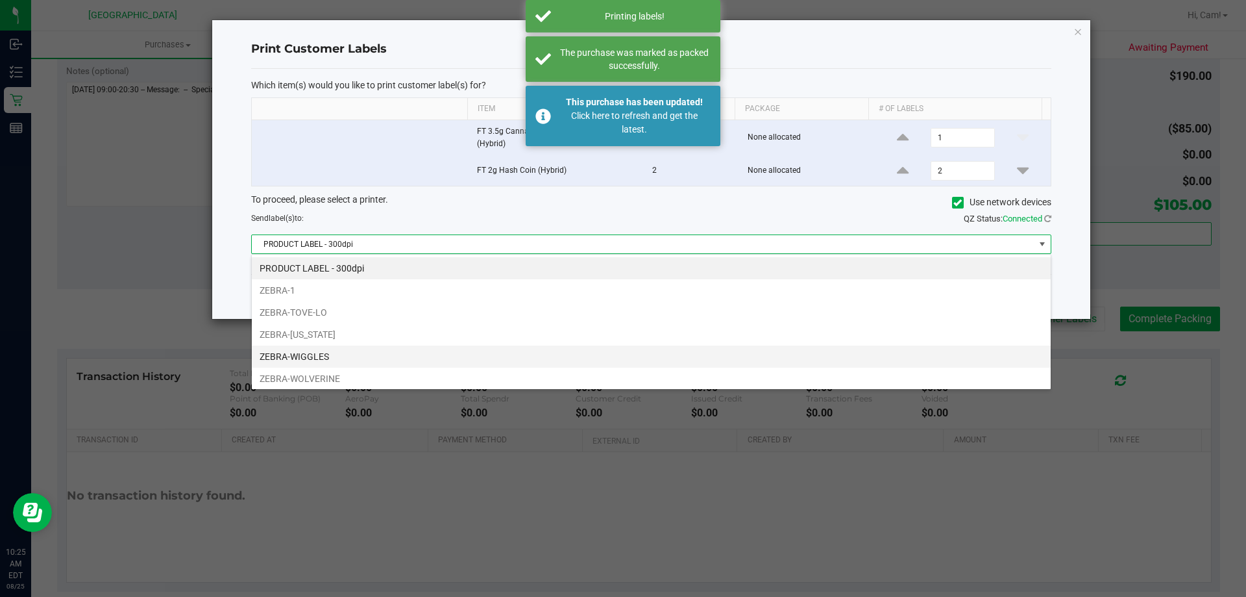
click at [319, 351] on li "ZEBRA-WIGGLES" at bounding box center [651, 356] width 799 height 22
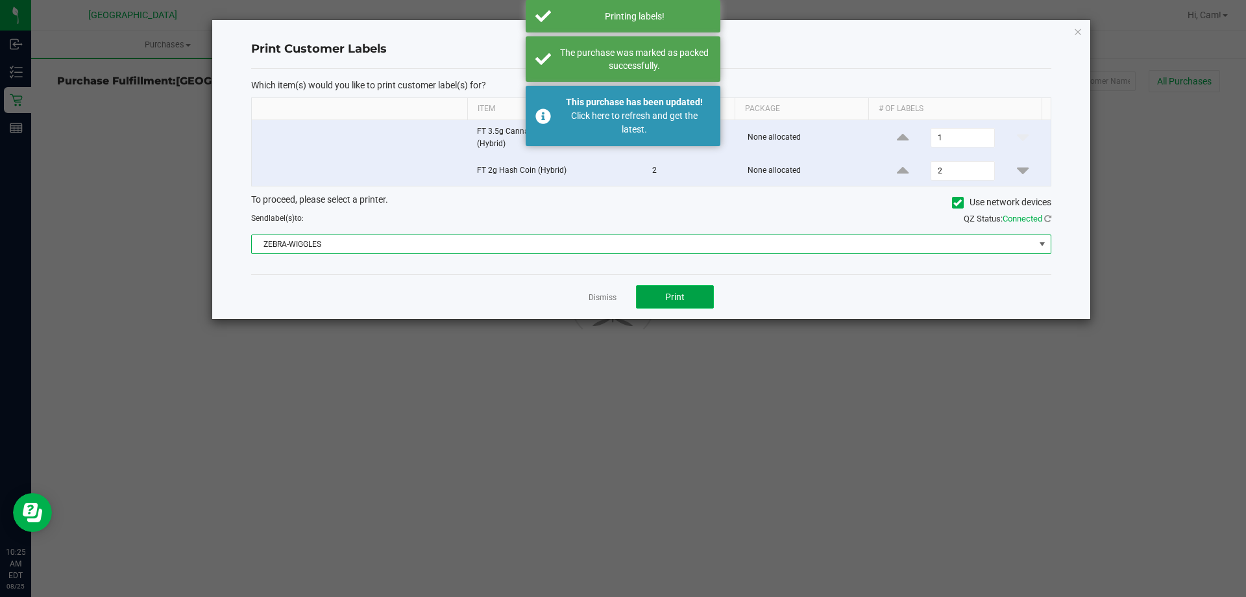
click at [688, 301] on button "Print" at bounding box center [675, 296] width 78 height 23
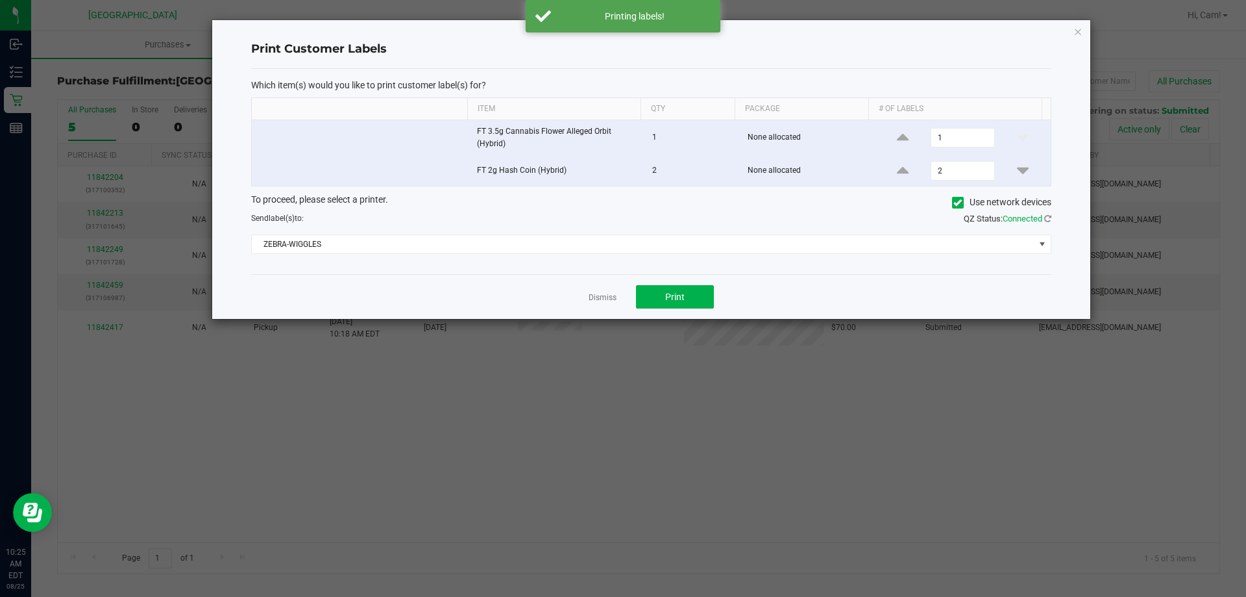
click at [673, 310] on div "Dismiss Print" at bounding box center [651, 296] width 800 height 45
click at [677, 296] on span "Print" at bounding box center [674, 296] width 19 height 10
click at [1076, 30] on icon "button" at bounding box center [1078, 31] width 9 height 16
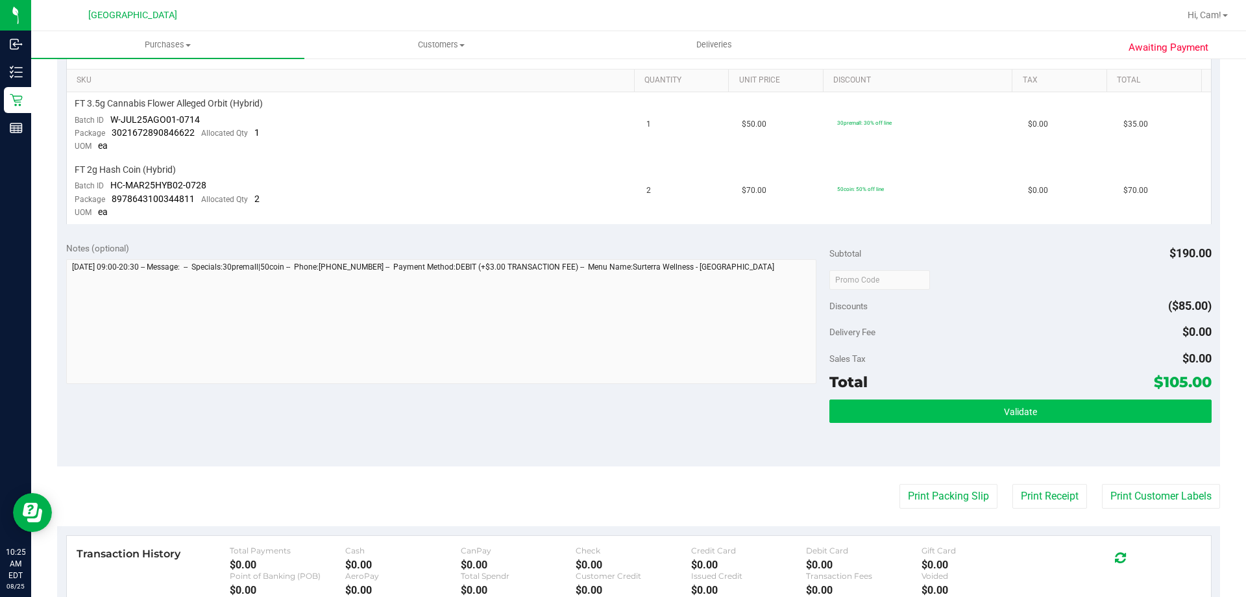
scroll to position [325, 0]
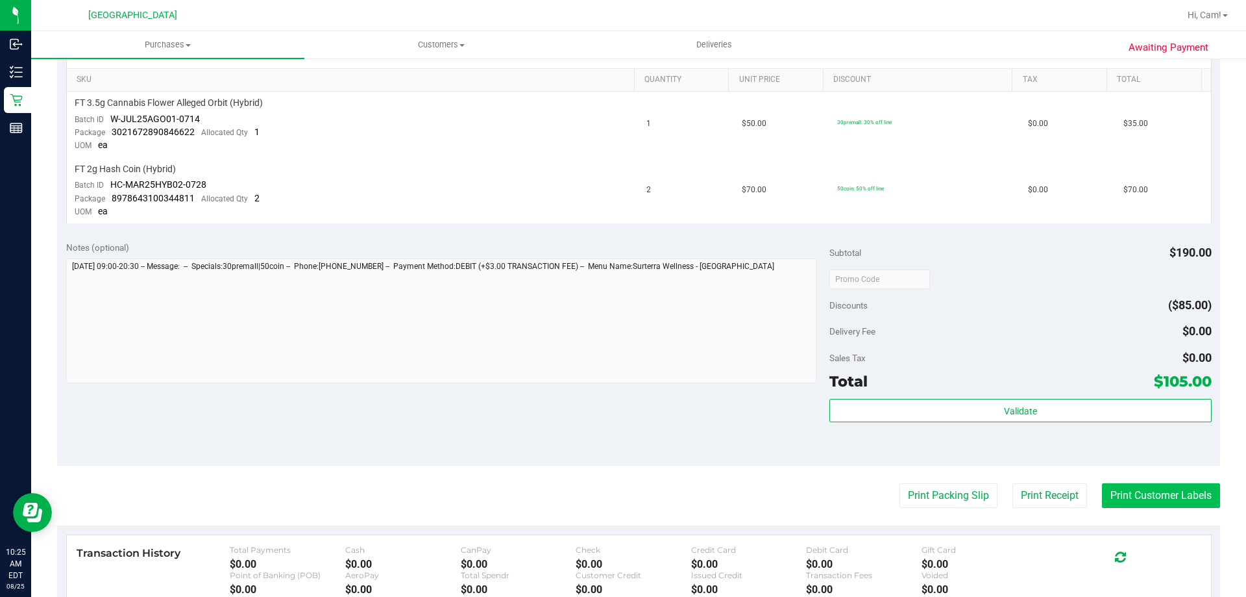
click at [1113, 489] on button "Print Customer Labels" at bounding box center [1161, 495] width 118 height 25
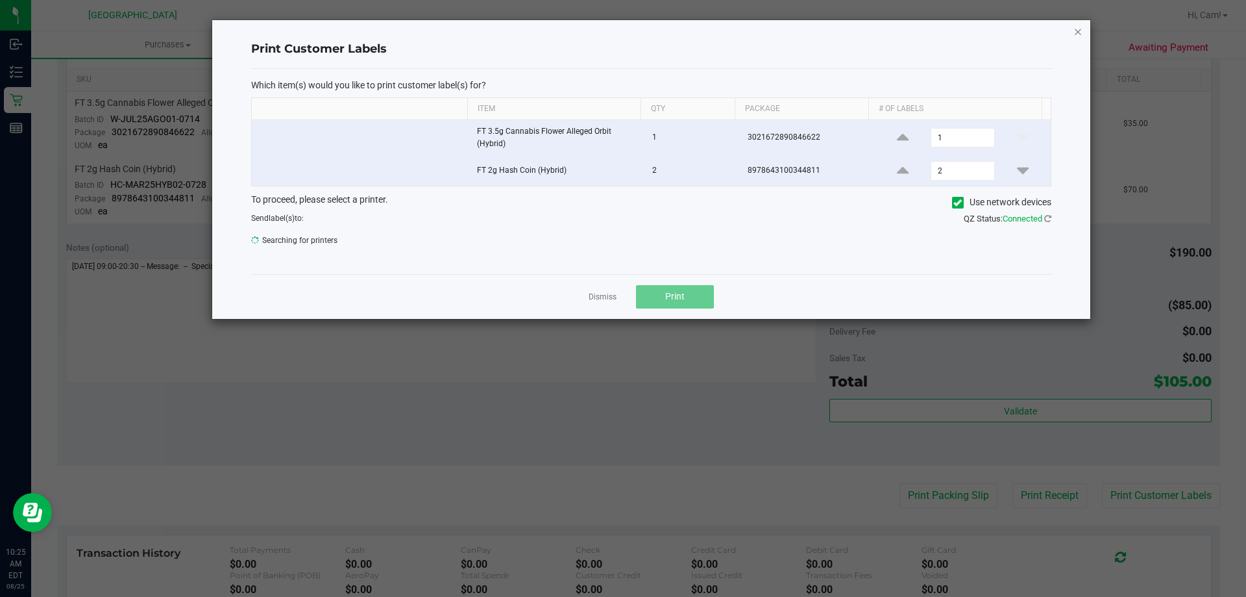
click at [1074, 29] on icon "button" at bounding box center [1078, 31] width 9 height 16
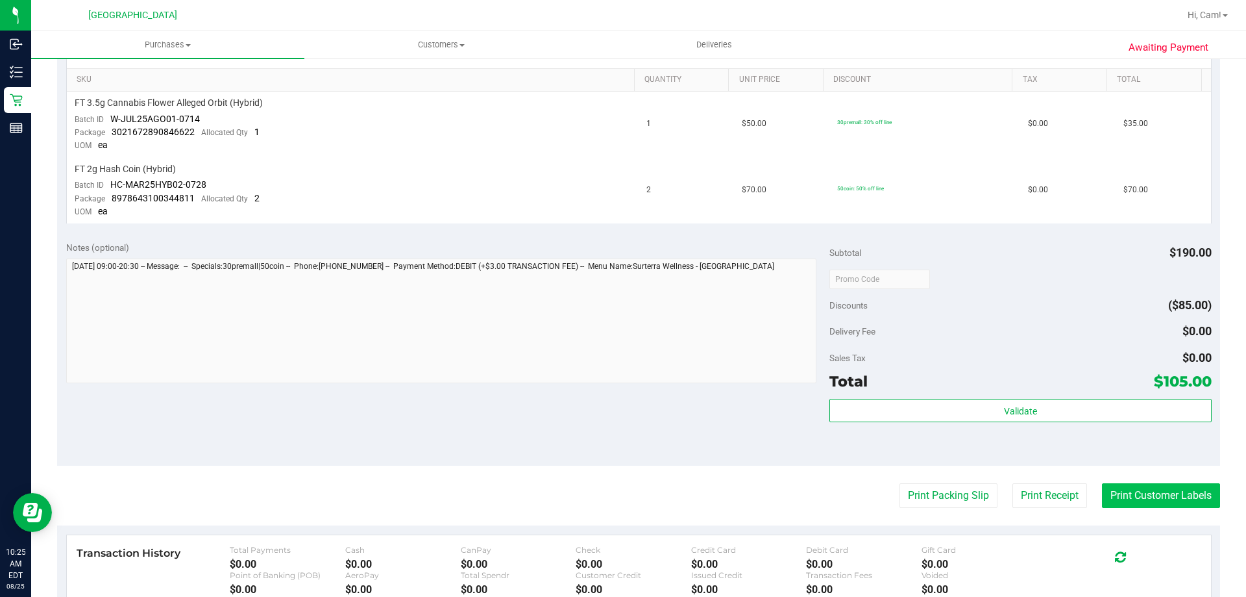
click at [1146, 487] on button "Print Customer Labels" at bounding box center [1161, 495] width 118 height 25
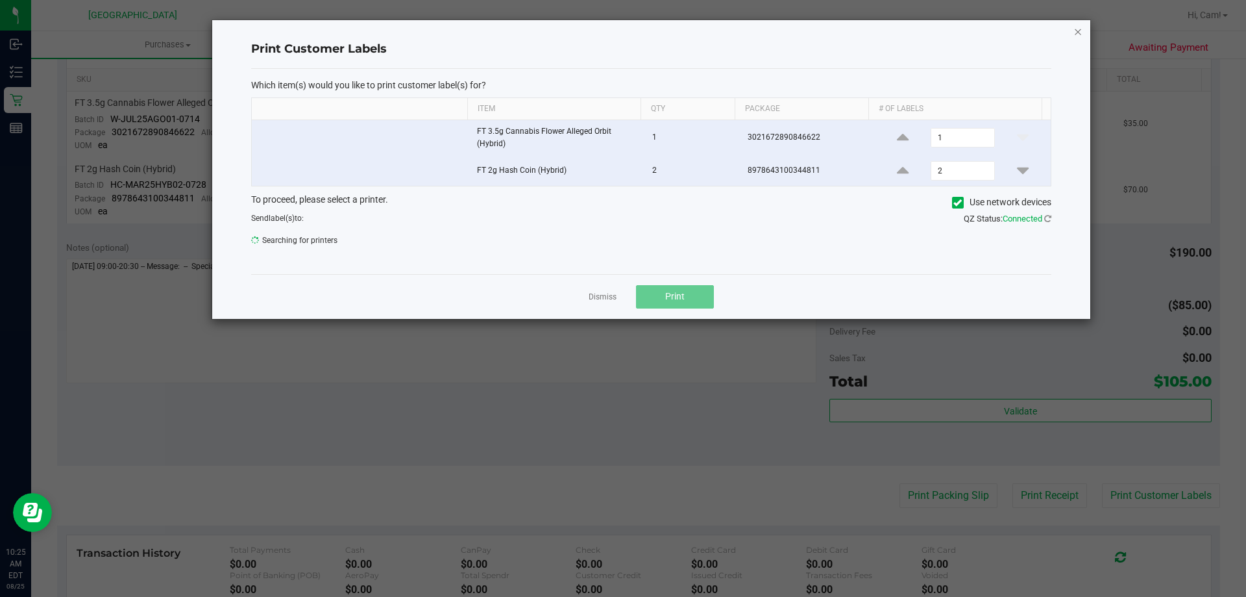
click at [1080, 23] on icon "button" at bounding box center [1078, 31] width 9 height 16
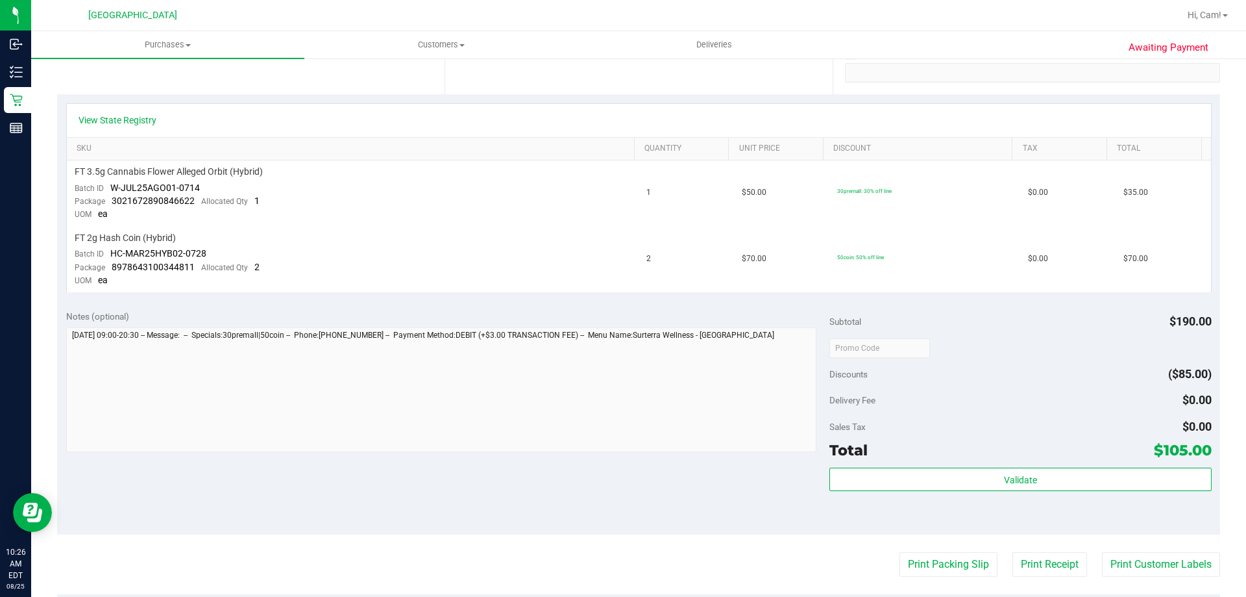
scroll to position [389, 0]
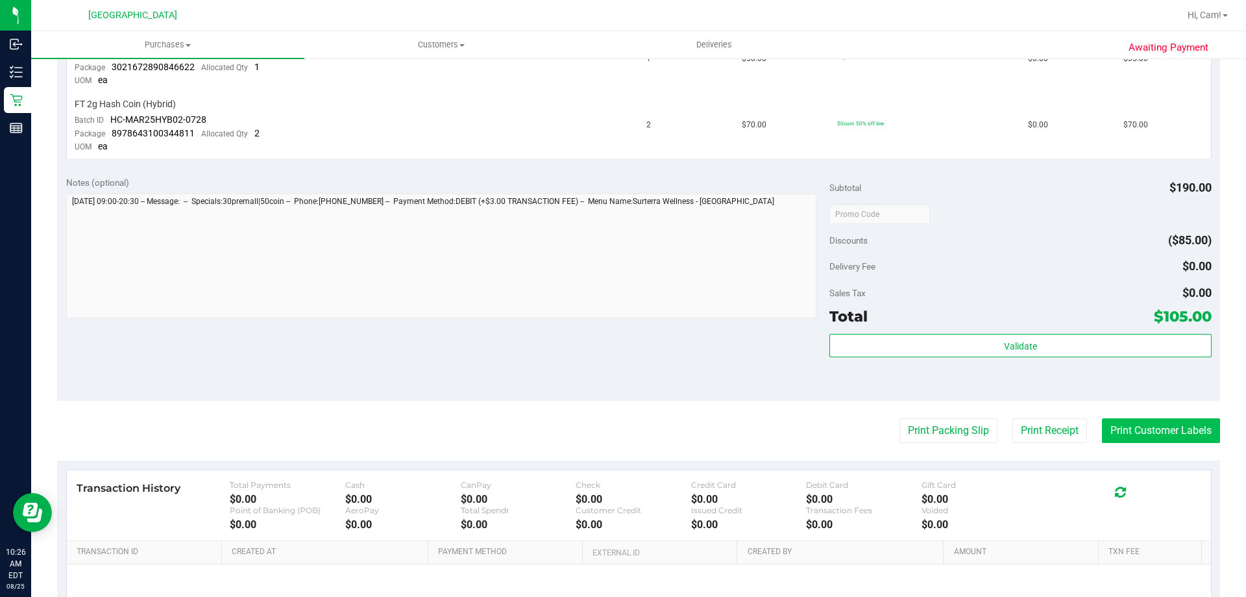
click at [1136, 430] on button "Print Customer Labels" at bounding box center [1161, 430] width 118 height 25
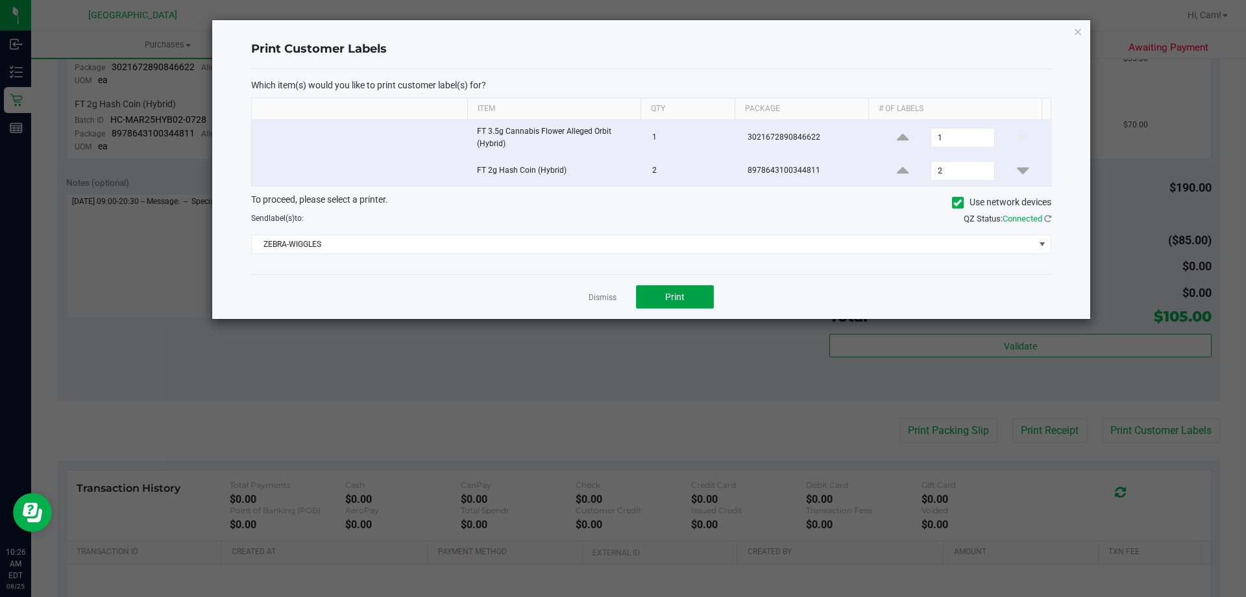
click at [698, 297] on button "Print" at bounding box center [675, 296] width 78 height 23
click at [1077, 34] on icon "button" at bounding box center [1078, 31] width 9 height 16
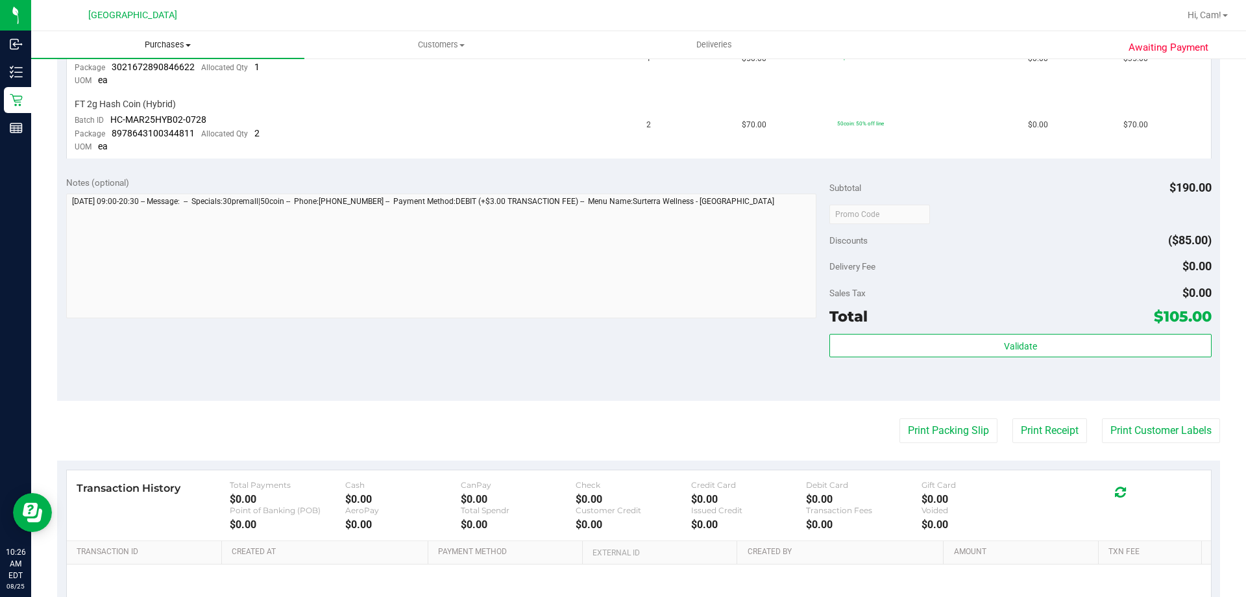
click at [154, 35] on uib-tab-heading "Purchases Summary of purchases Fulfillment All purchases" at bounding box center [167, 44] width 273 height 27
click at [99, 89] on span "Fulfillment" at bounding box center [71, 93] width 80 height 11
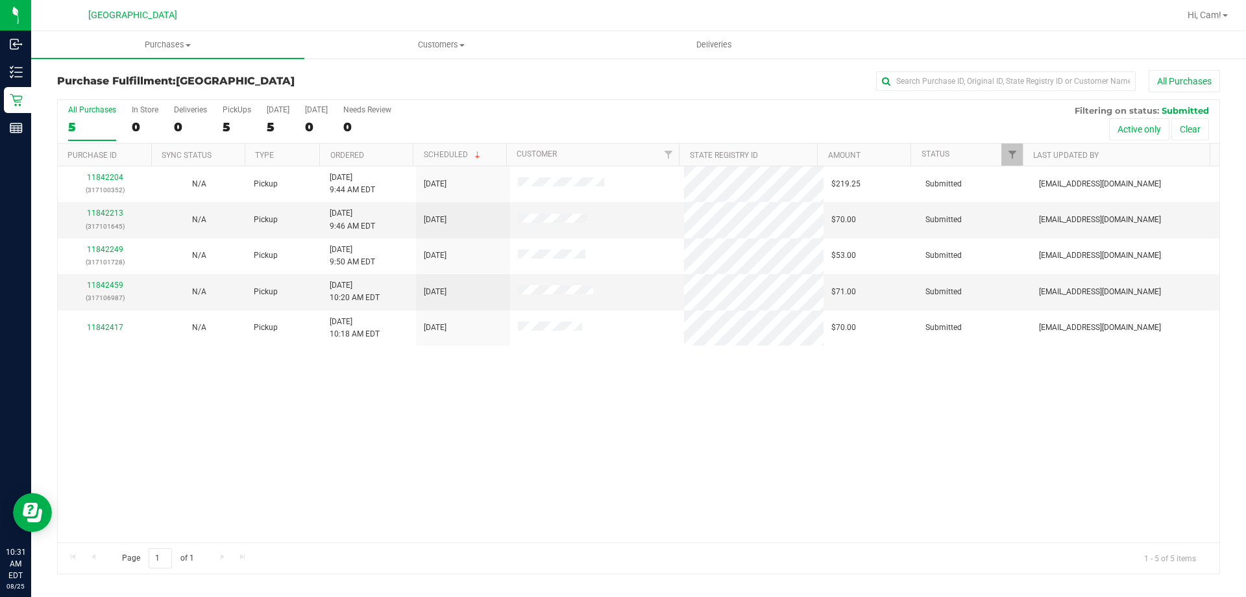
click at [859, 146] on th "Amount" at bounding box center [863, 154] width 93 height 23
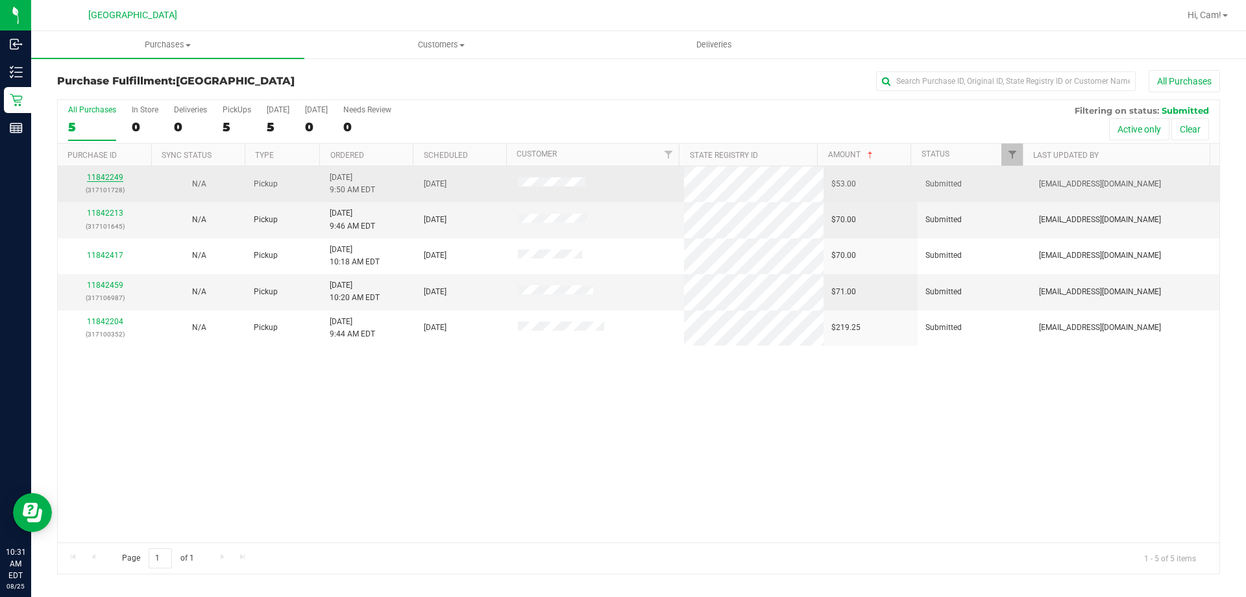
click at [107, 176] on link "11842249" at bounding box center [105, 177] width 36 height 9
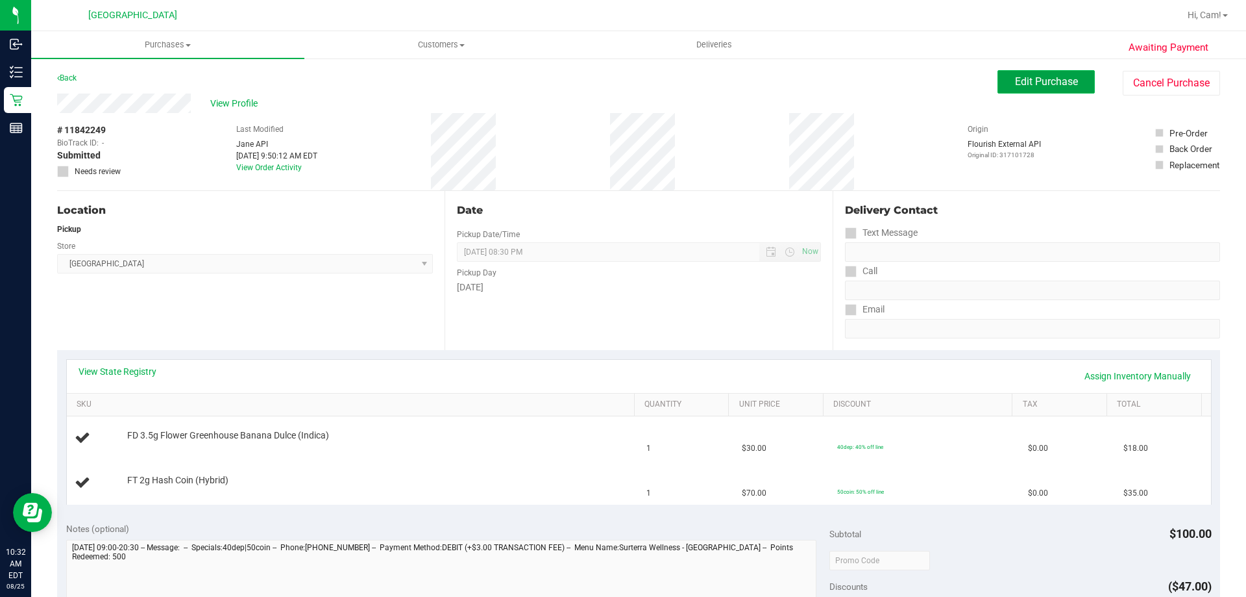
click at [1034, 79] on span "Edit Purchase" at bounding box center [1046, 81] width 63 height 12
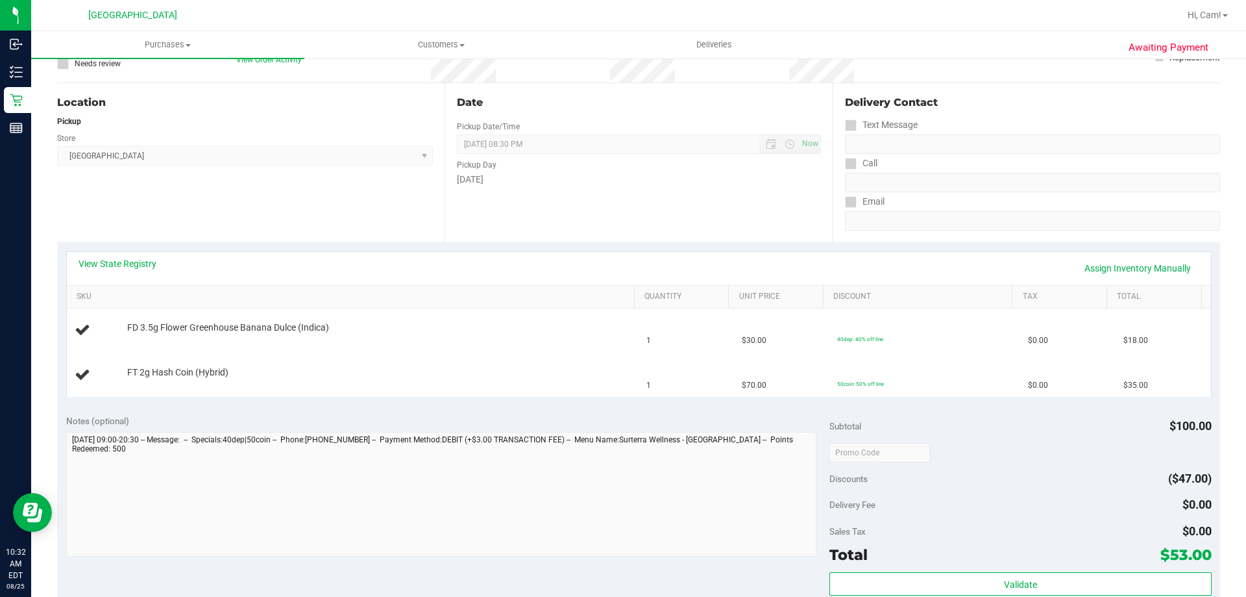
scroll to position [260, 0]
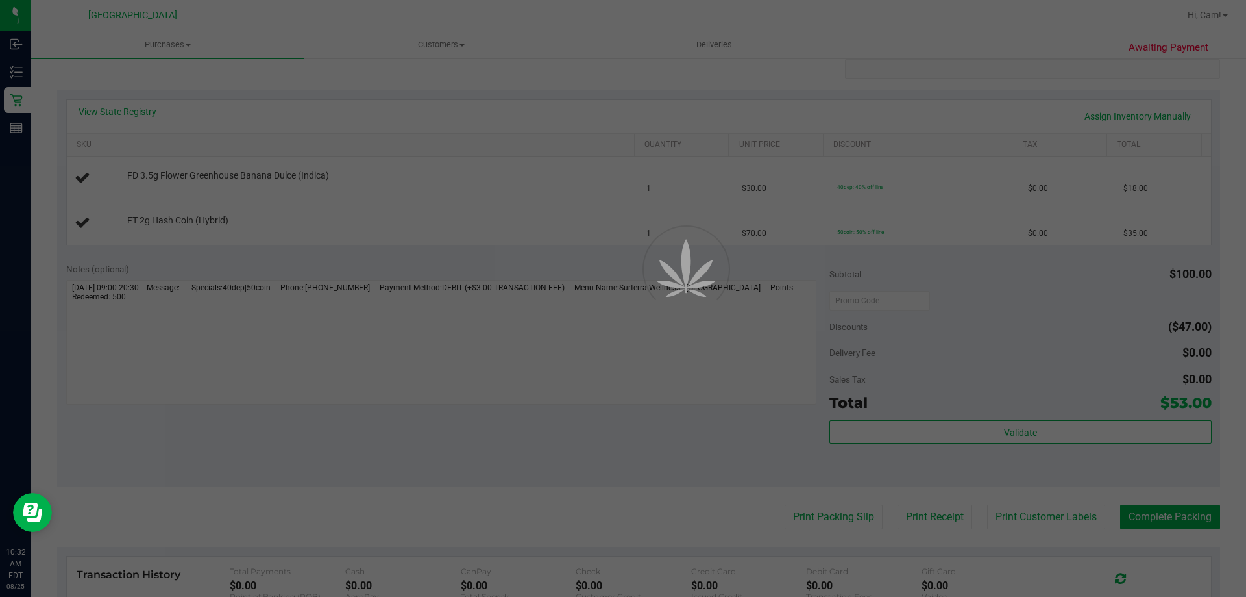
drag, startPoint x: 929, startPoint y: 194, endPoint x: 917, endPoint y: 206, distance: 17.0
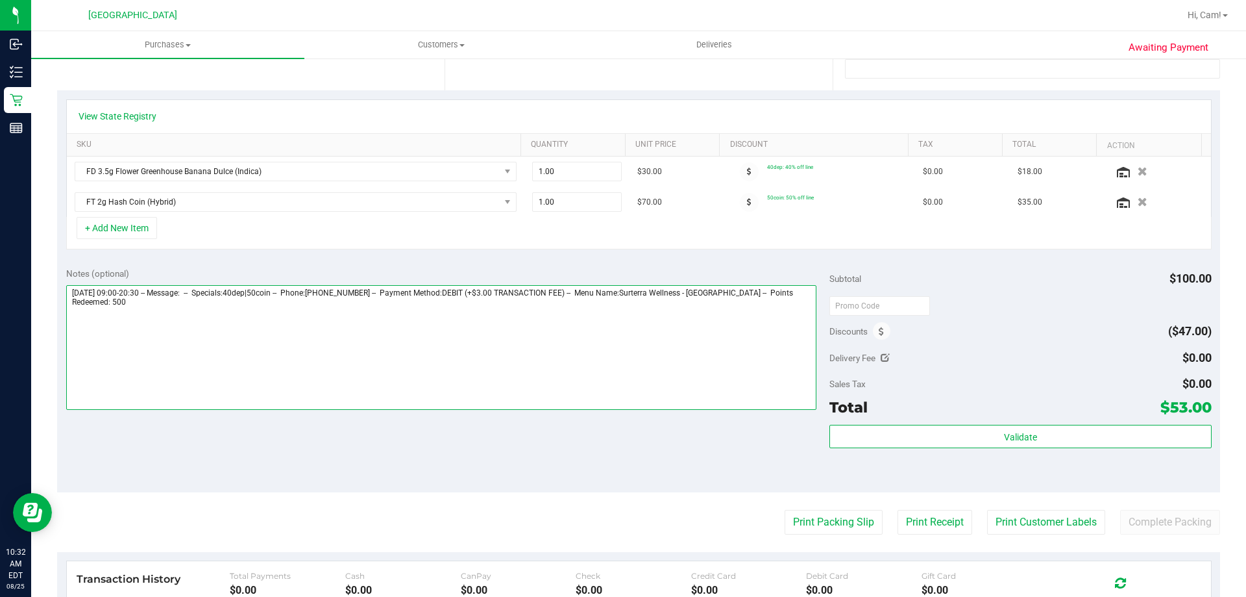
drag, startPoint x: 917, startPoint y: 206, endPoint x: 846, endPoint y: 365, distance: 174.3
click at [693, 388] on textarea at bounding box center [441, 347] width 751 height 125
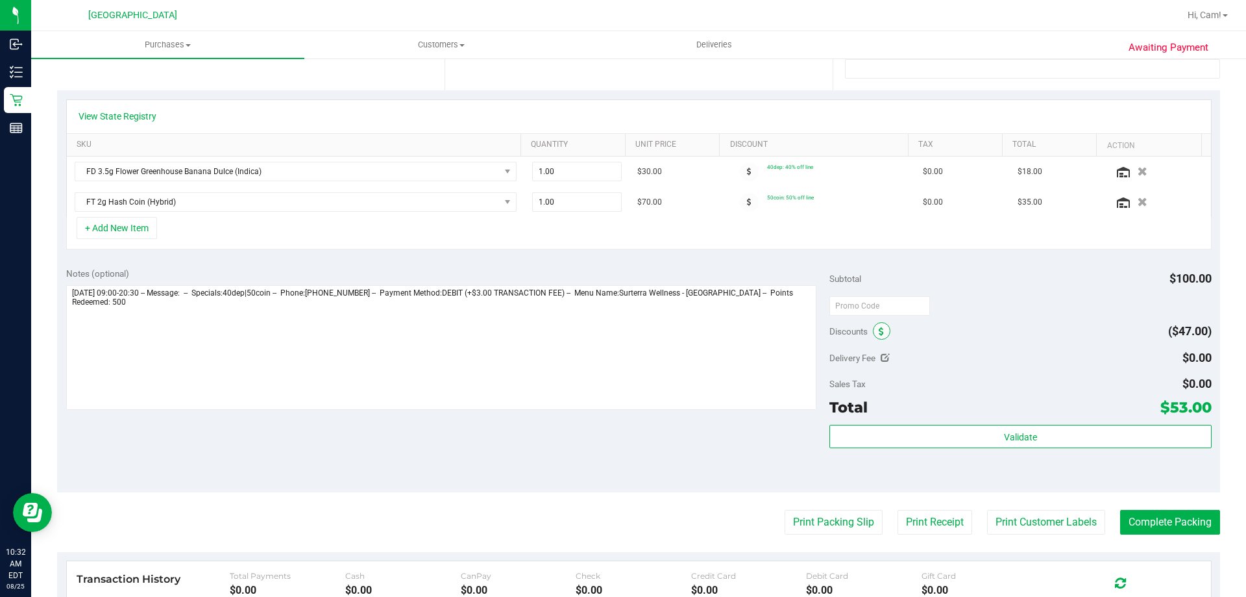
click at [881, 331] on span at bounding box center [882, 331] width 18 height 18
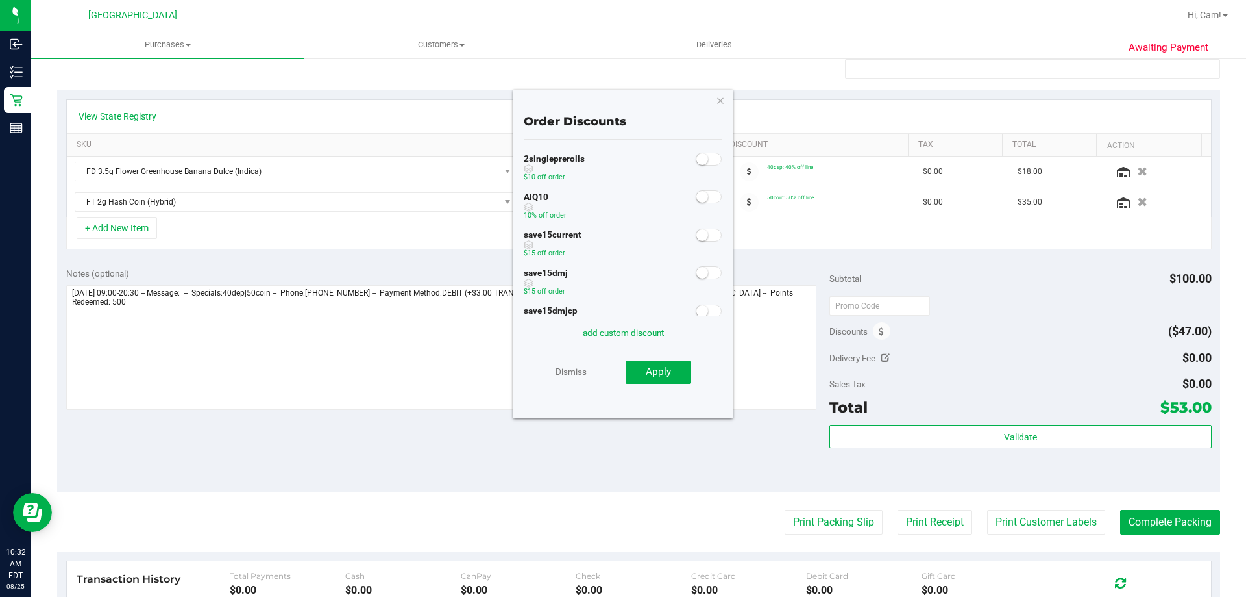
click at [708, 198] on span at bounding box center [709, 196] width 26 height 13
click at [656, 364] on button "Apply" at bounding box center [659, 371] width 66 height 23
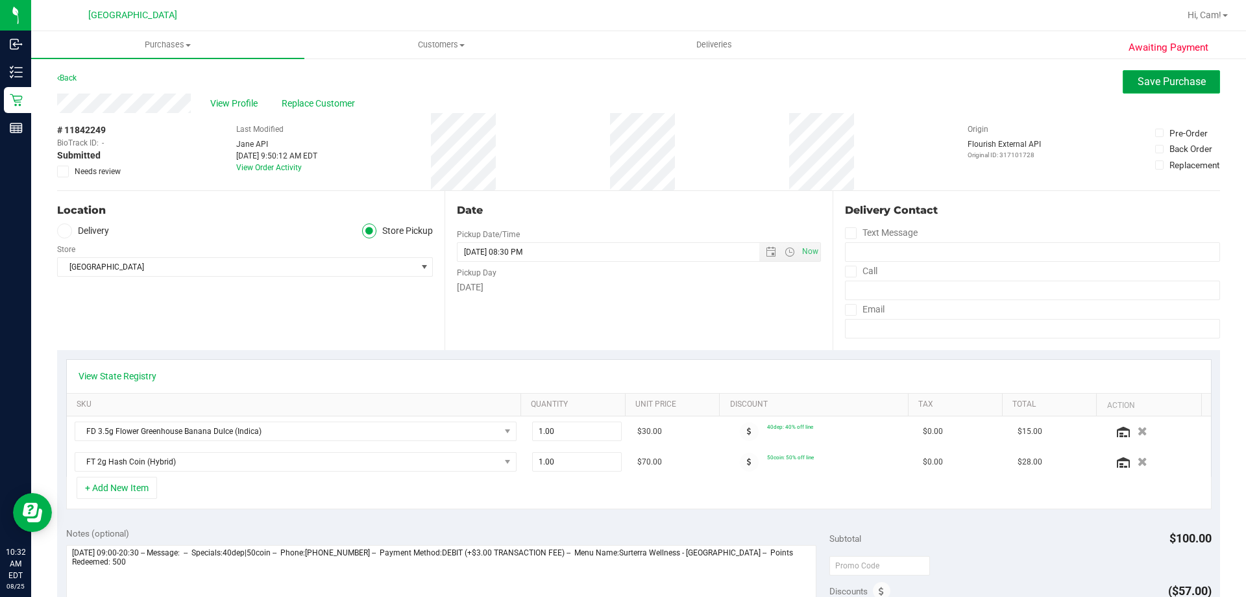
click at [1187, 72] on button "Save Purchase" at bounding box center [1171, 81] width 97 height 23
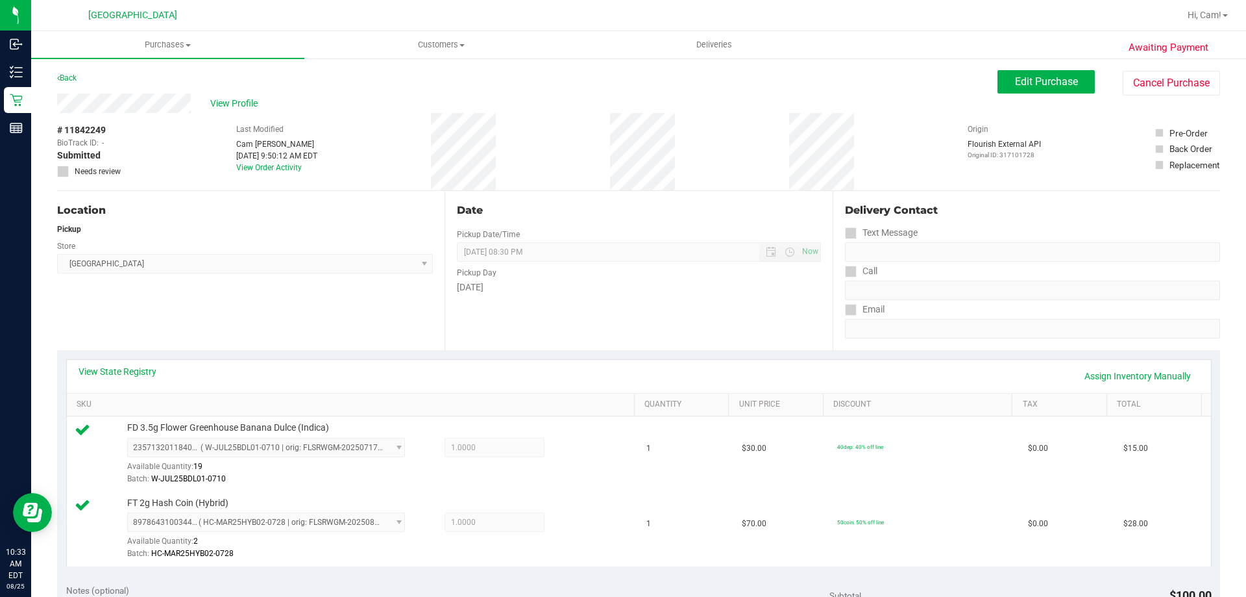
scroll to position [325, 0]
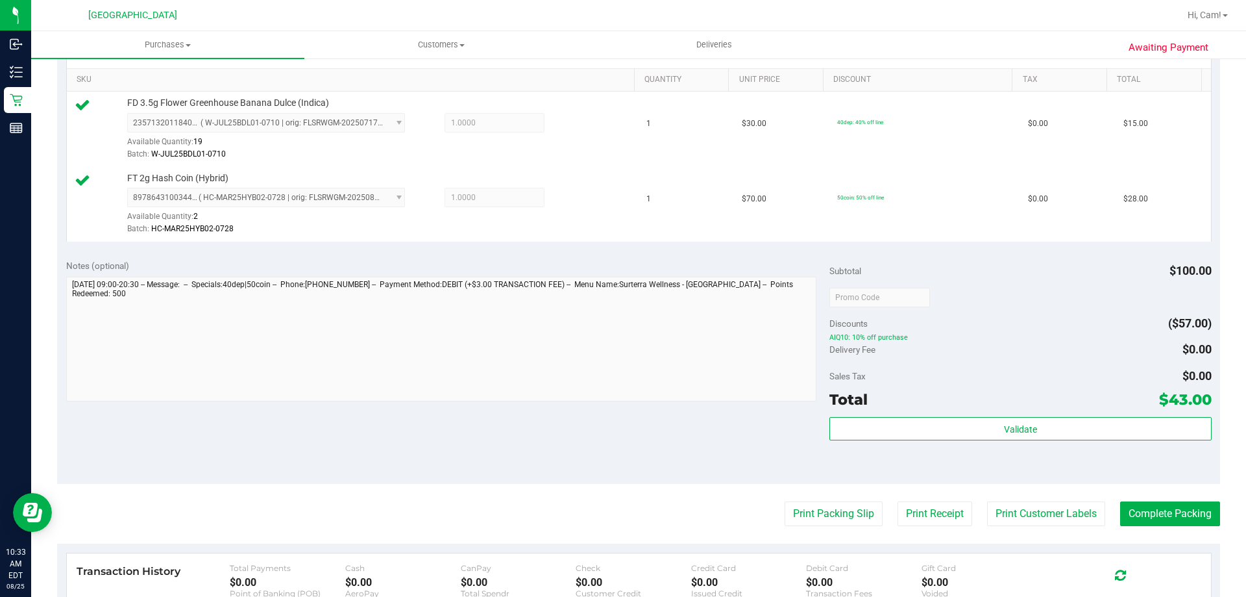
click at [927, 415] on div "Subtotal $100.00 Discounts ($57.00) AIQ10: 10% off purchase Delivery Fee $0.00 …" at bounding box center [1021, 367] width 382 height 216
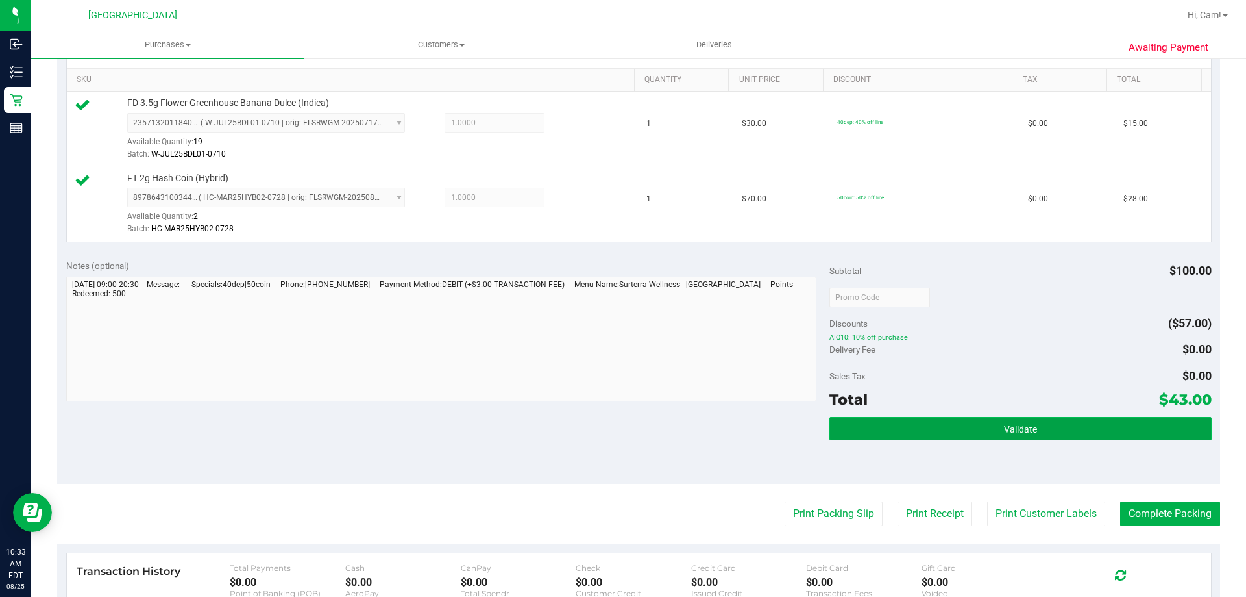
click at [928, 426] on button "Validate" at bounding box center [1021, 428] width 382 height 23
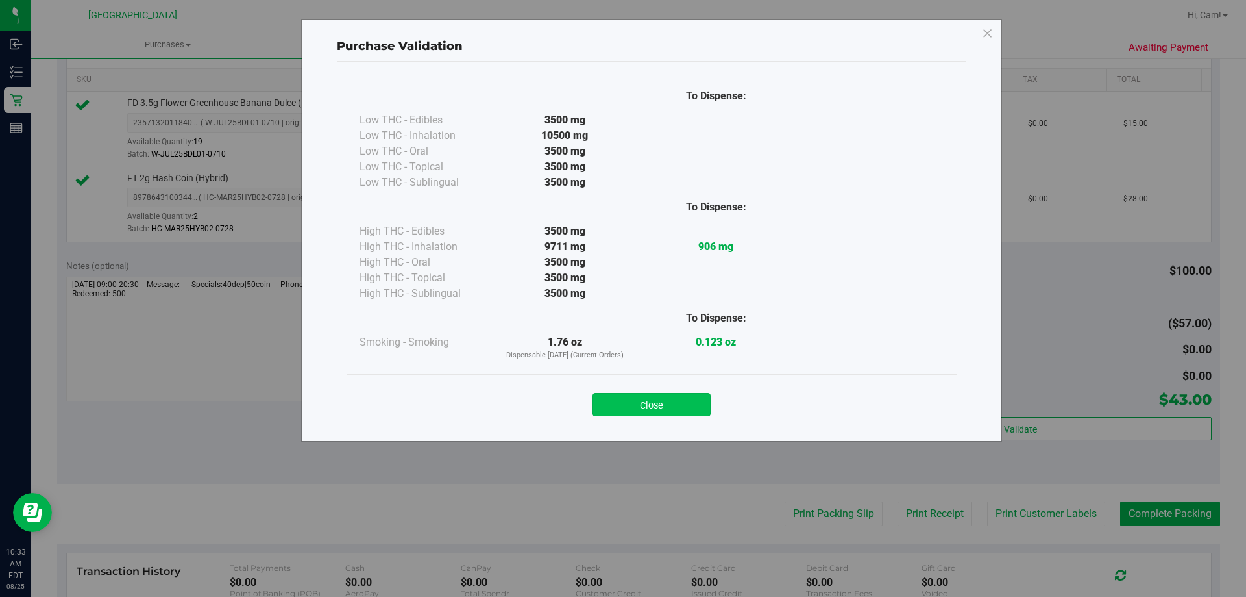
click at [671, 407] on button "Close" at bounding box center [652, 404] width 118 height 23
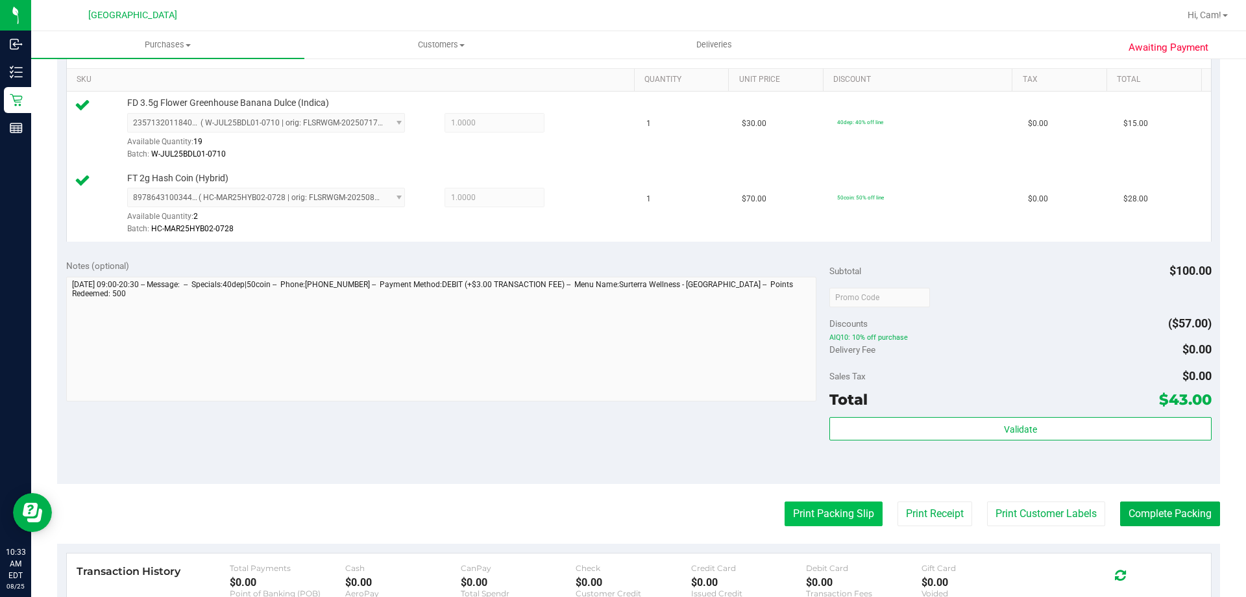
click at [799, 505] on button "Print Packing Slip" at bounding box center [834, 513] width 98 height 25
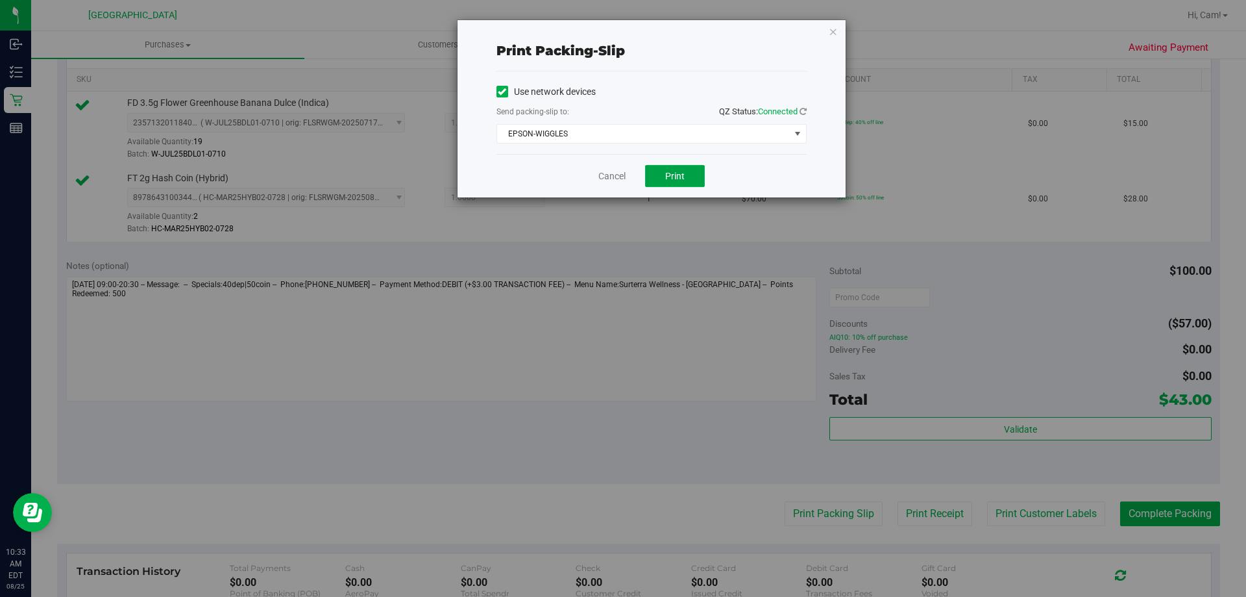
click at [680, 169] on button "Print" at bounding box center [675, 176] width 60 height 22
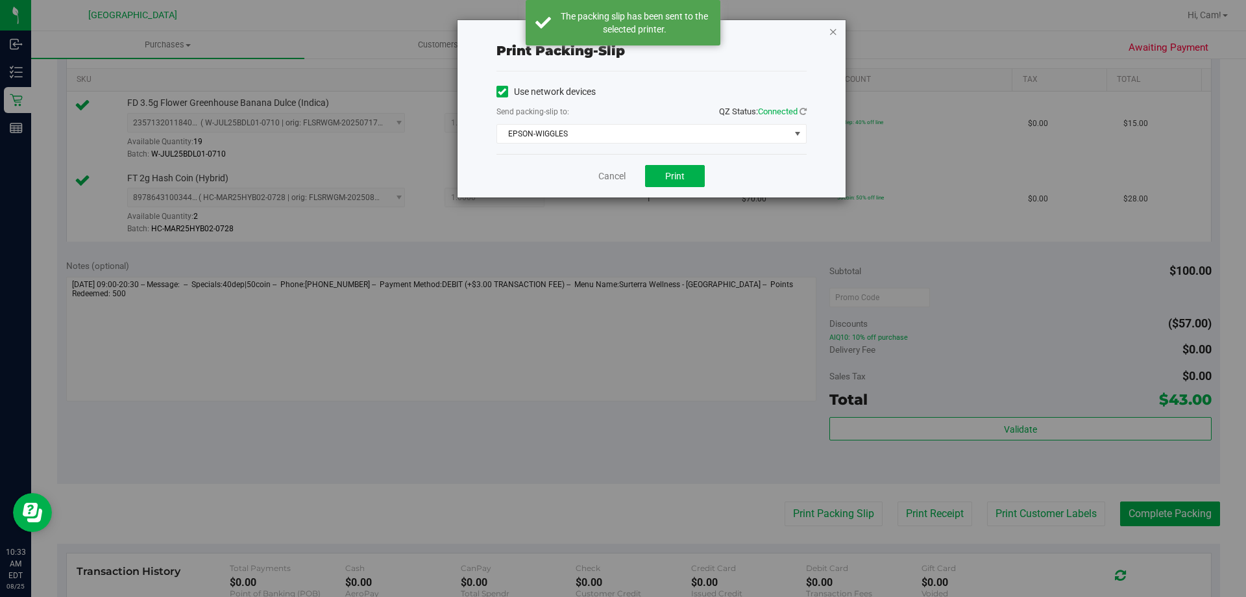
click at [832, 31] on icon "button" at bounding box center [833, 31] width 9 height 16
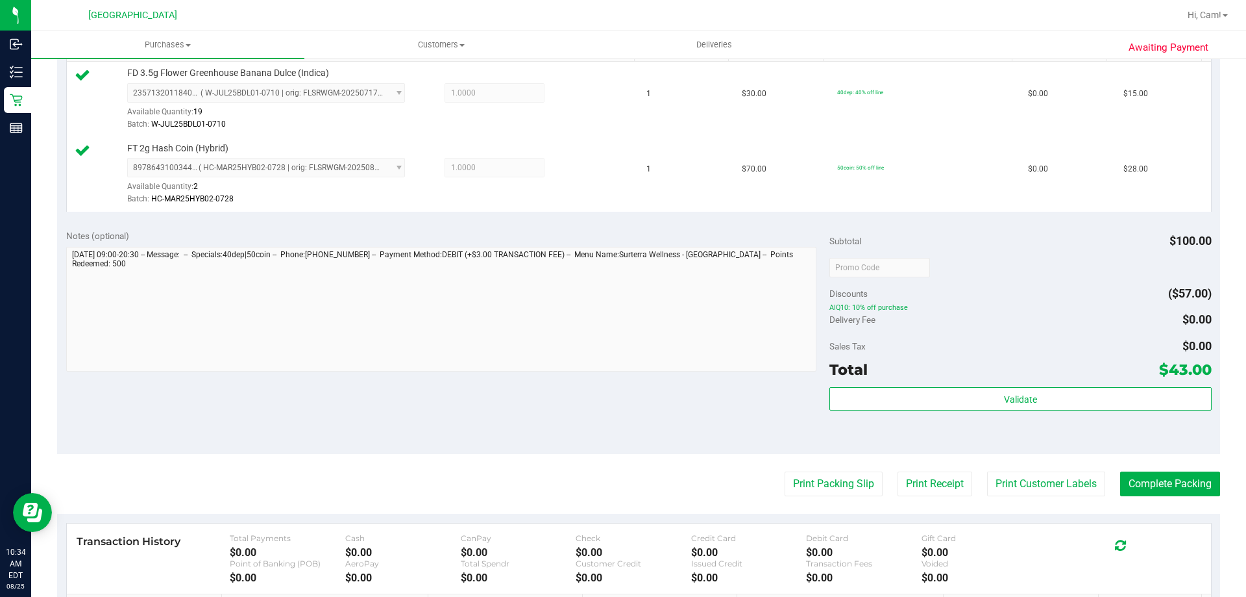
scroll to position [454, 0]
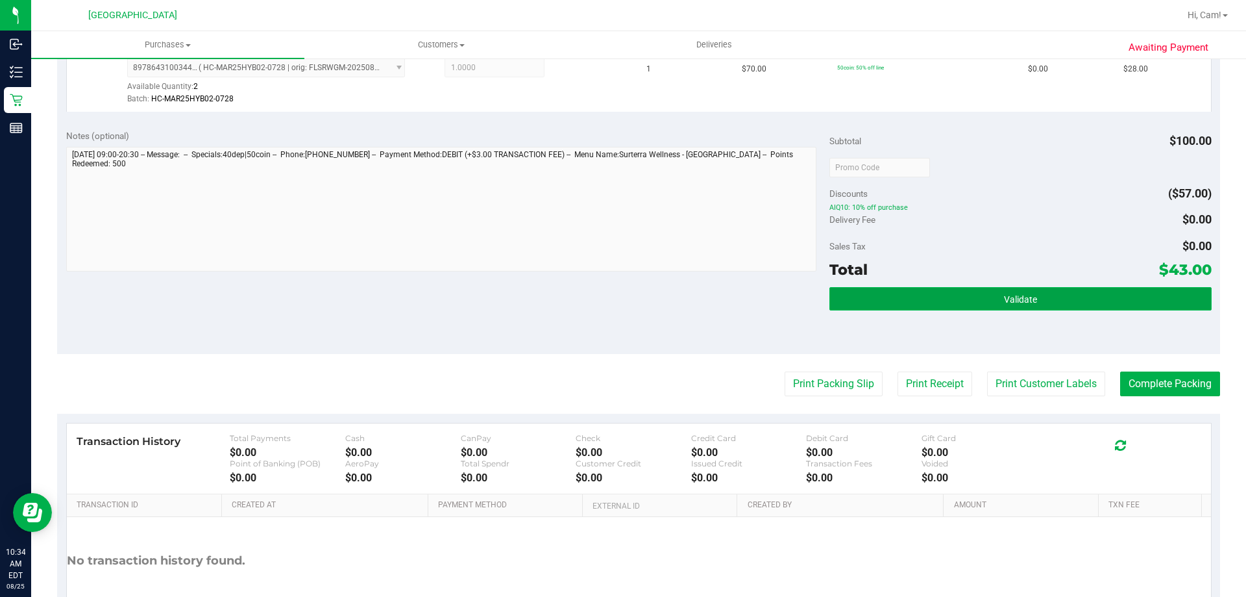
click at [976, 306] on button "Validate" at bounding box center [1021, 298] width 382 height 23
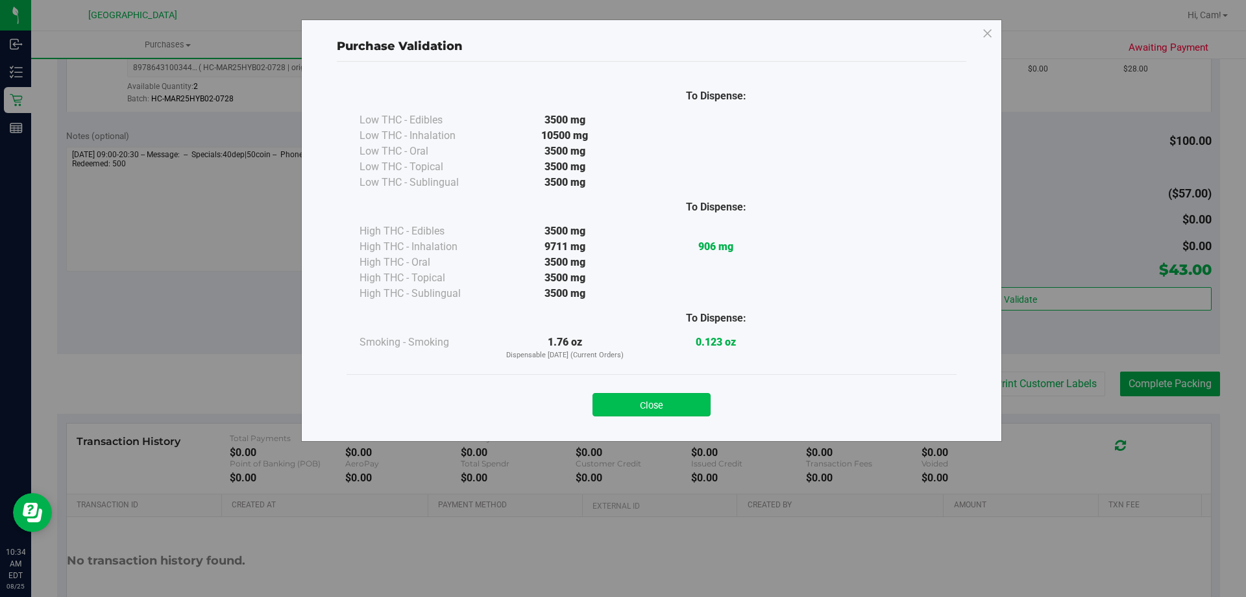
drag, startPoint x: 657, startPoint y: 406, endPoint x: 905, endPoint y: 397, distance: 248.2
click at [658, 404] on button "Close" at bounding box center [652, 404] width 118 height 23
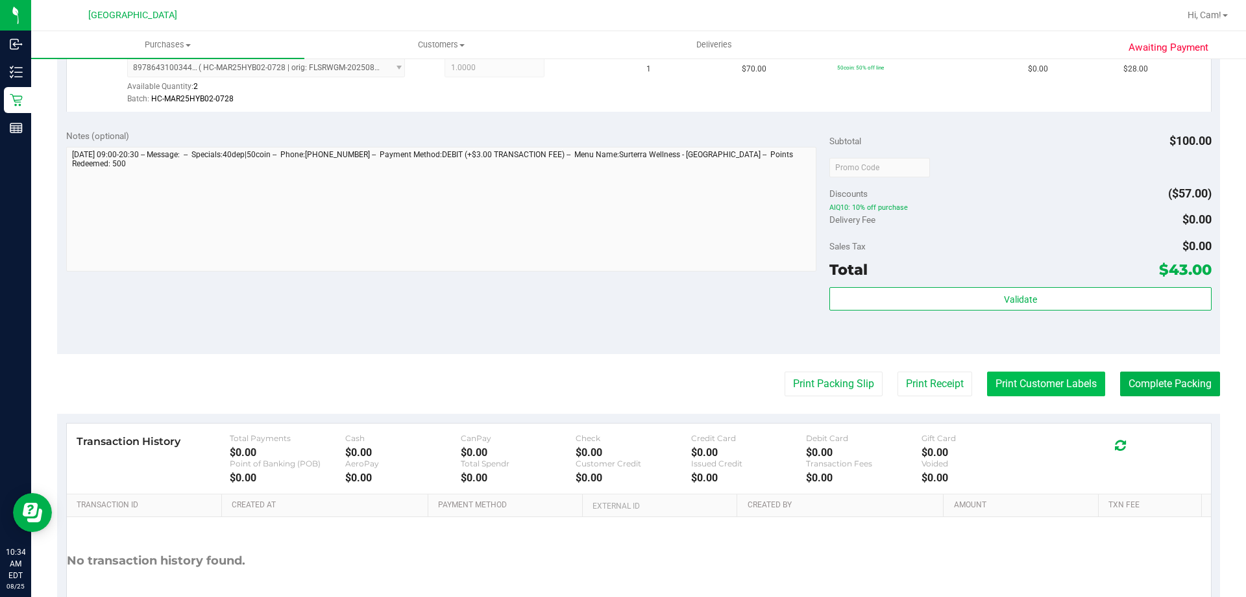
click at [1007, 384] on button "Print Customer Labels" at bounding box center [1046, 383] width 118 height 25
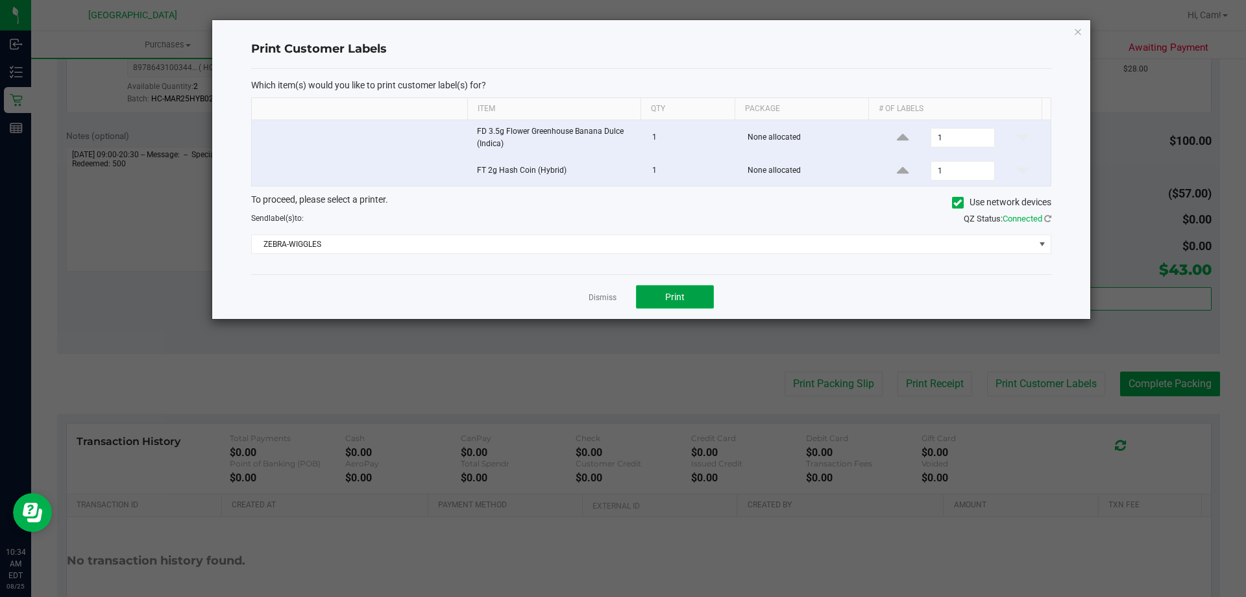
click at [673, 299] on span "Print" at bounding box center [674, 296] width 19 height 10
click at [1081, 32] on icon "button" at bounding box center [1078, 31] width 9 height 16
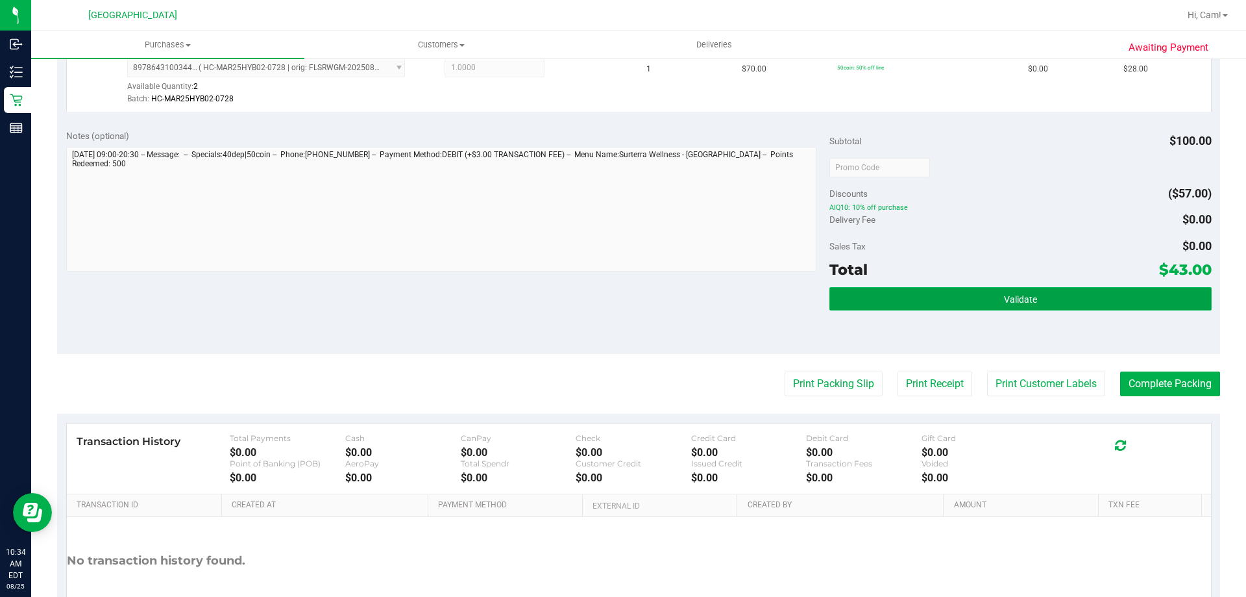
click at [1155, 301] on button "Validate" at bounding box center [1021, 298] width 382 height 23
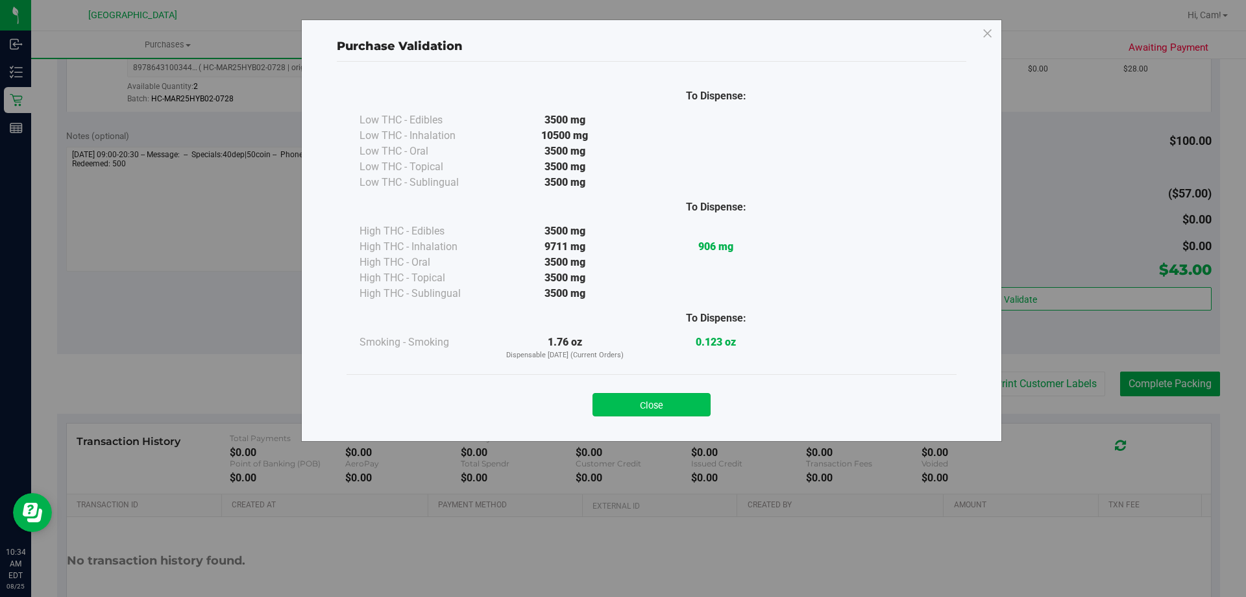
click at [674, 398] on button "Close" at bounding box center [652, 404] width 118 height 23
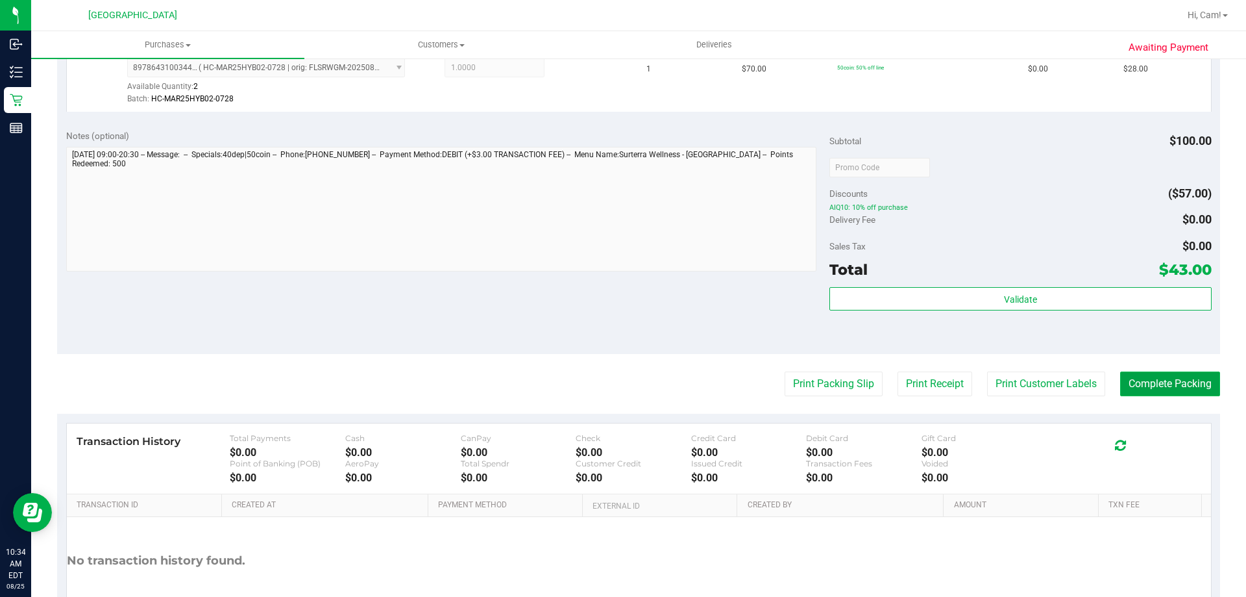
click at [1185, 382] on button "Complete Packing" at bounding box center [1170, 383] width 100 height 25
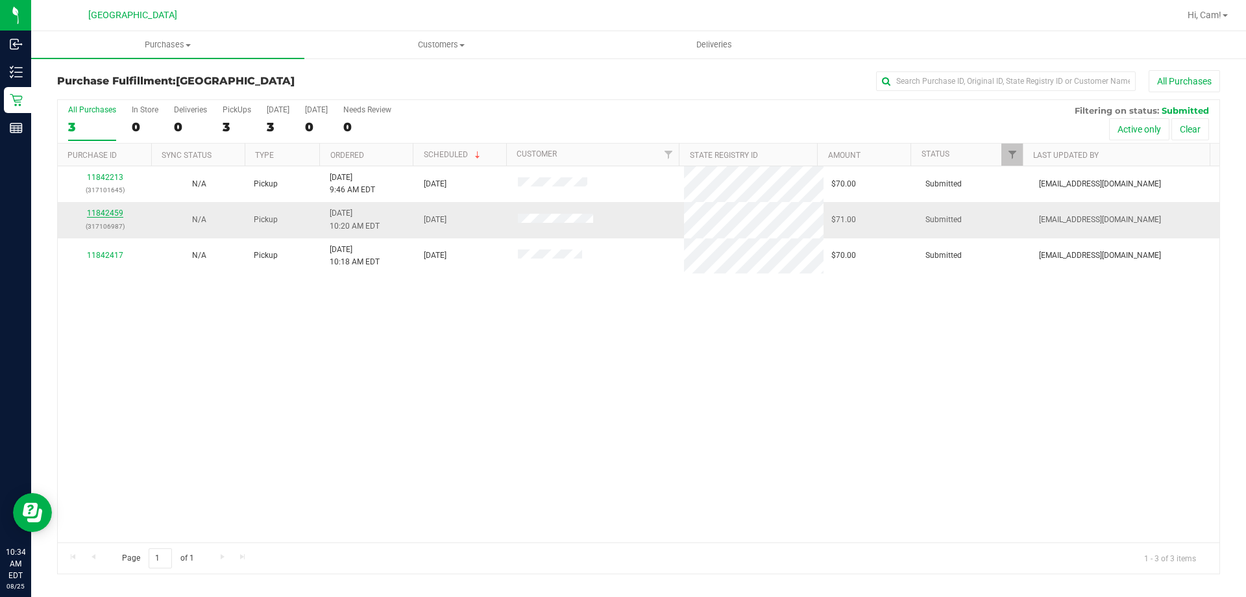
click at [103, 216] on link "11842459" at bounding box center [105, 212] width 36 height 9
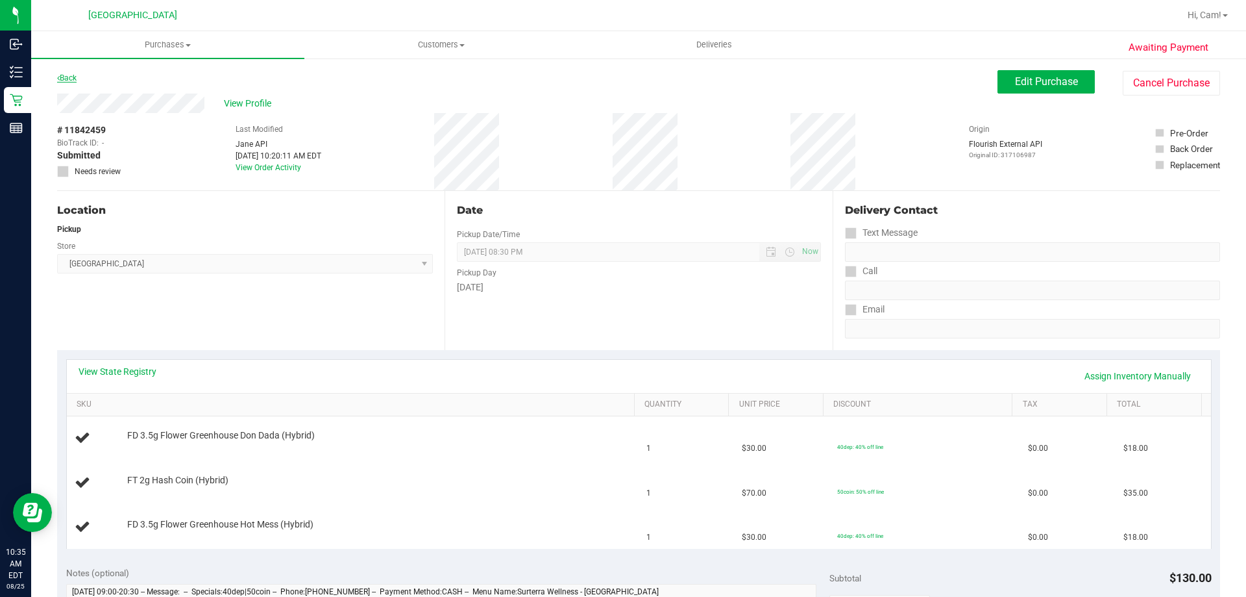
click at [68, 75] on link "Back" at bounding box center [66, 77] width 19 height 9
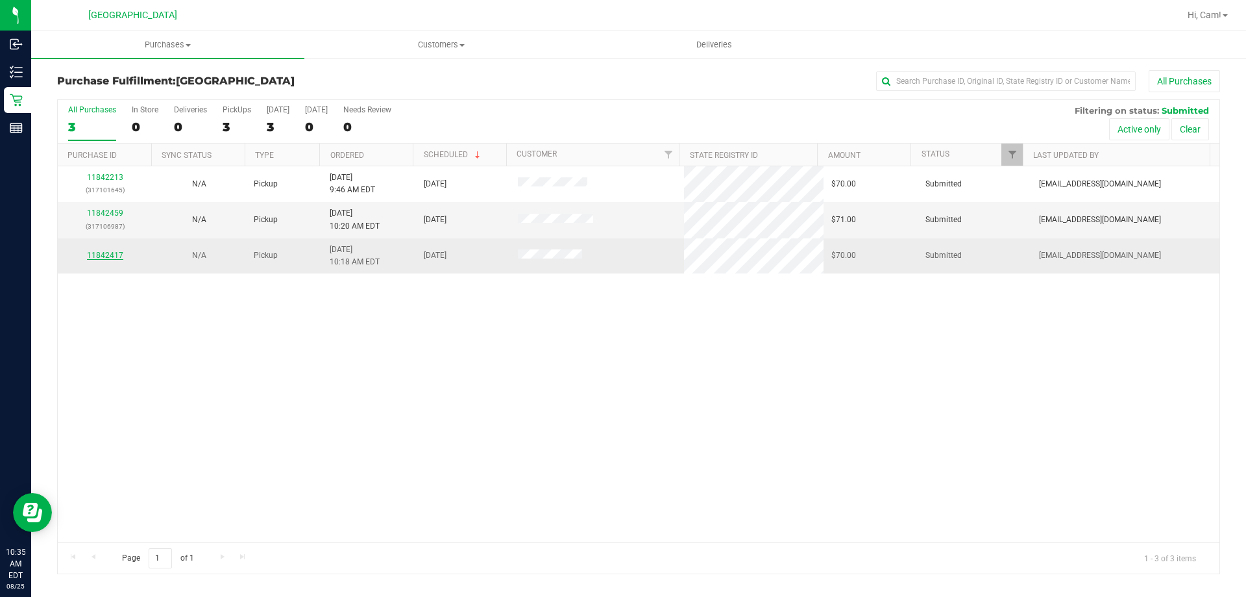
click at [108, 253] on link "11842417" at bounding box center [105, 255] width 36 height 9
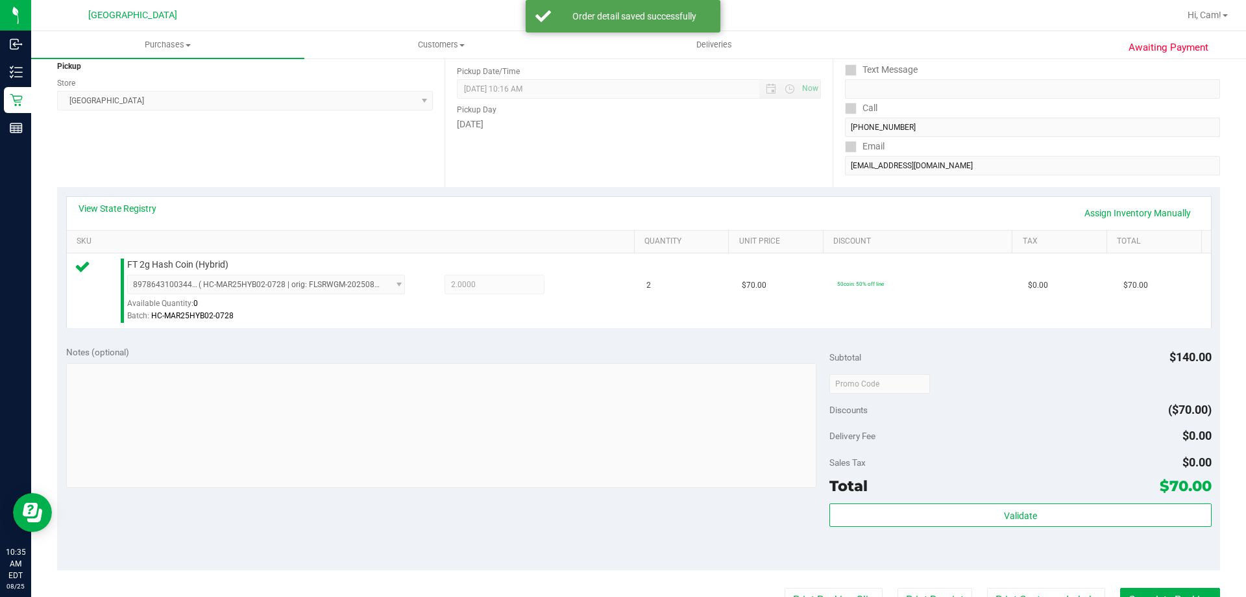
scroll to position [260, 0]
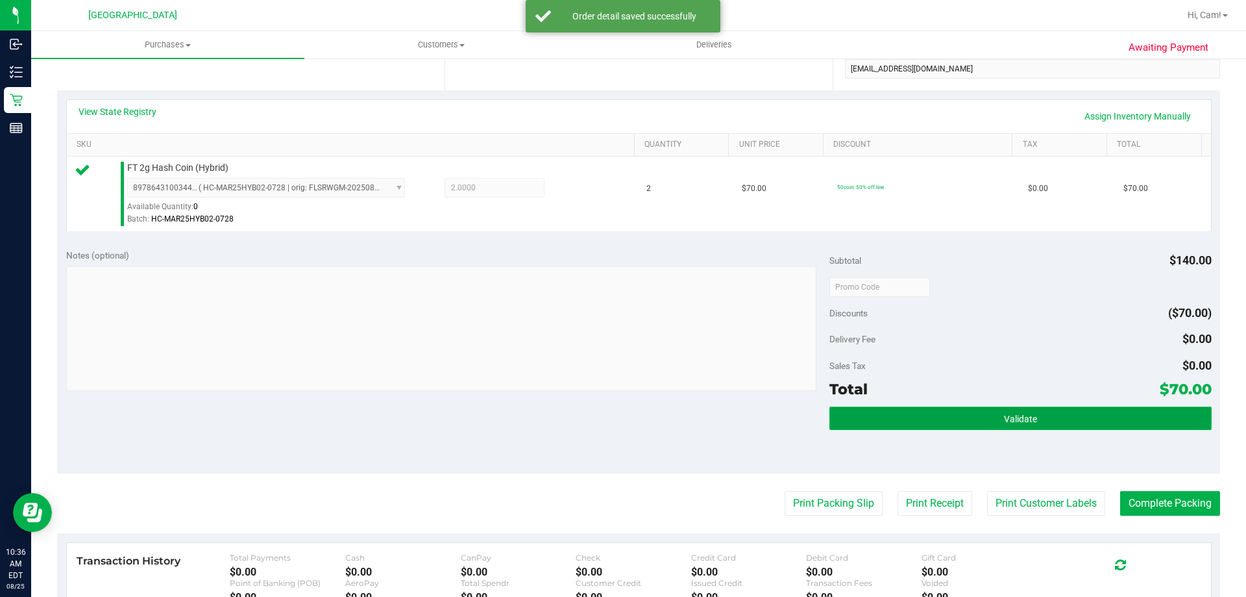
click at [991, 414] on button "Validate" at bounding box center [1021, 417] width 382 height 23
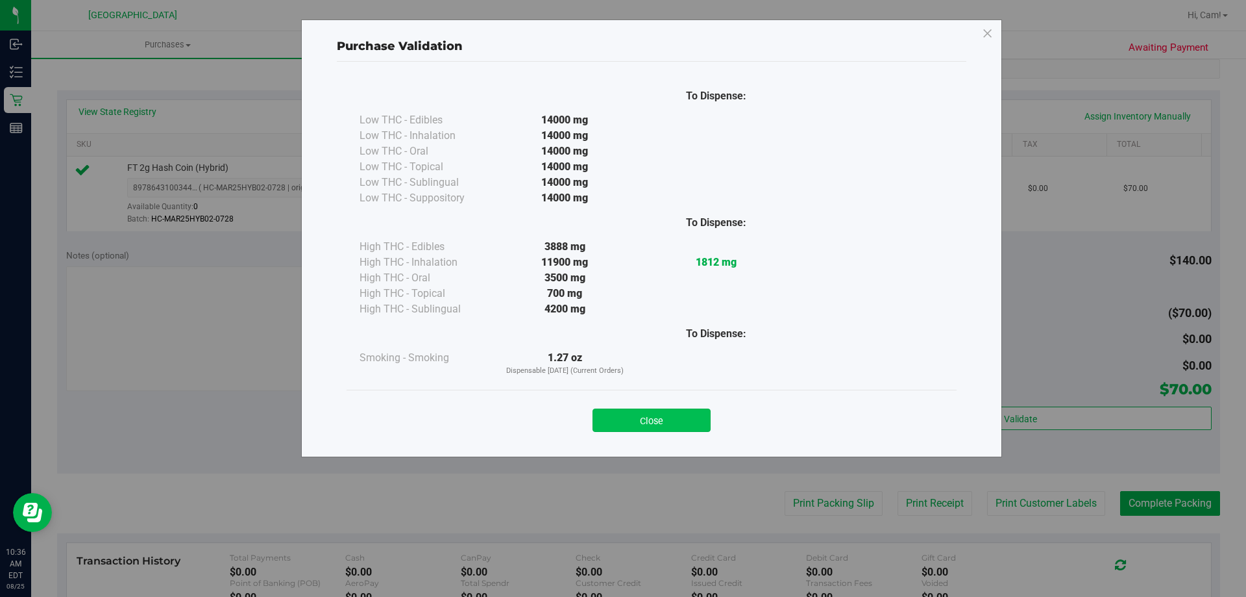
click at [693, 426] on button "Close" at bounding box center [652, 419] width 118 height 23
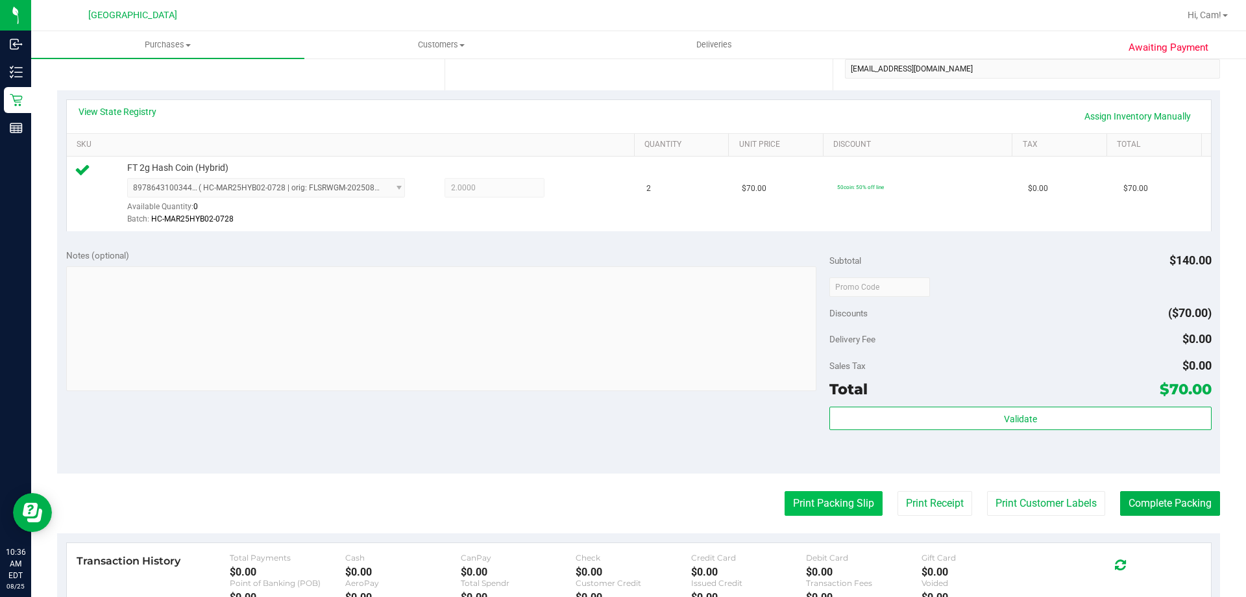
click at [785, 495] on button "Print Packing Slip" at bounding box center [834, 503] width 98 height 25
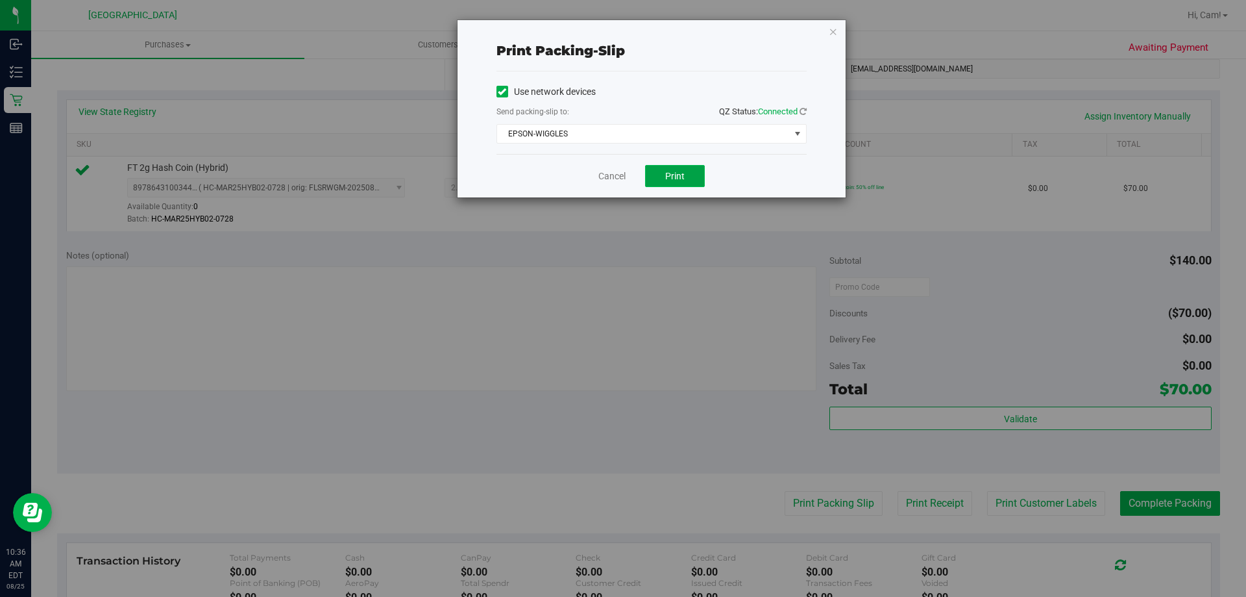
click at [677, 174] on span "Print" at bounding box center [674, 176] width 19 height 10
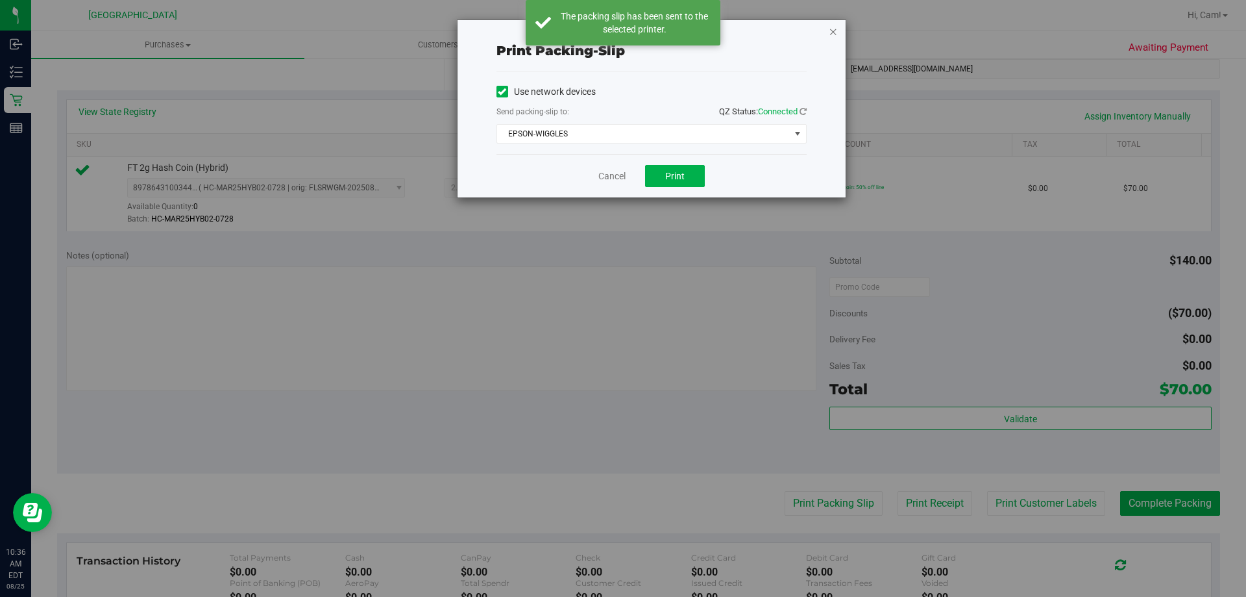
click at [830, 29] on icon "button" at bounding box center [833, 31] width 9 height 16
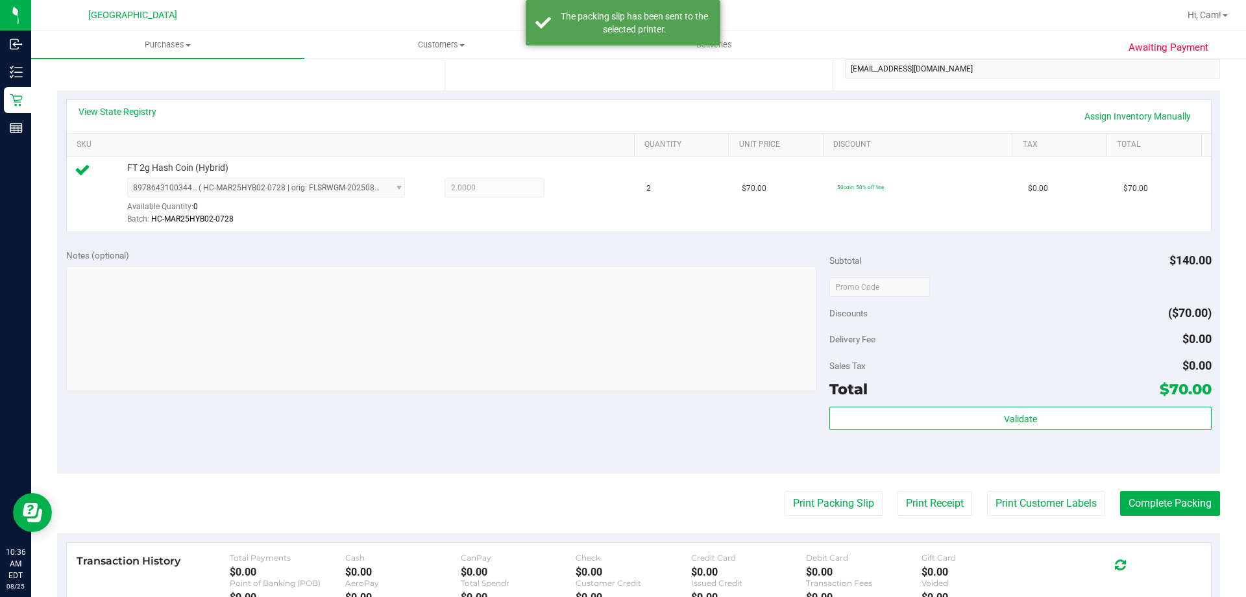
click at [1031, 514] on purchase-details "Back Edit Purchase Cancel Purchase View Profile # 11842417 BioTrack ID: - Submi…" at bounding box center [638, 292] width 1163 height 965
drag, startPoint x: 983, startPoint y: 484, endPoint x: 993, endPoint y: 489, distance: 10.5
click at [987, 486] on purchase-details "Back Edit Purchase Cancel Purchase View Profile # 11842417 BioTrack ID: - Submi…" at bounding box center [638, 292] width 1163 height 965
click at [1006, 492] on purchase-details "Back Edit Purchase Cancel Purchase View Profile # 11842417 BioTrack ID: - Submi…" at bounding box center [638, 292] width 1163 height 965
click at [1006, 493] on button "Print Customer Labels" at bounding box center [1046, 503] width 118 height 25
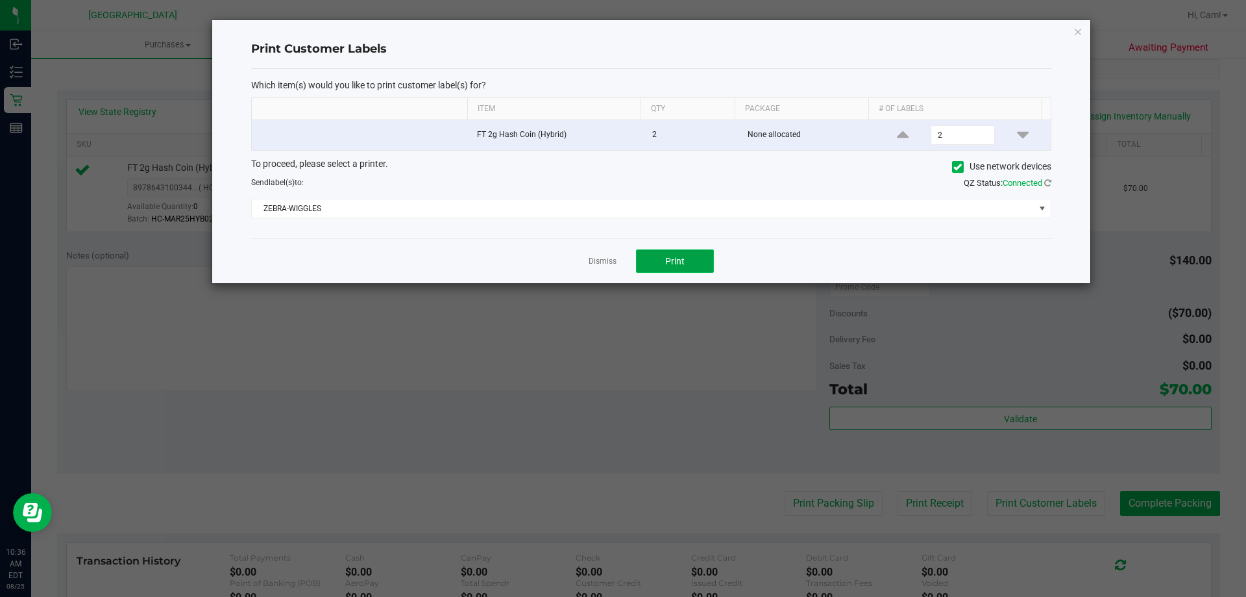
click at [678, 262] on span "Print" at bounding box center [674, 261] width 19 height 10
click at [1078, 33] on icon "button" at bounding box center [1078, 31] width 9 height 16
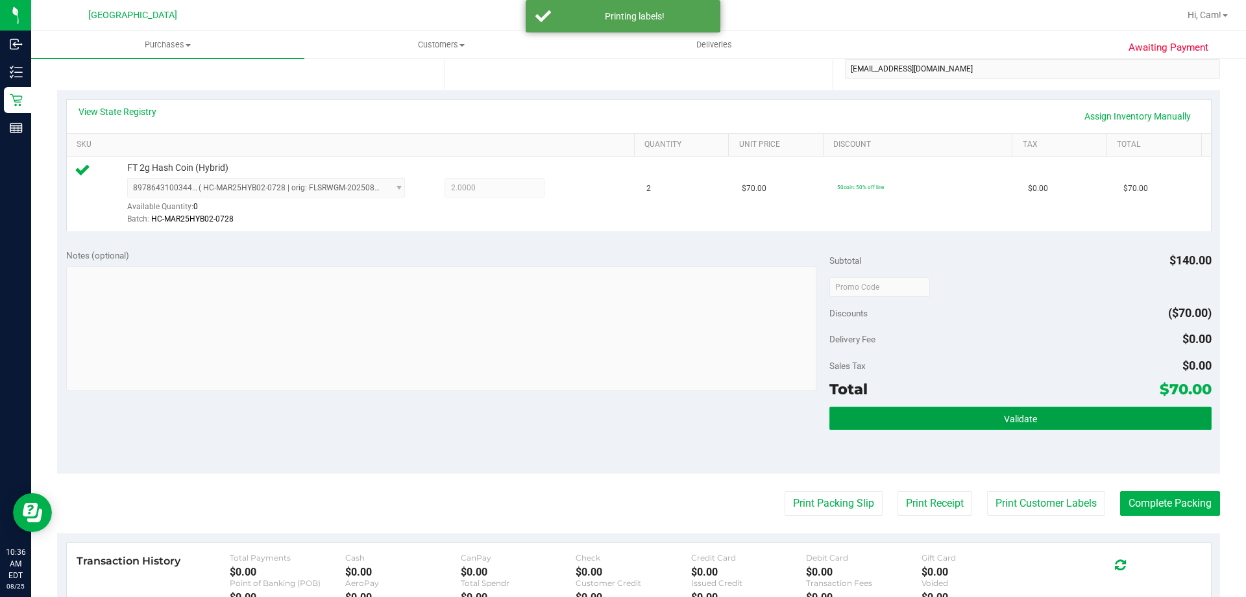
click at [1042, 414] on button "Validate" at bounding box center [1021, 417] width 382 height 23
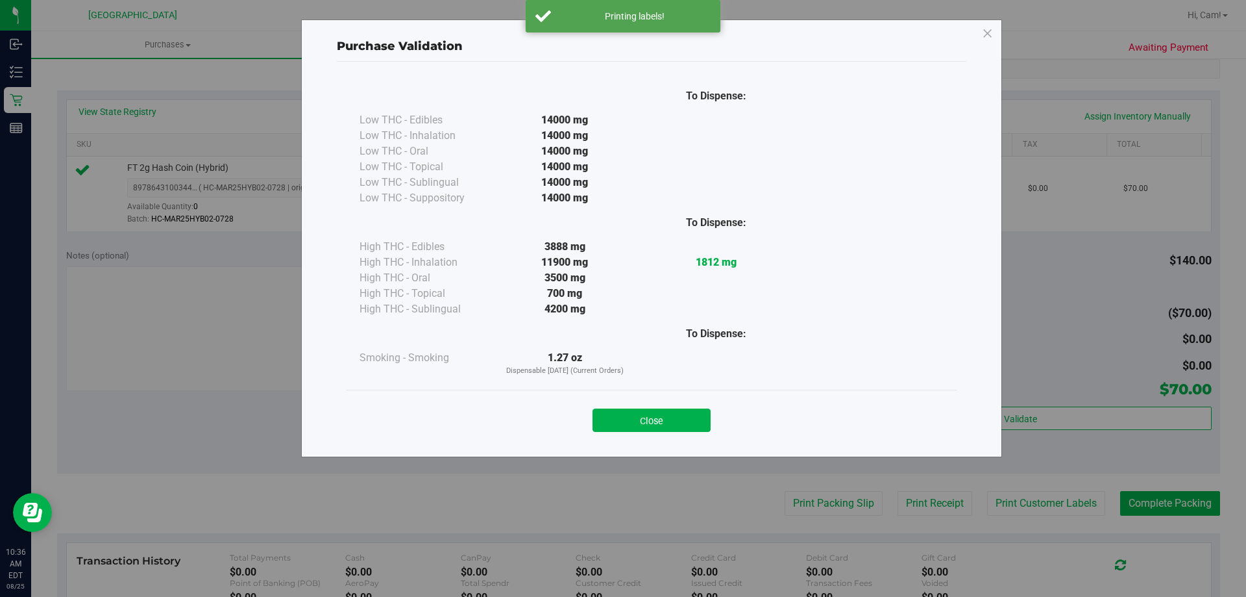
click at [658, 419] on button "Close" at bounding box center [652, 419] width 118 height 23
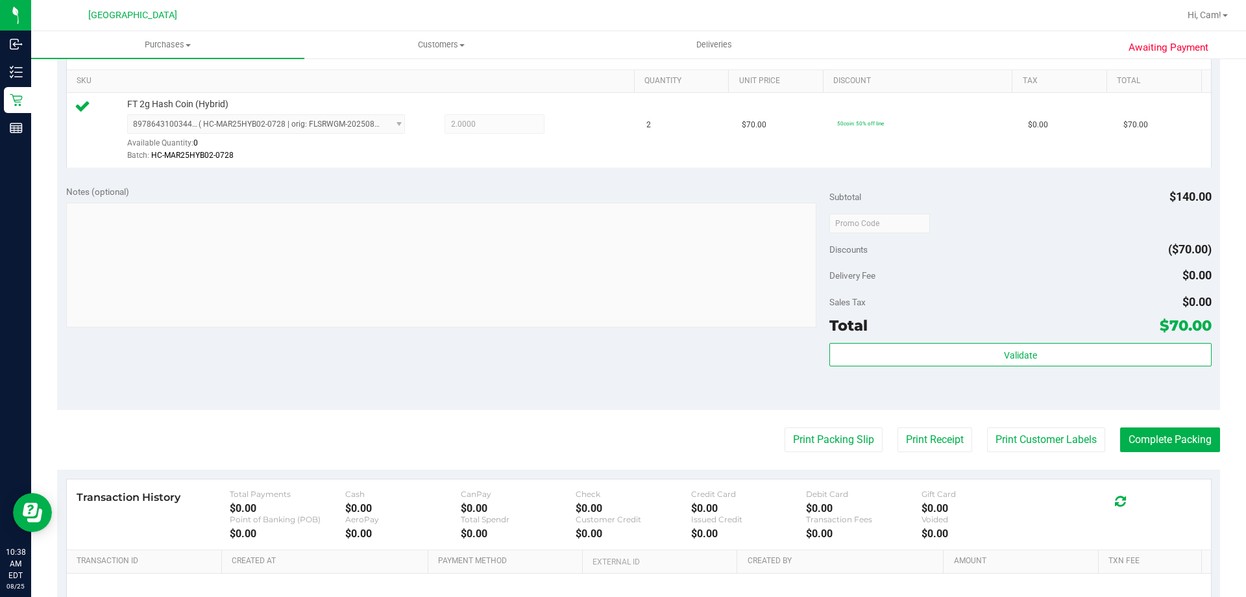
scroll to position [325, 0]
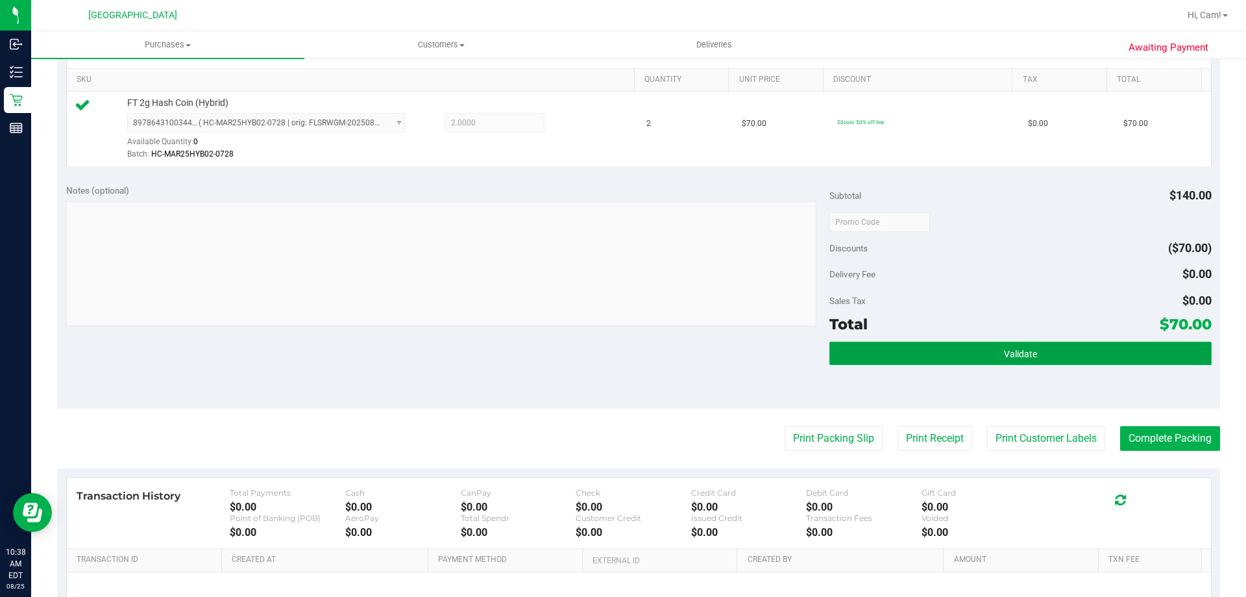
click at [958, 356] on button "Validate" at bounding box center [1021, 352] width 382 height 23
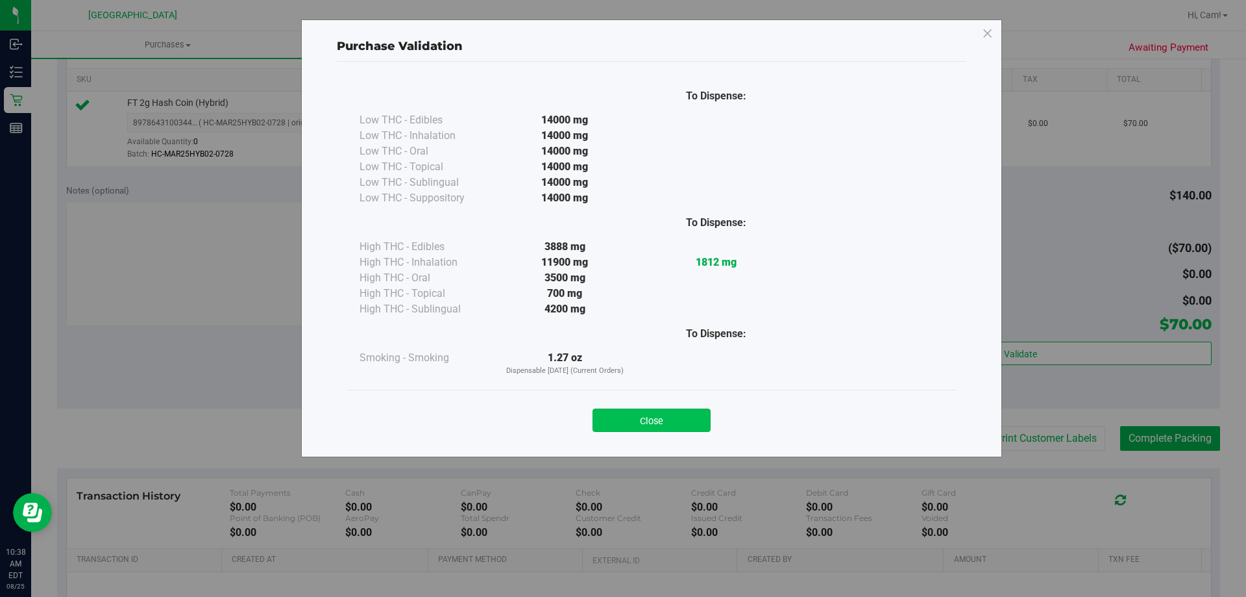
click at [630, 419] on button "Close" at bounding box center [652, 419] width 118 height 23
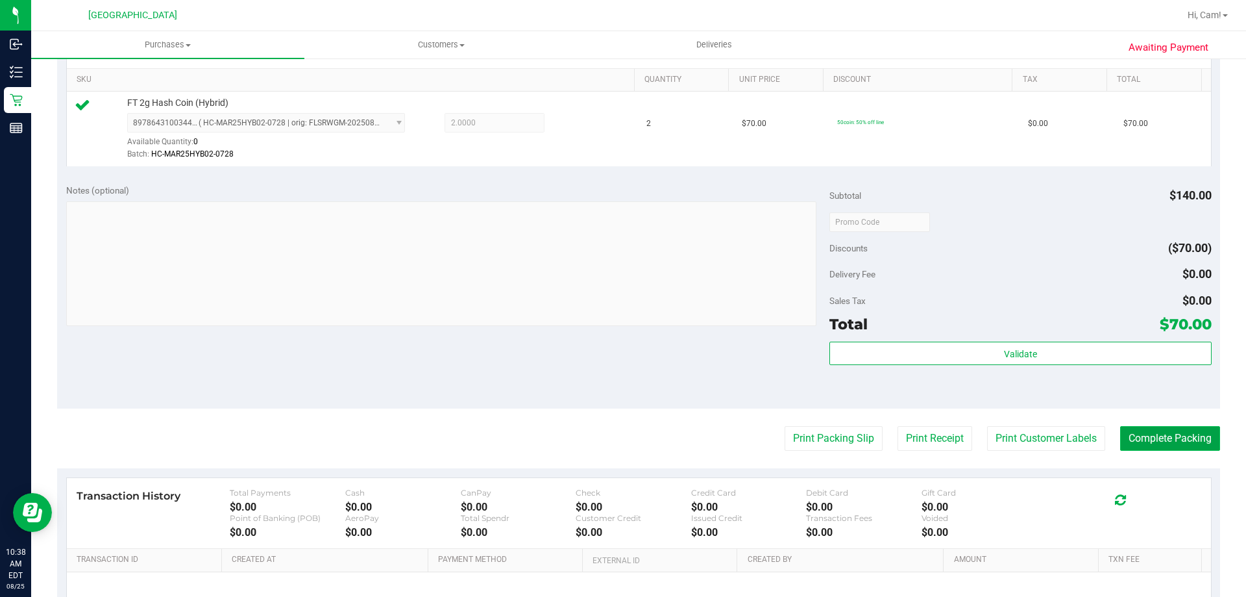
click at [1138, 431] on button "Complete Packing" at bounding box center [1170, 438] width 100 height 25
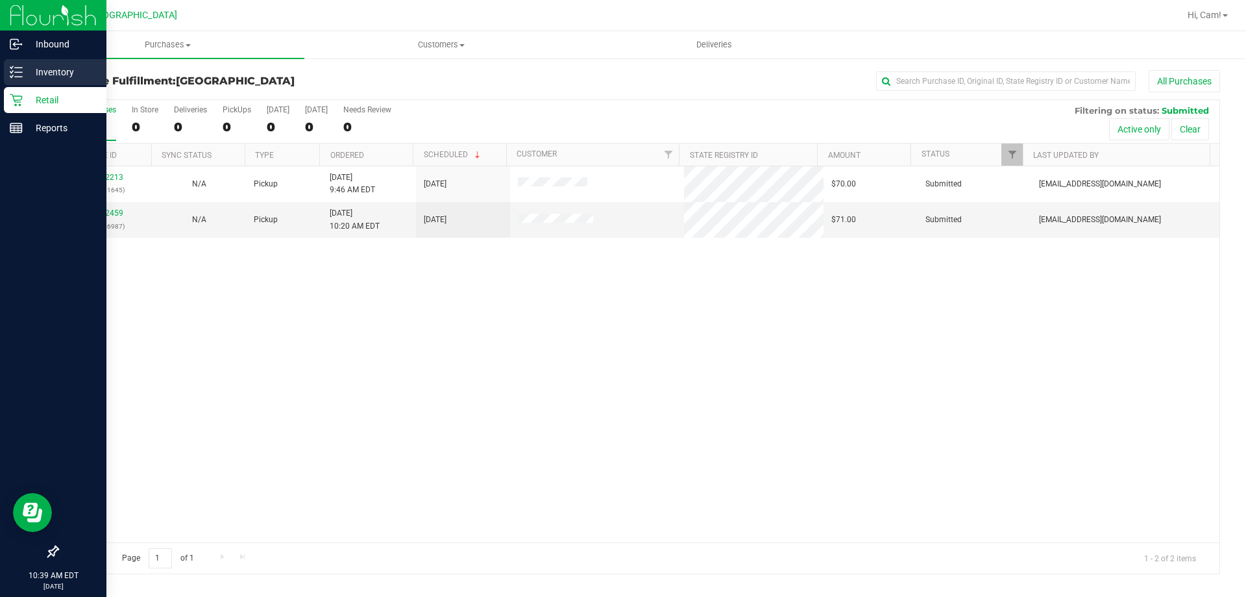
click at [27, 72] on p "Inventory" at bounding box center [62, 72] width 78 height 16
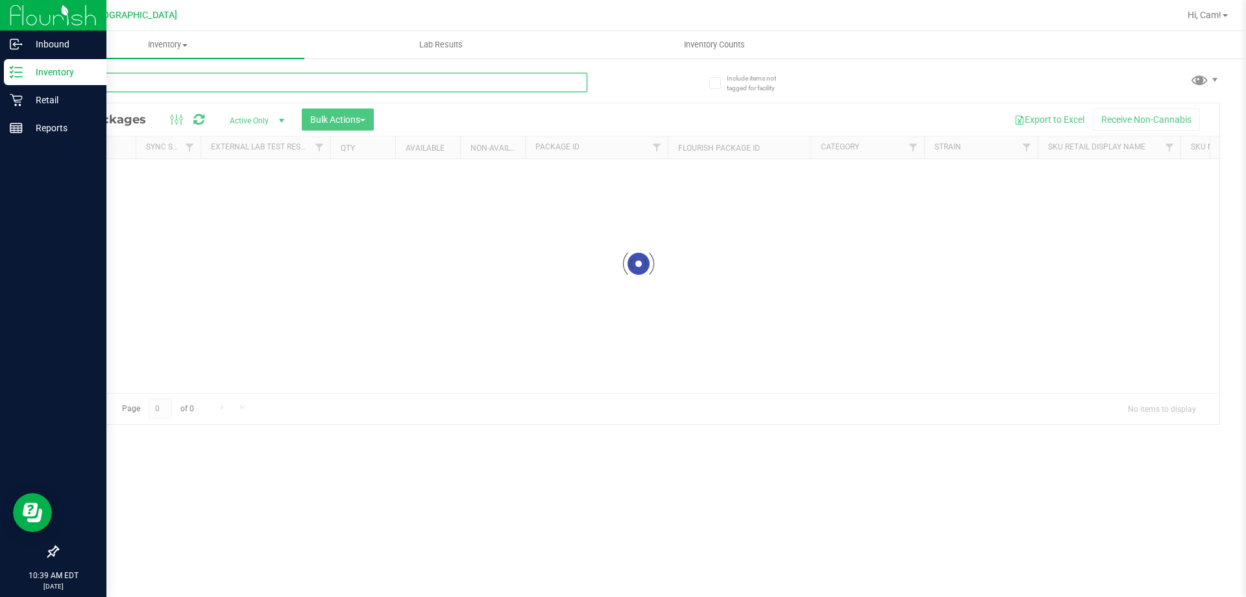
click at [206, 86] on input "text" at bounding box center [322, 82] width 530 height 19
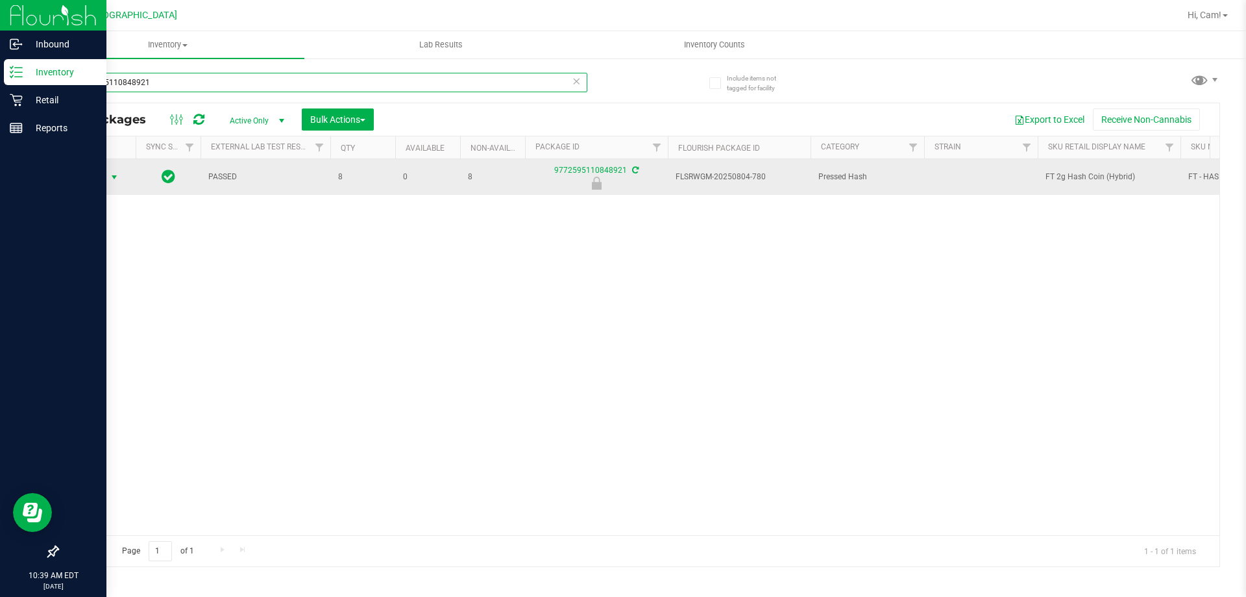
type input "9772595110848921"
click at [94, 171] on span "Action" at bounding box center [88, 177] width 35 height 18
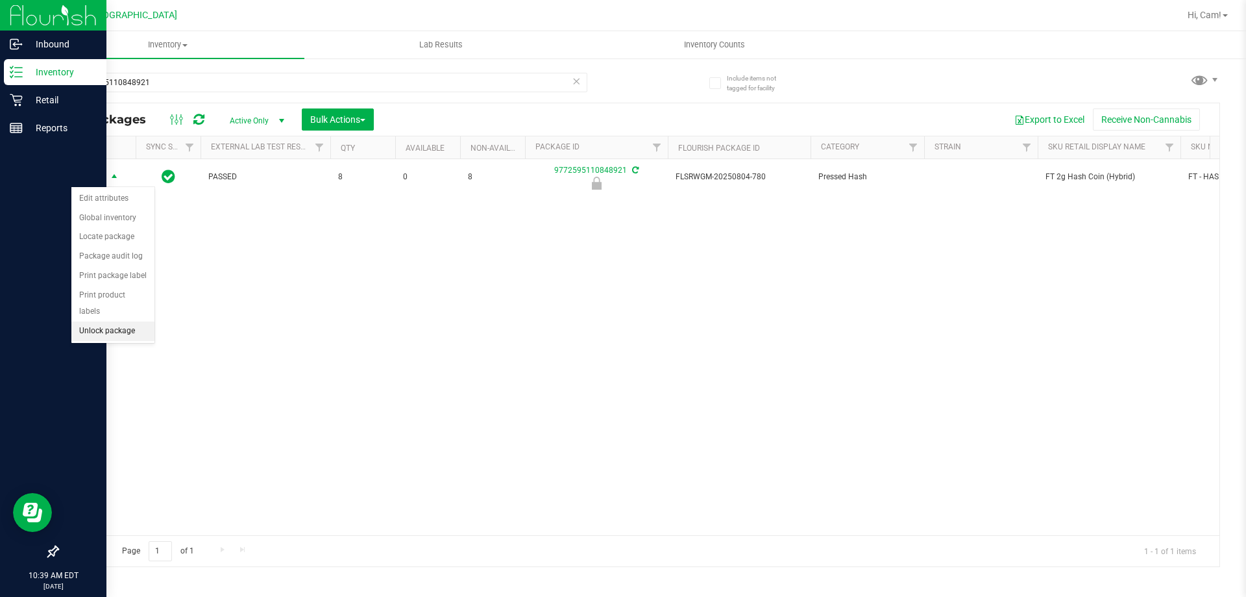
click at [105, 321] on li "Unlock package" at bounding box center [112, 330] width 83 height 19
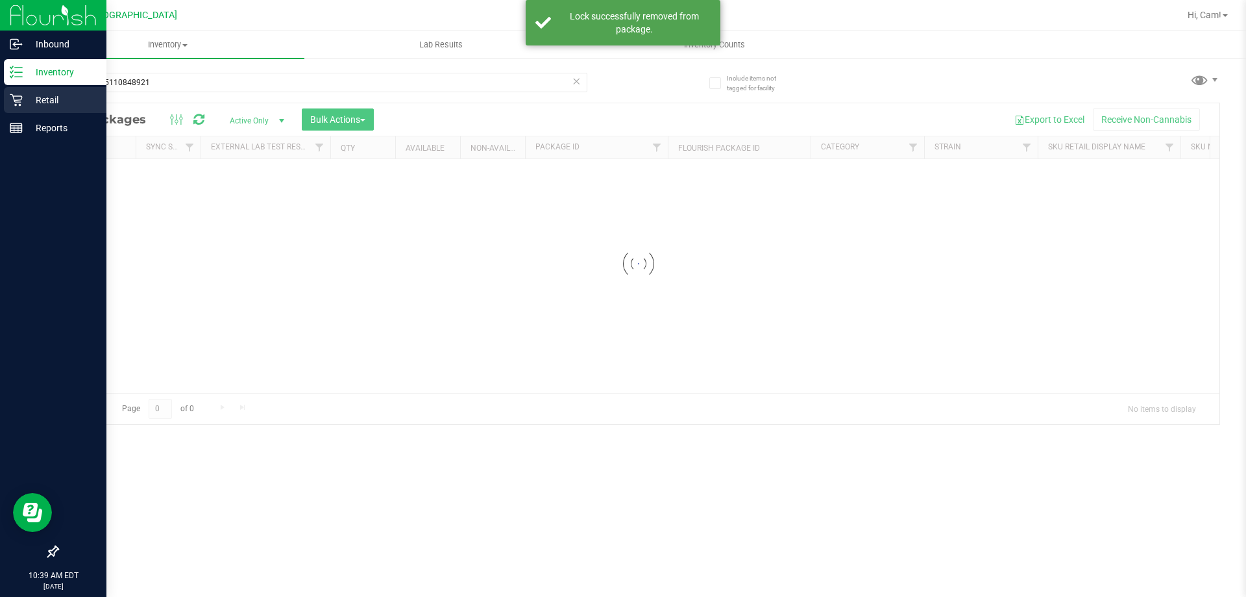
click at [21, 106] on div "Retail" at bounding box center [55, 100] width 103 height 26
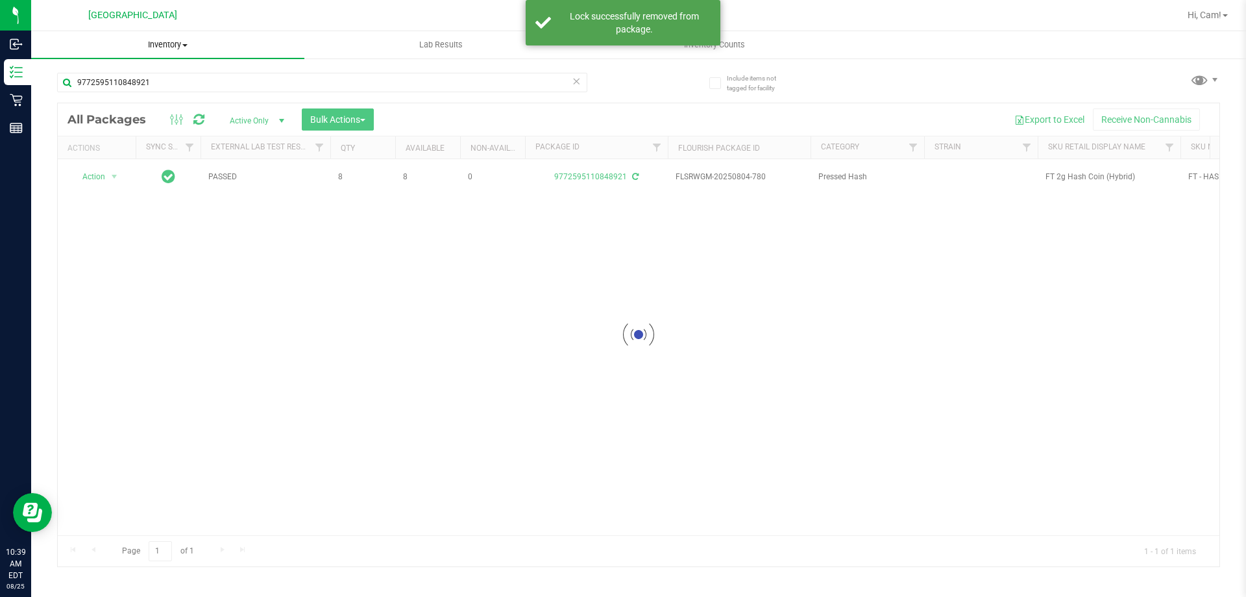
click at [188, 45] on span at bounding box center [184, 45] width 5 height 3
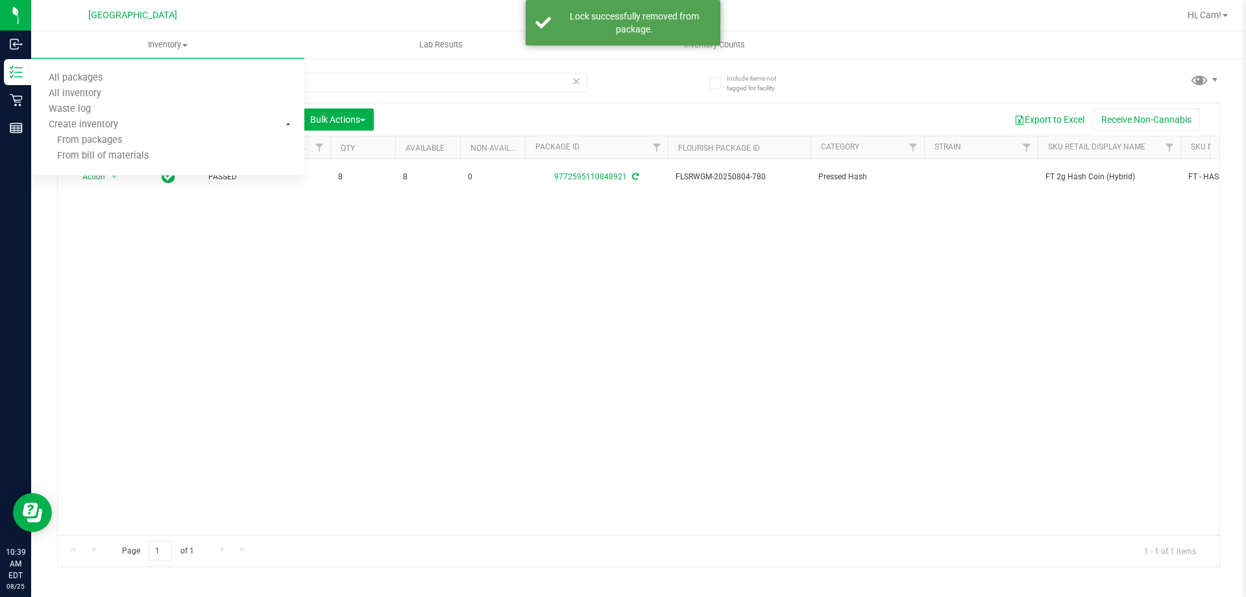
click at [203, 28] on nav "Palm Coast WC Hi, Cam!" at bounding box center [638, 15] width 1215 height 31
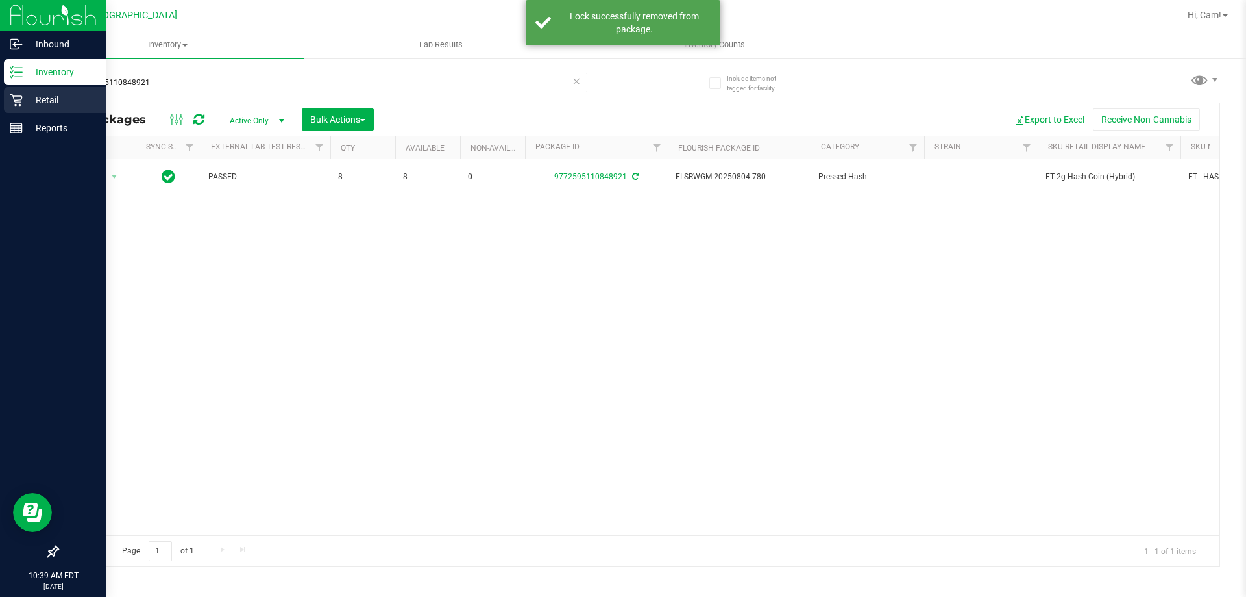
click at [45, 99] on p "Retail" at bounding box center [62, 100] width 78 height 16
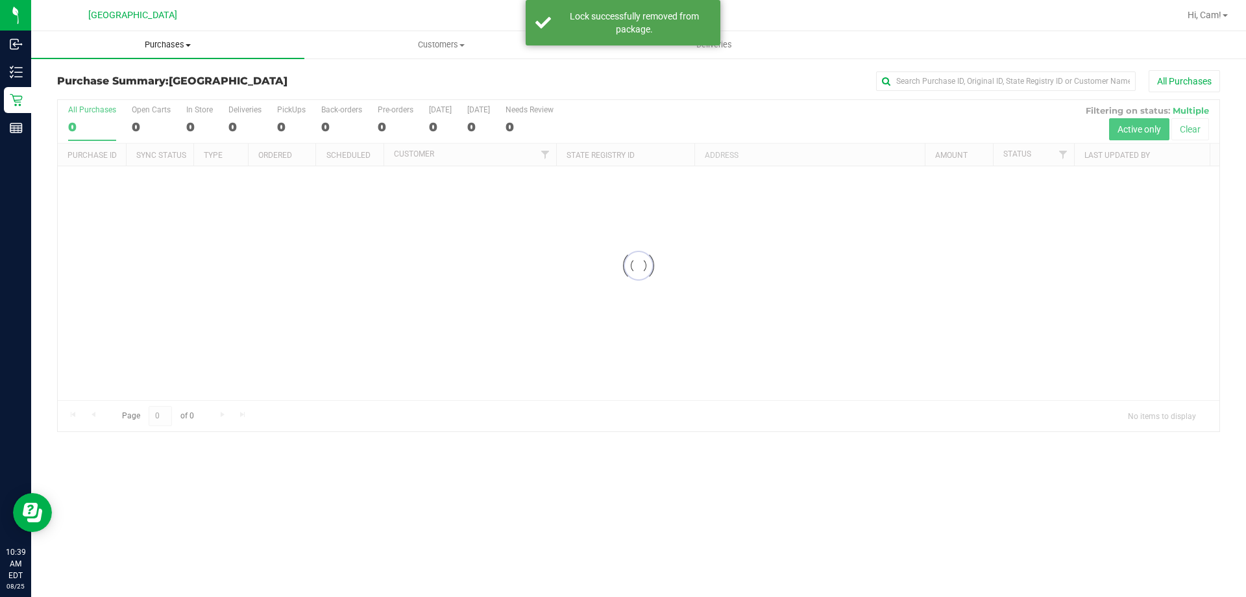
click at [162, 47] on span "Purchases" at bounding box center [167, 45] width 273 height 12
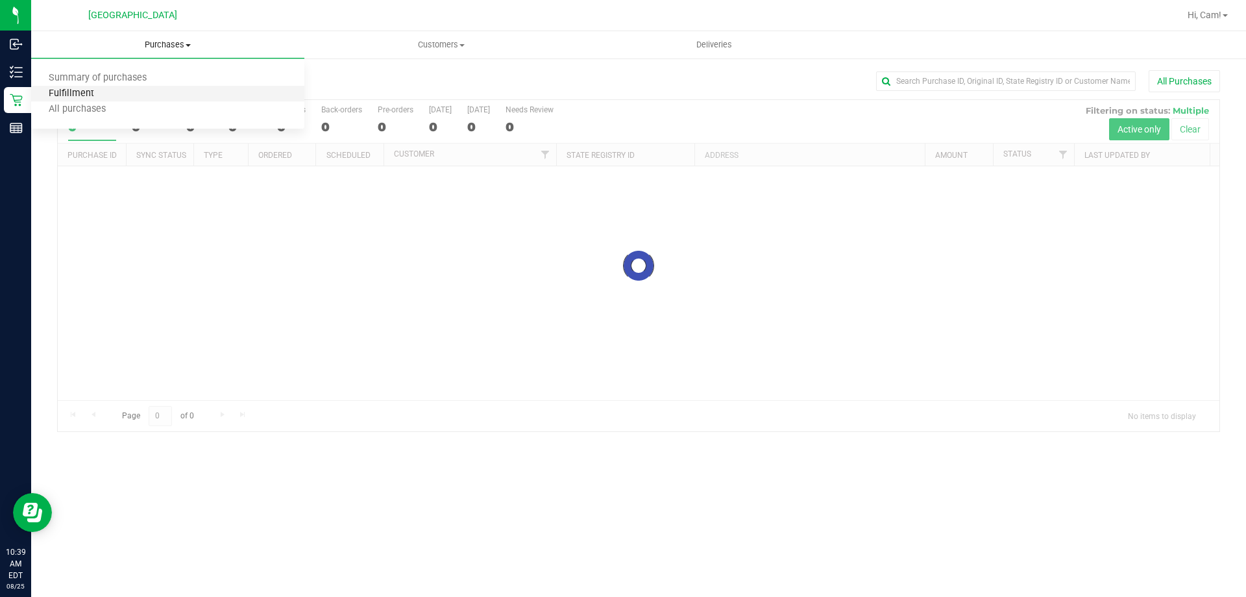
click at [79, 91] on span "Fulfillment" at bounding box center [71, 93] width 80 height 11
